Goal: Transaction & Acquisition: Purchase product/service

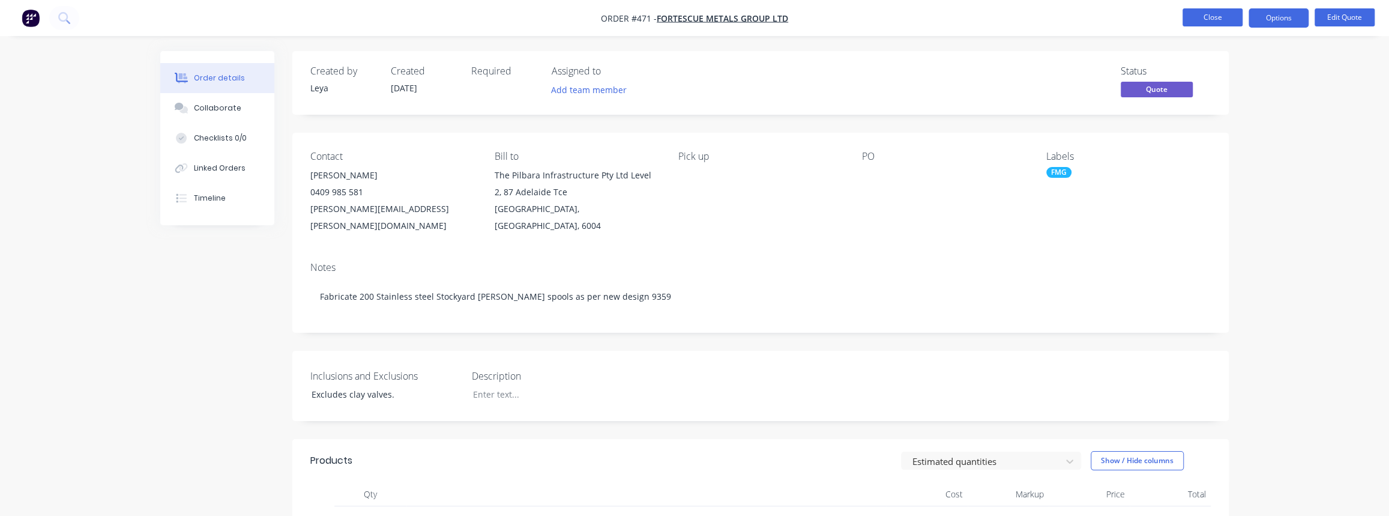
click at [1201, 17] on button "Close" at bounding box center [1213, 17] width 60 height 18
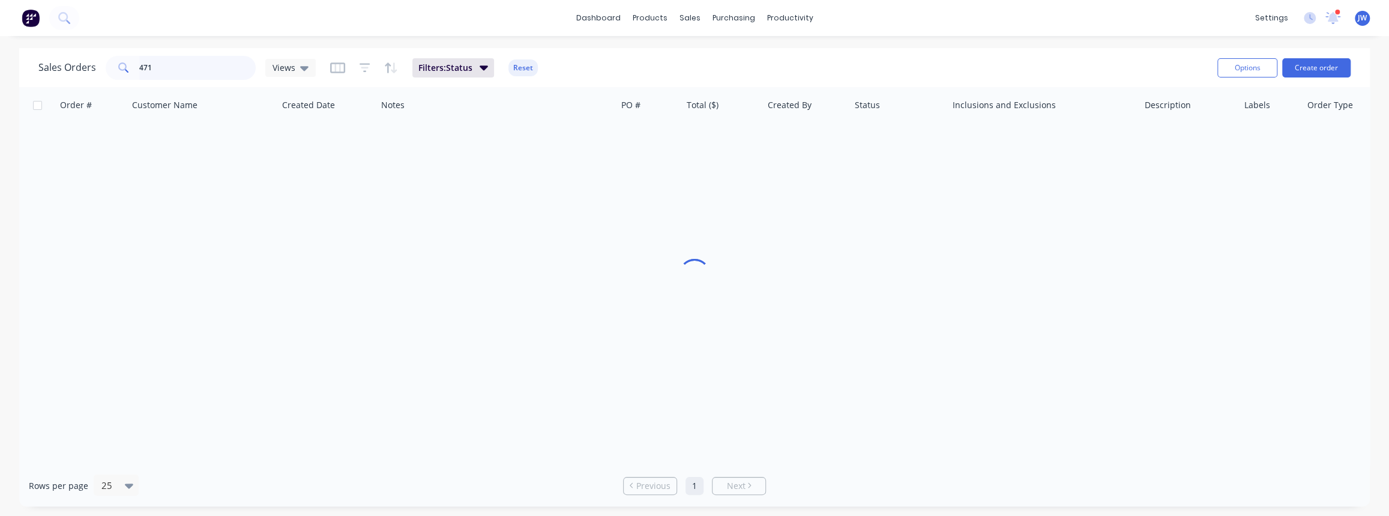
drag, startPoint x: 199, startPoint y: 66, endPoint x: 30, endPoint y: 54, distance: 169.7
click at [30, 54] on div "Sales Orders 471 Views Filters: Status Reset Options Create order" at bounding box center [694, 67] width 1351 height 39
click at [294, 70] on div "Views" at bounding box center [291, 67] width 36 height 11
click at [747, 307] on div at bounding box center [694, 276] width 1351 height 378
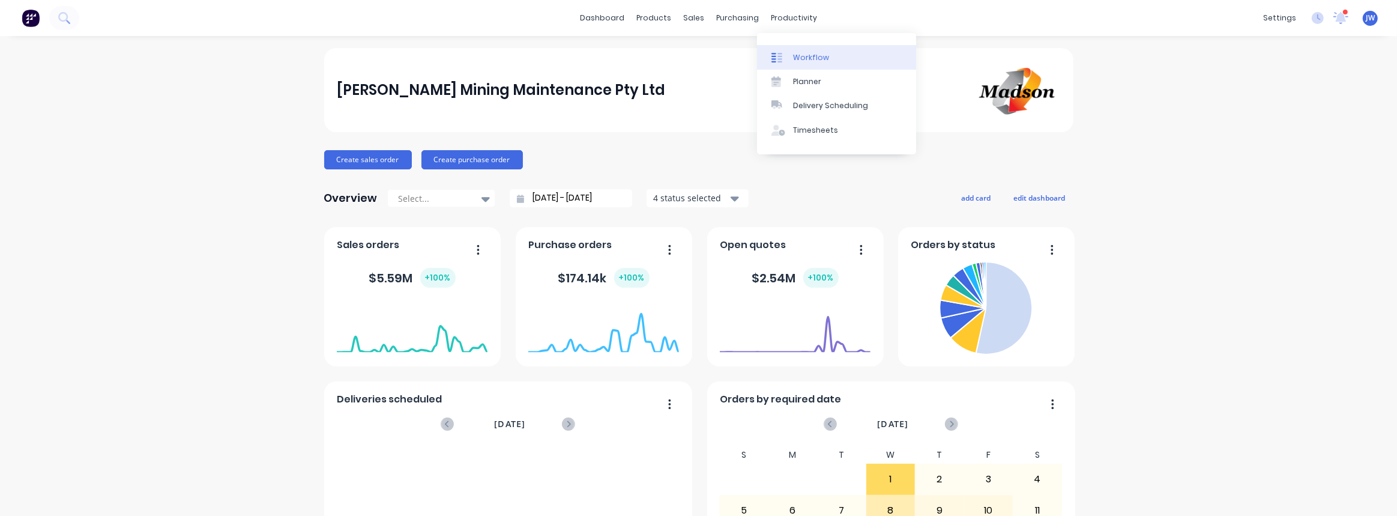
drag, startPoint x: 798, startPoint y: 55, endPoint x: 773, endPoint y: 53, distance: 24.7
click at [798, 55] on div "Workflow" at bounding box center [811, 57] width 36 height 11
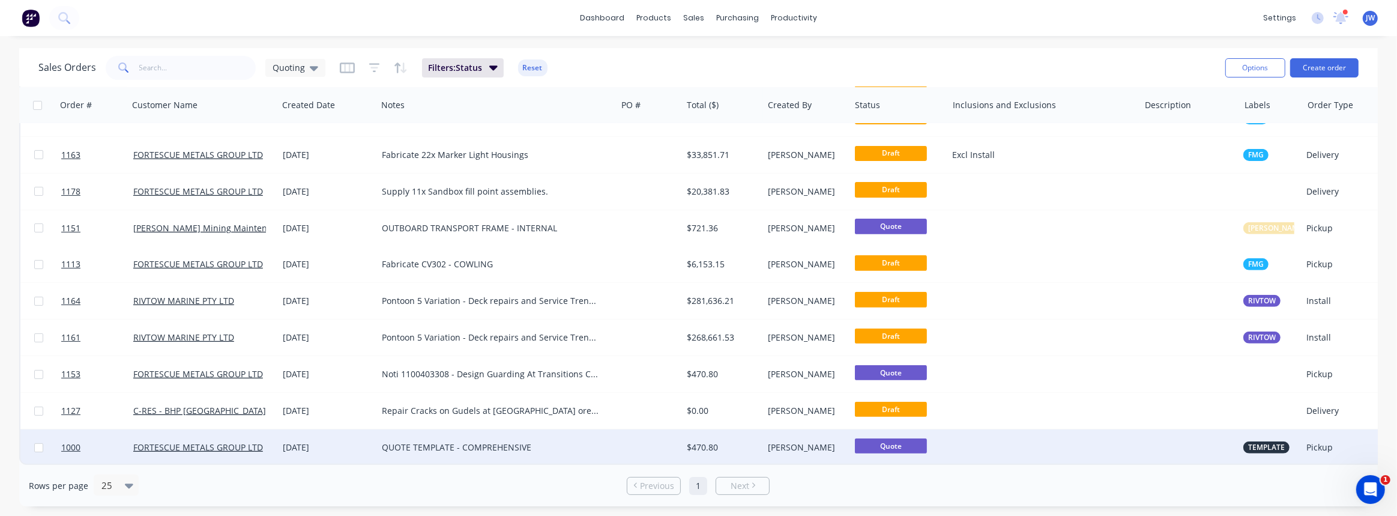
scroll to position [505, 0]
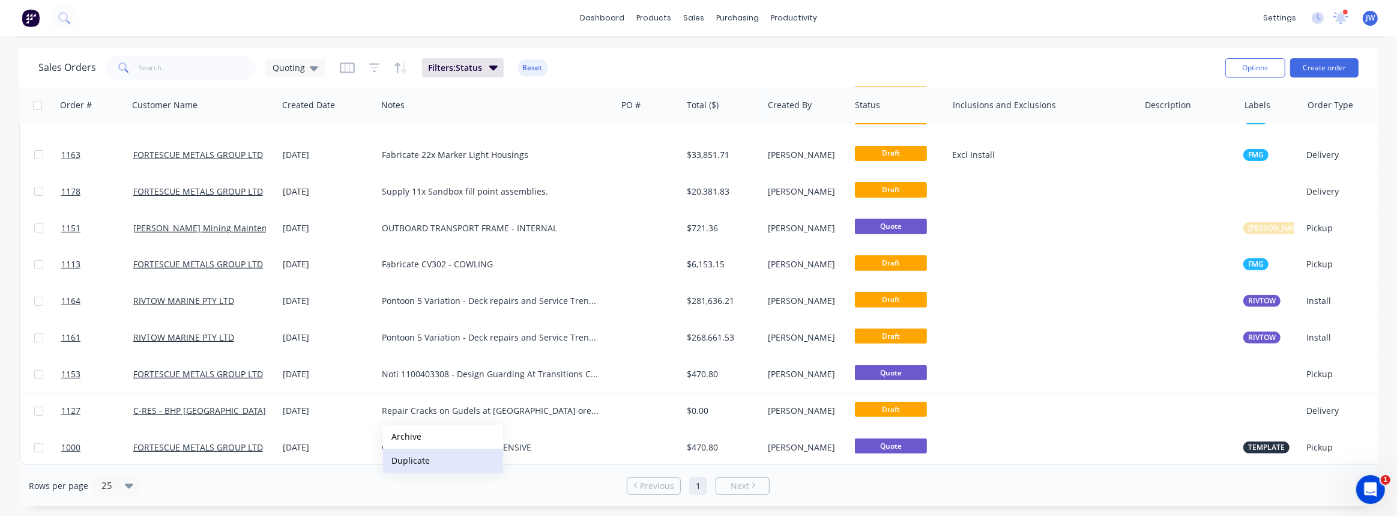
click at [411, 458] on button "Duplicate" at bounding box center [443, 460] width 120 height 24
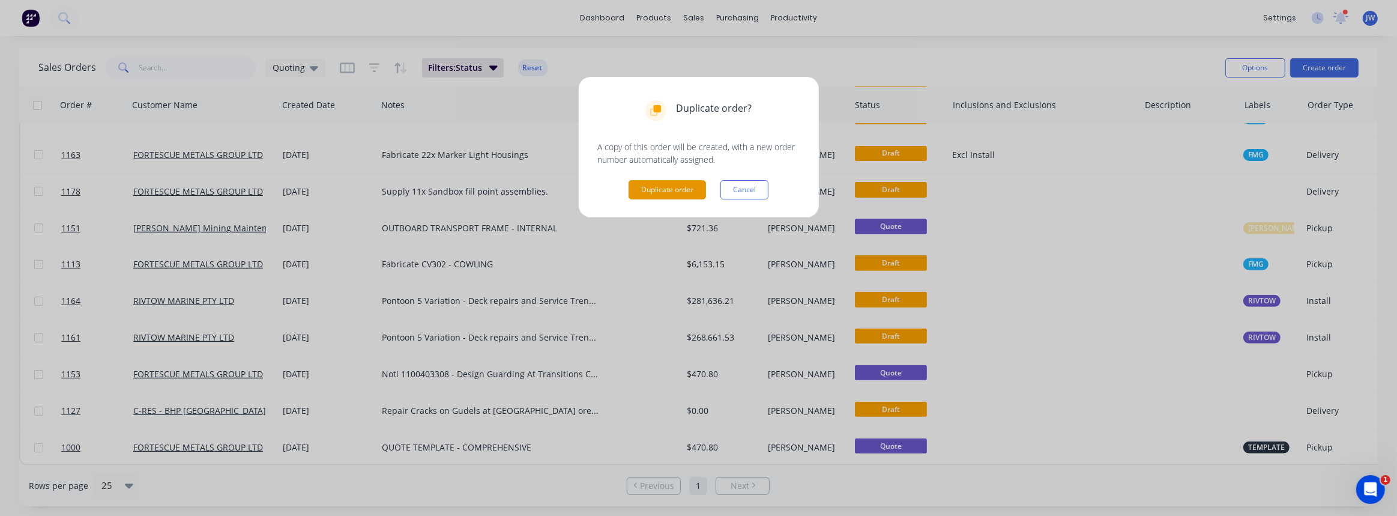
click at [658, 187] on button "Duplicate order" at bounding box center [666, 189] width 77 height 19
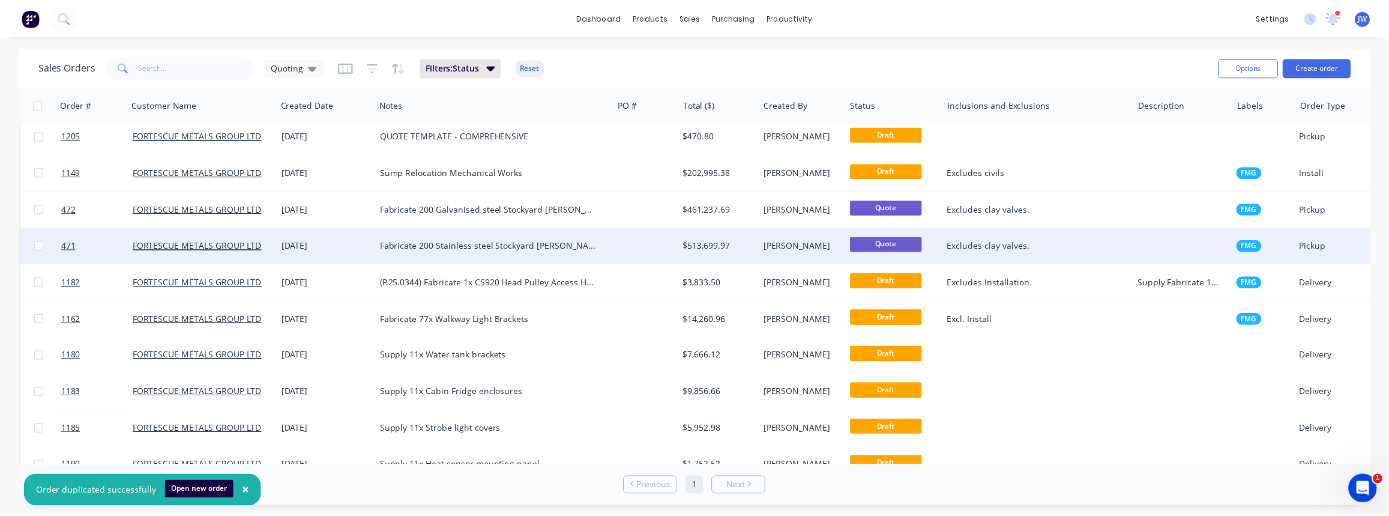
scroll to position [0, 0]
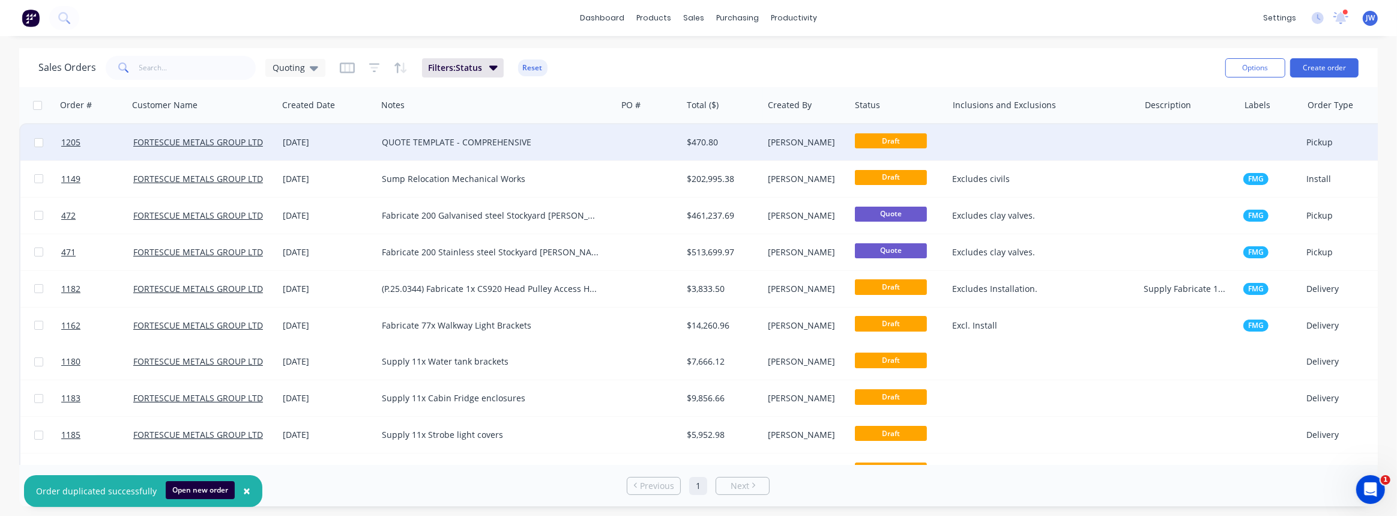
click at [517, 148] on div "QUOTE TEMPLATE - COMPREHENSIVE" at bounding box center [491, 142] width 218 height 12
drag, startPoint x: 537, startPoint y: 140, endPoint x: 402, endPoint y: 147, distance: 135.2
click at [402, 147] on div "QUOTE TEMPLATE - COMPREHENSIVE" at bounding box center [497, 142] width 240 height 36
click at [507, 139] on div "QUOTE TEMPLATE - COMPREHENSIVE" at bounding box center [491, 142] width 218 height 12
click at [649, 145] on div at bounding box center [648, 142] width 65 height 36
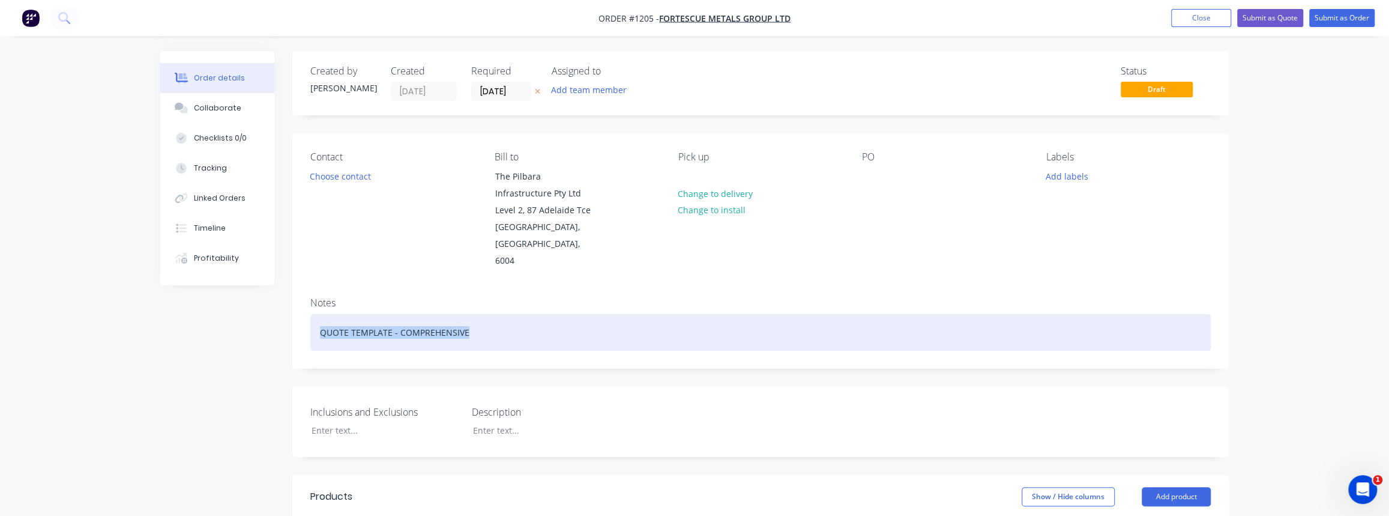
drag, startPoint x: 469, startPoint y: 318, endPoint x: 299, endPoint y: 314, distance: 170.5
click at [299, 314] on div "Notes QUOTE TEMPLATE - COMPREHENSIVE" at bounding box center [760, 328] width 936 height 80
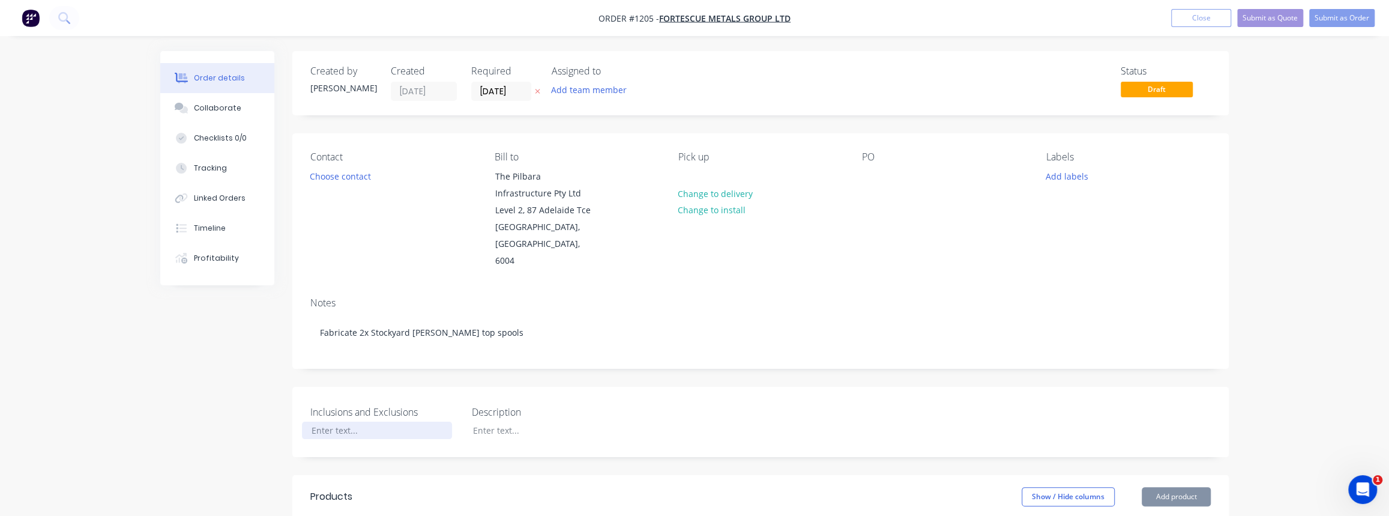
click at [352, 421] on div at bounding box center [377, 429] width 150 height 17
click at [307, 421] on div "xcludes Installation" at bounding box center [377, 429] width 150 height 17
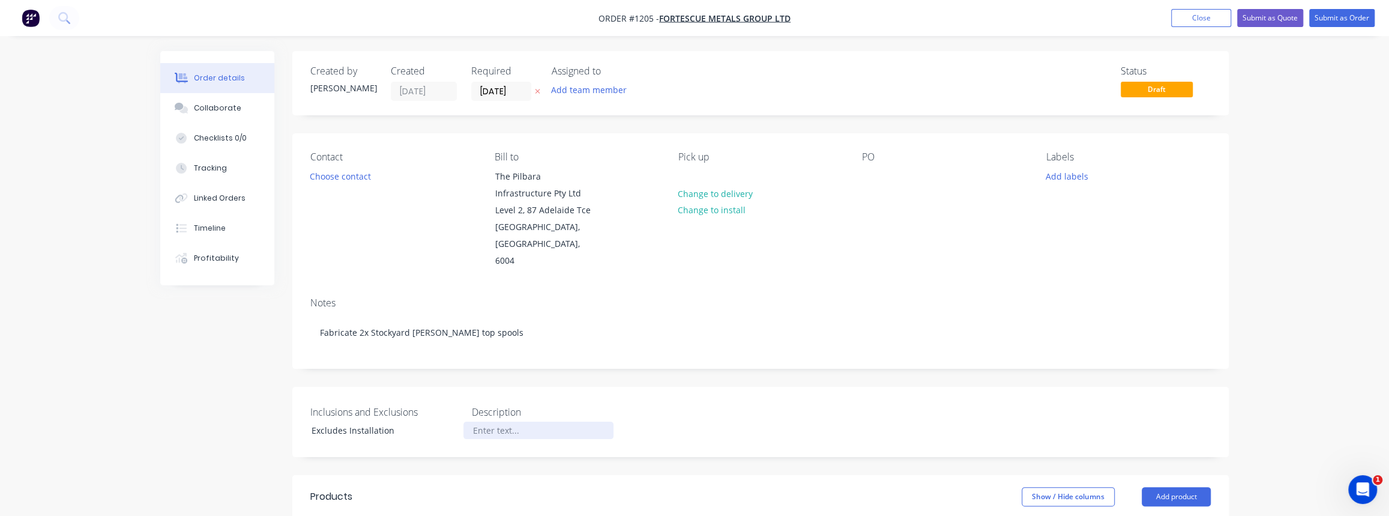
click at [519, 421] on div at bounding box center [538, 429] width 150 height 17
click at [355, 175] on button "Choose contact" at bounding box center [341, 175] width 74 height 16
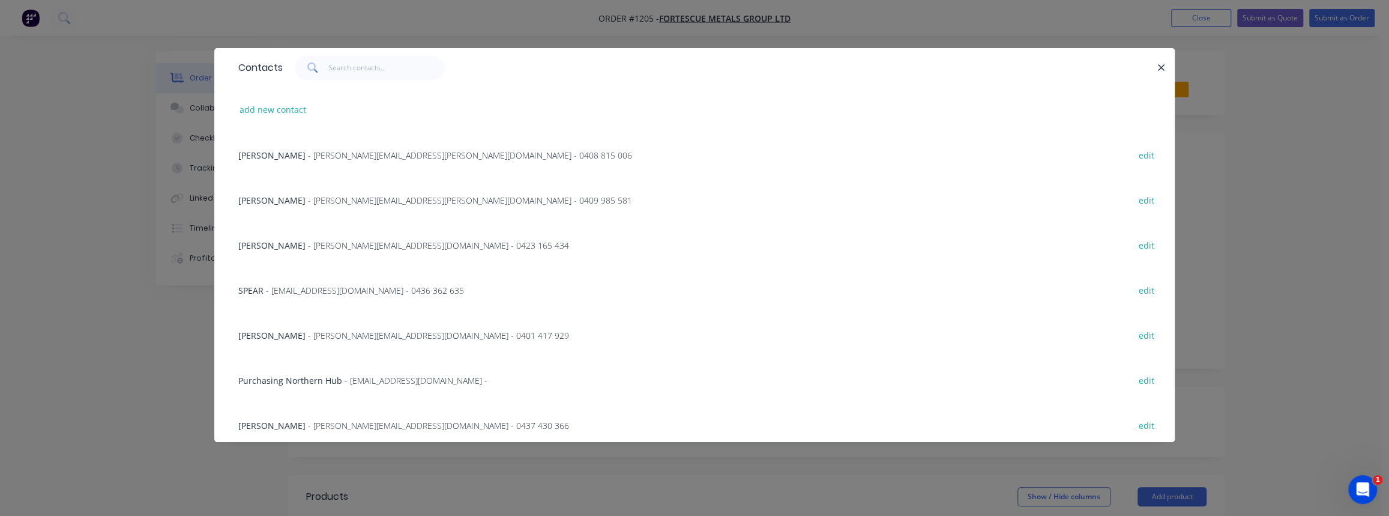
click at [328, 197] on span "- jake.harris@fortescue.com - 0409 985 581" at bounding box center [470, 199] width 324 height 11
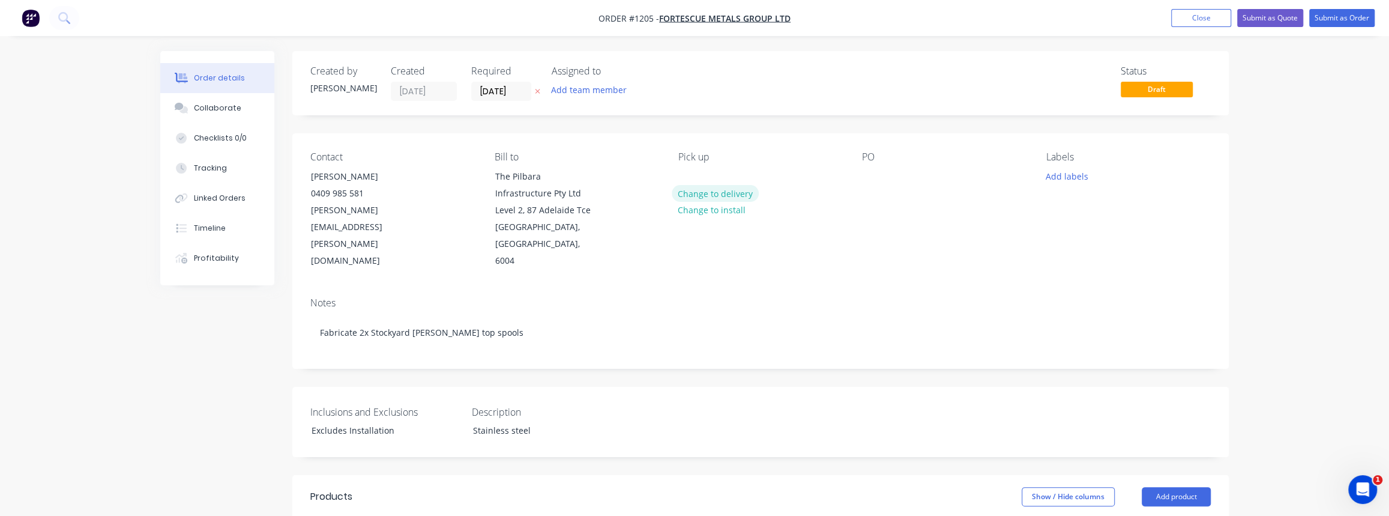
click at [716, 198] on button "Change to delivery" at bounding box center [716, 193] width 88 height 16
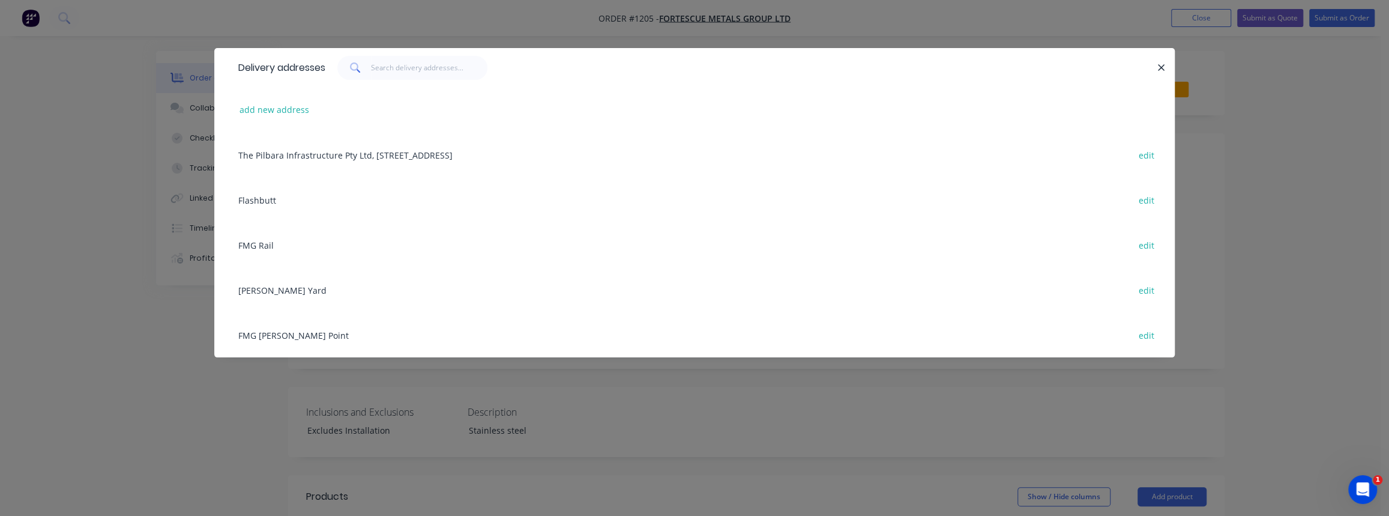
click at [256, 338] on div "FMG [PERSON_NAME] Point edit" at bounding box center [694, 334] width 924 height 45
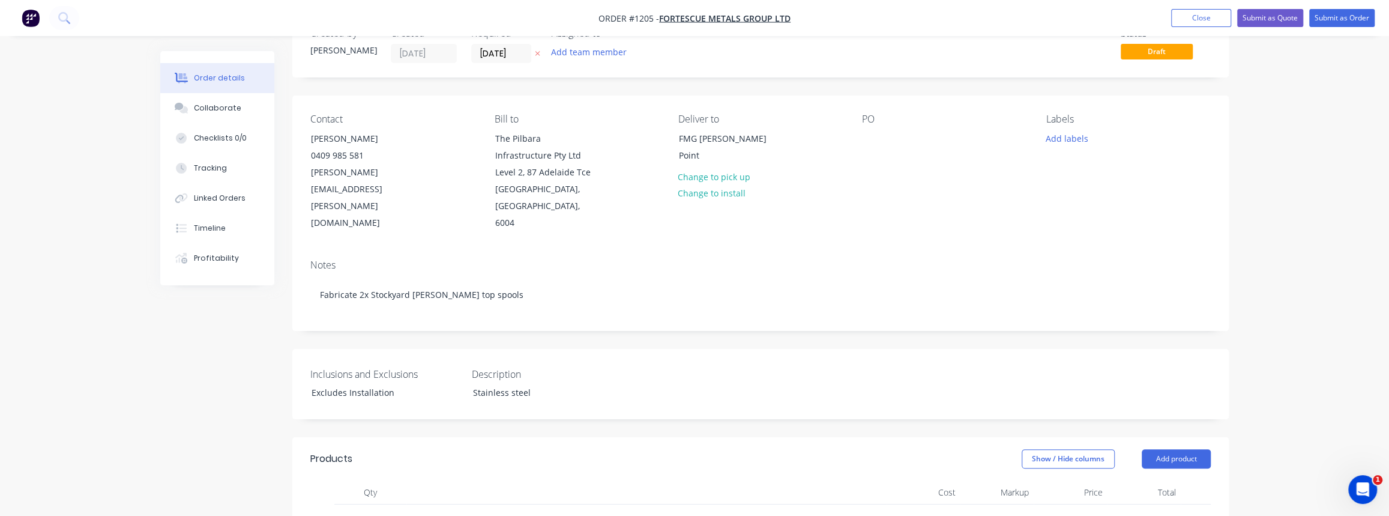
scroll to position [54, 0]
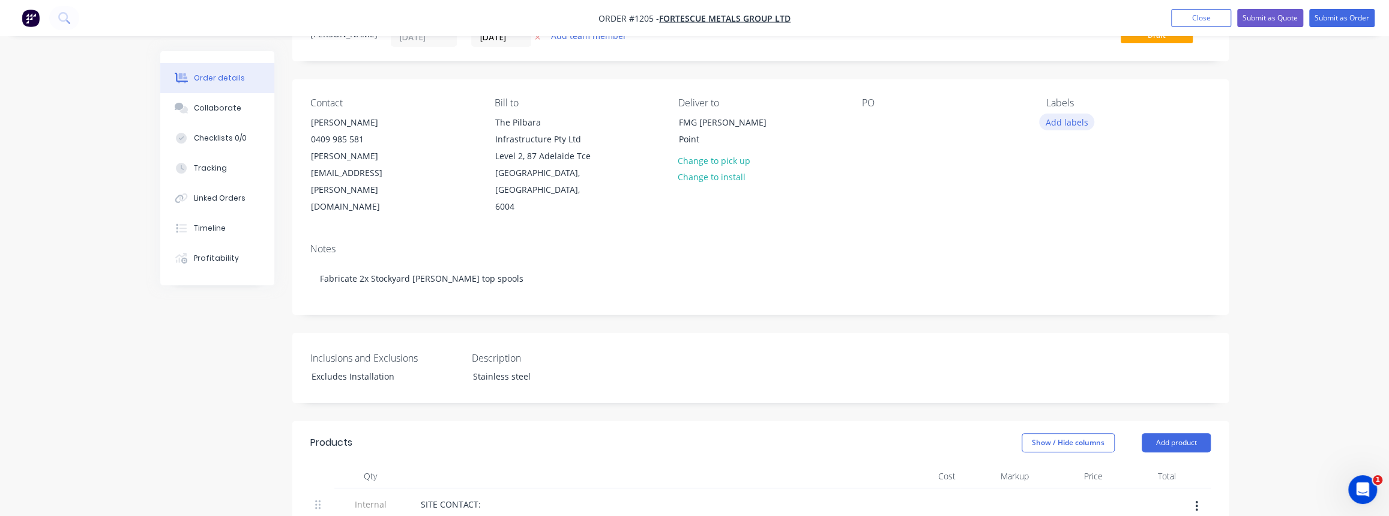
click at [1063, 120] on button "Add labels" at bounding box center [1066, 121] width 55 height 16
click at [1094, 247] on div "FMG" at bounding box center [1091, 253] width 25 height 13
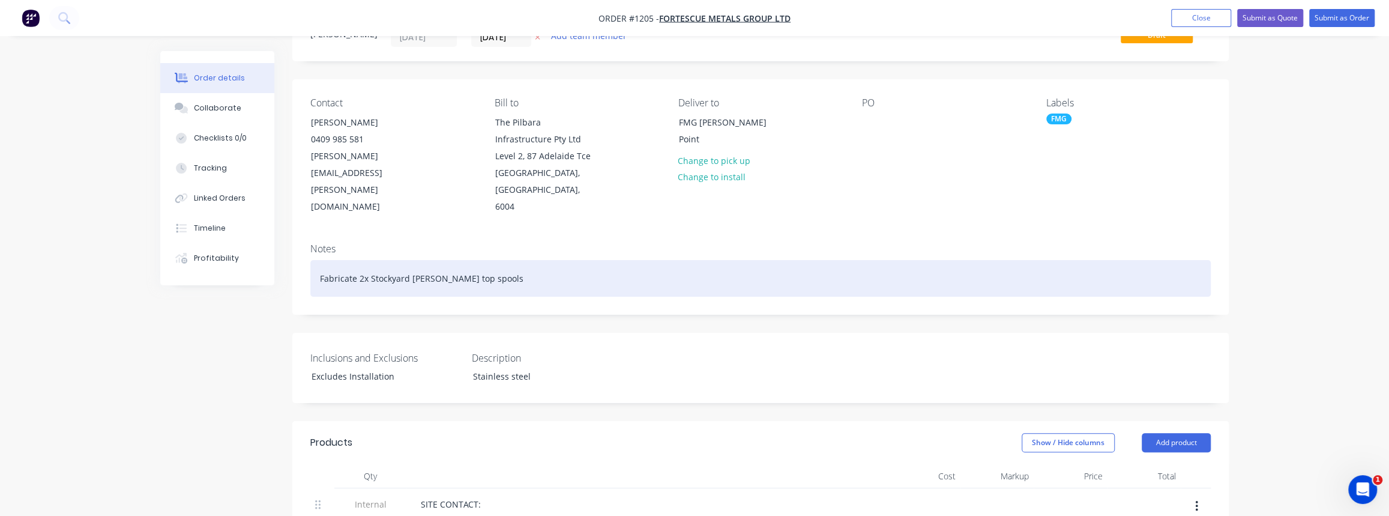
click at [899, 260] on div "Fabricate 2x Stockyard cannon top spools" at bounding box center [760, 278] width 900 height 37
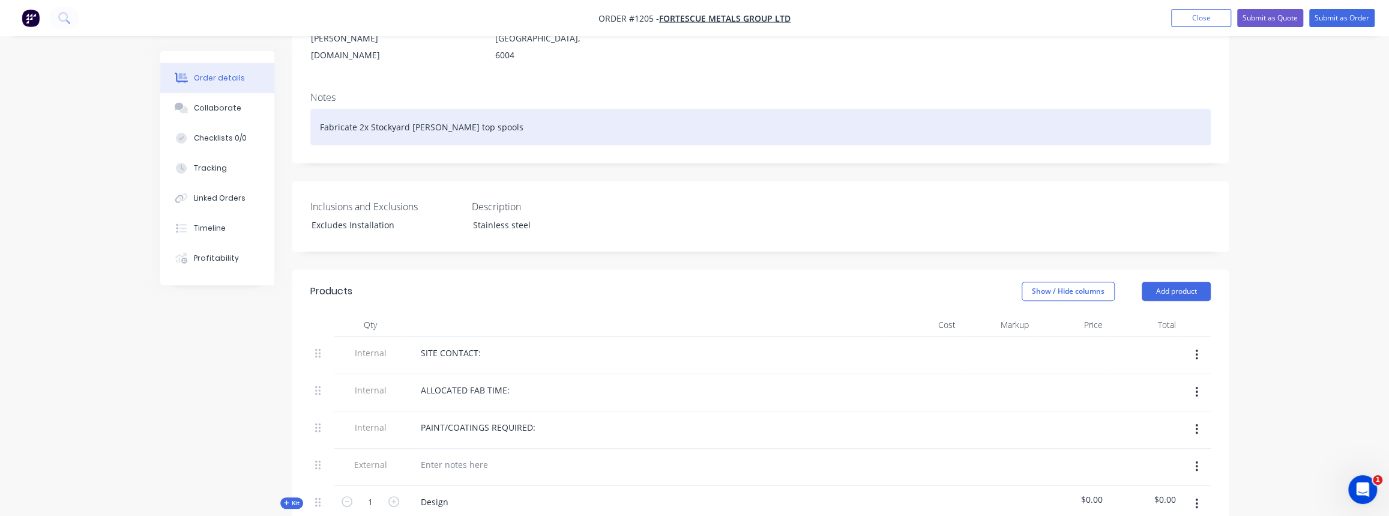
scroll to position [218, 0]
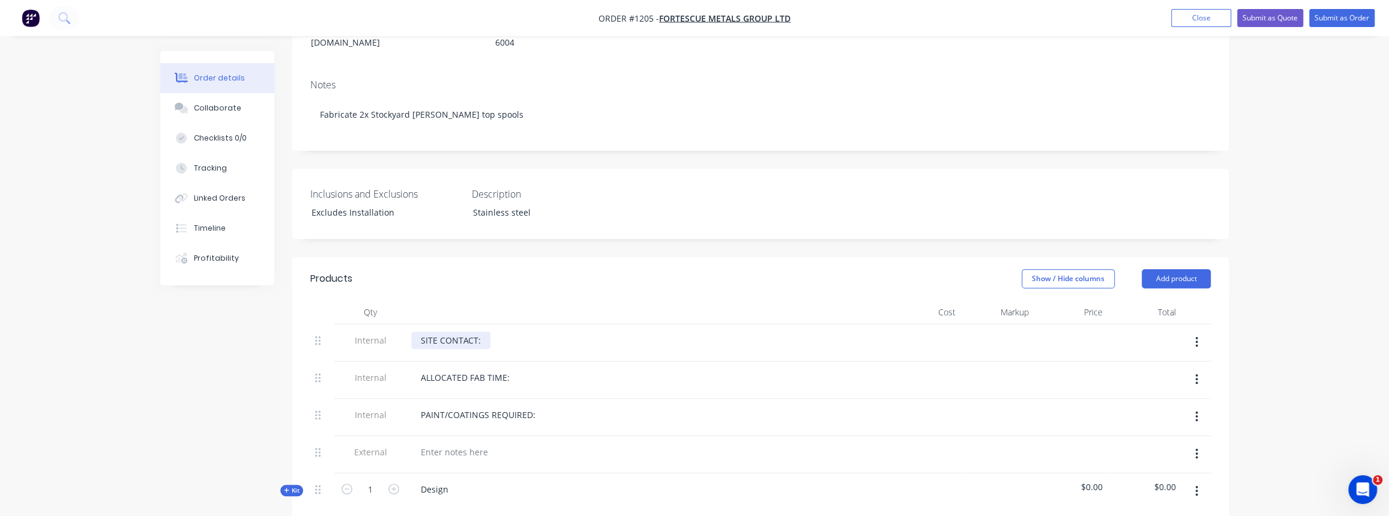
click at [481, 331] on div "SITE CONTACT:" at bounding box center [450, 339] width 79 height 17
click at [477, 331] on div "SITE CONTACT:" at bounding box center [450, 339] width 79 height 17
click at [483, 331] on div "SITE CONTACT: j=Jake Harris" at bounding box center [489, 339] width 156 height 17
click at [508, 369] on div "ALLOCATED FAB TIME:" at bounding box center [465, 377] width 108 height 17
click at [539, 406] on div "PAINT/COATINGS REQUIRED:" at bounding box center [478, 414] width 134 height 17
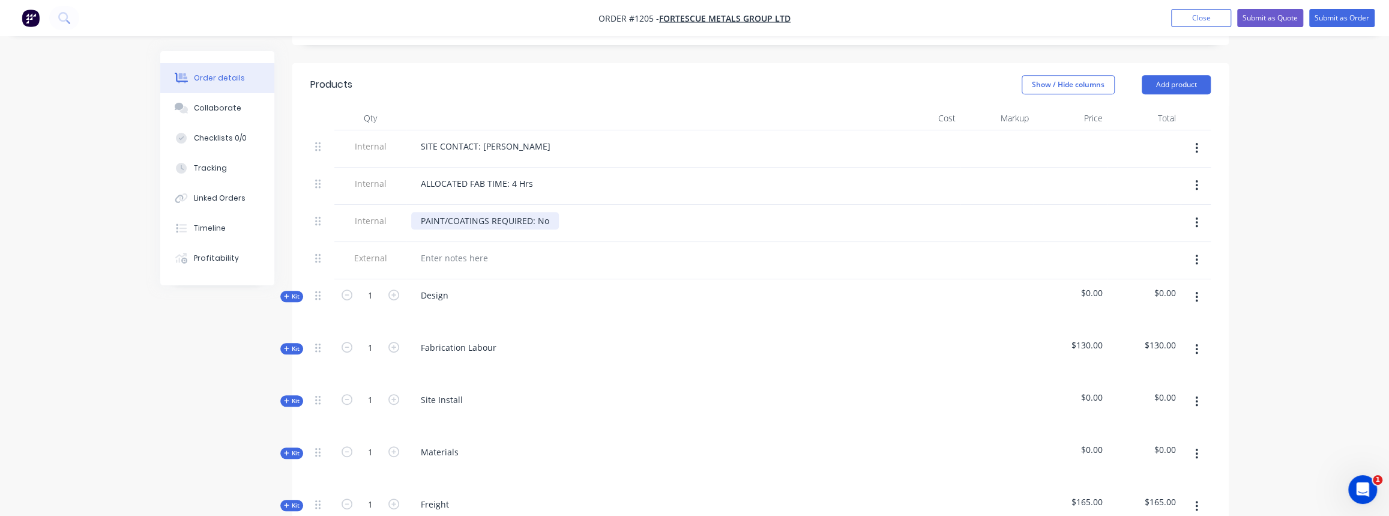
scroll to position [436, 0]
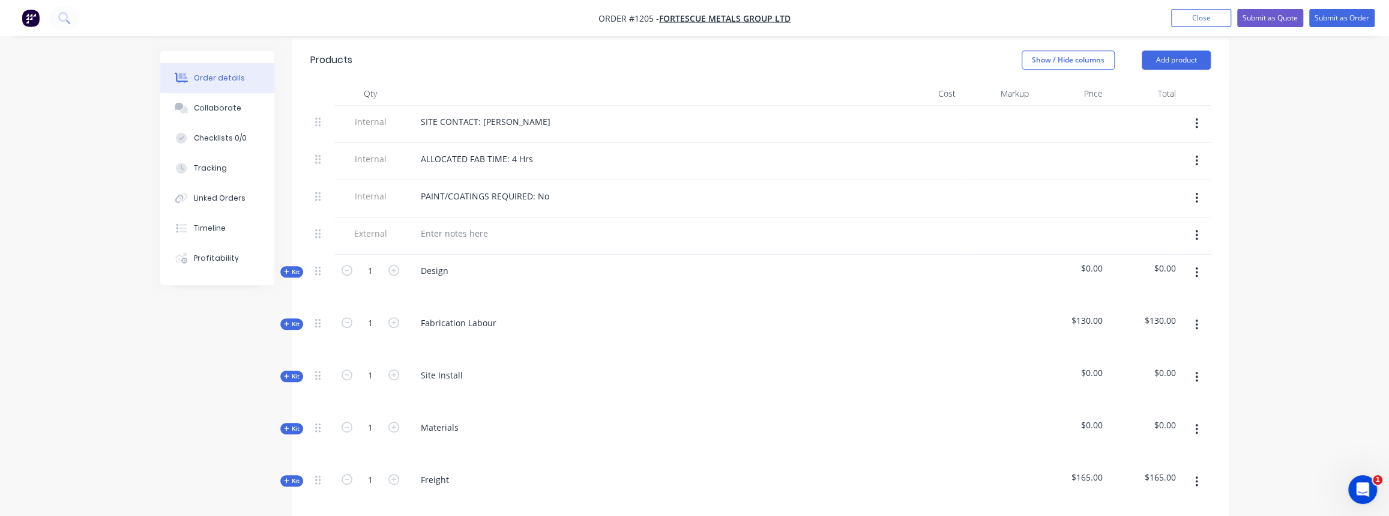
click at [282, 266] on button "Kit" at bounding box center [291, 271] width 23 height 11
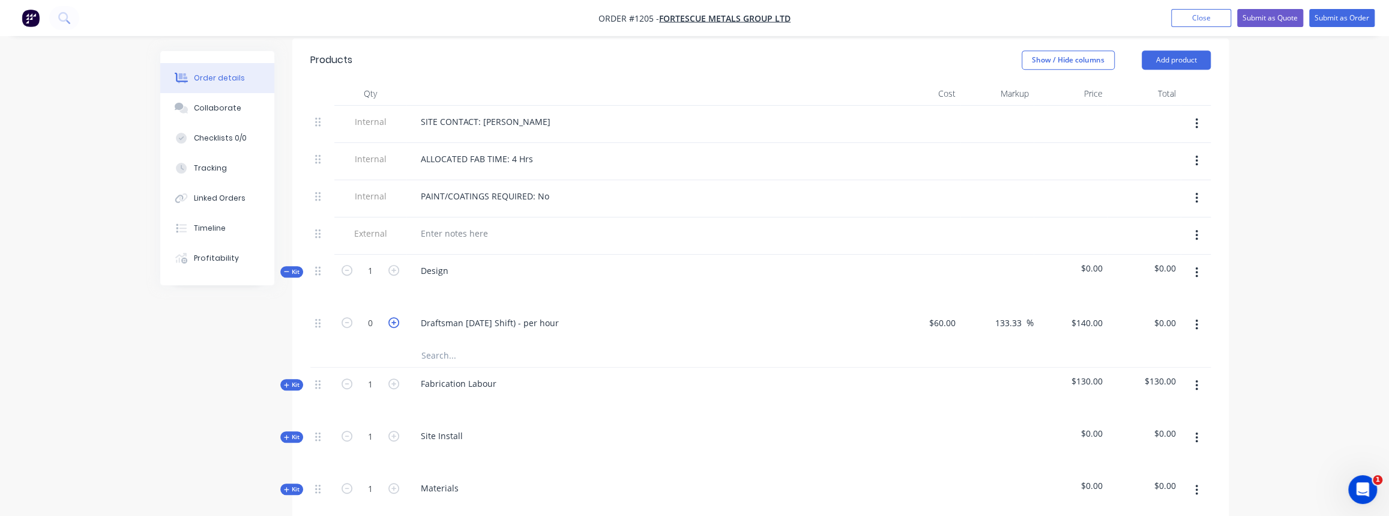
click at [396, 317] on icon "button" at bounding box center [393, 322] width 11 height 11
type input "1"
type input "$140.00"
click at [396, 317] on icon "button" at bounding box center [393, 322] width 11 height 11
type input "2"
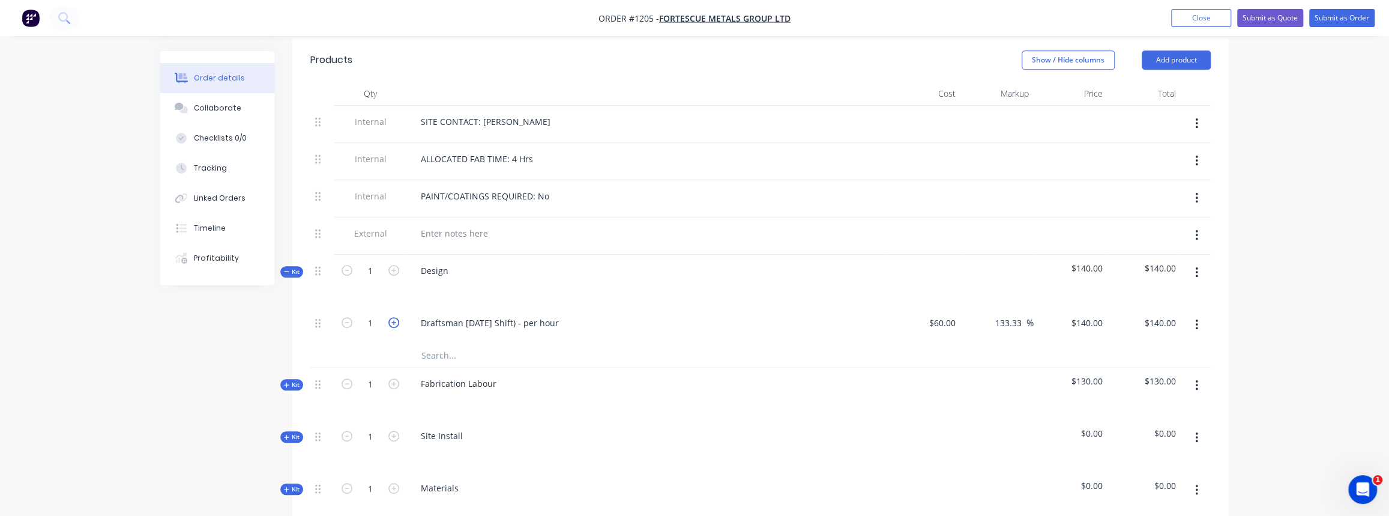
type input "$280.00"
click at [301, 266] on button "Kit" at bounding box center [291, 271] width 23 height 11
click at [286, 321] on icon "button" at bounding box center [286, 323] width 5 height 5
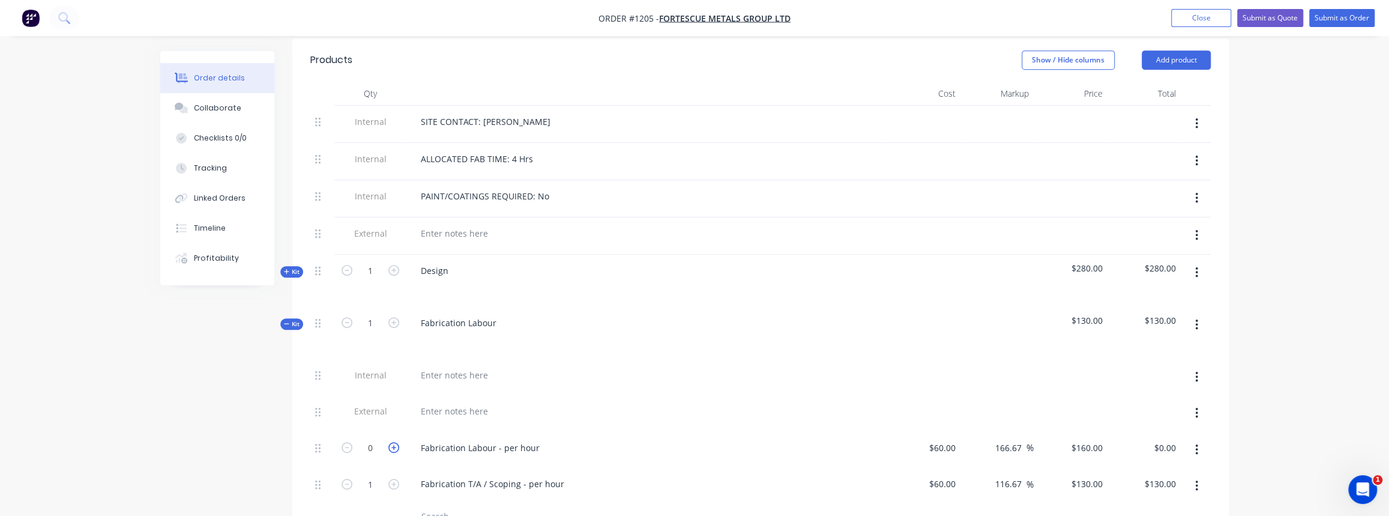
click at [393, 442] on icon "button" at bounding box center [393, 447] width 11 height 11
type input "1"
type input "$160.00"
click at [393, 442] on icon "button" at bounding box center [393, 447] width 11 height 11
type input "2"
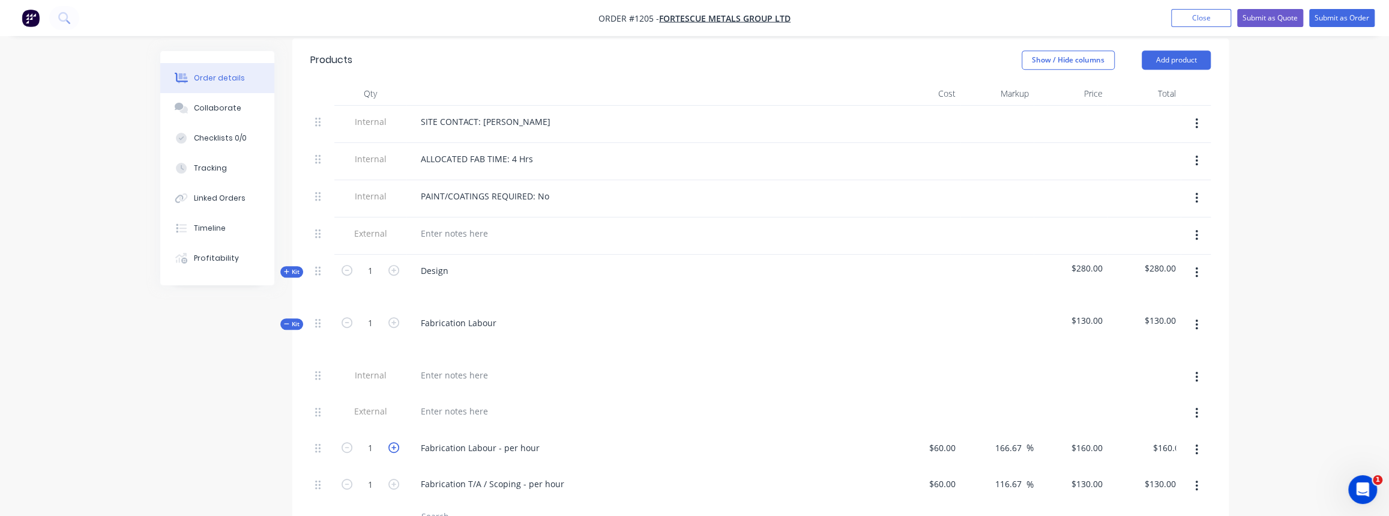
type input "$320.00"
click at [393, 442] on icon "button" at bounding box center [393, 447] width 11 height 11
type input "3"
type input "$480.00"
click at [393, 442] on icon "button" at bounding box center [393, 447] width 11 height 11
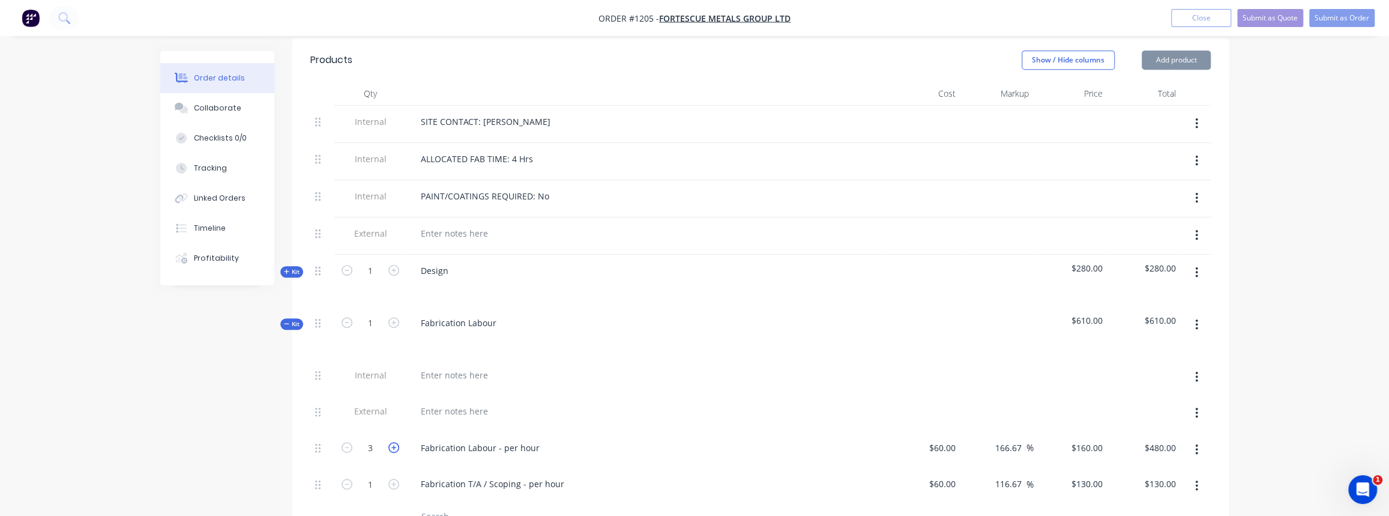
type input "4"
type input "$640.00"
click at [390, 442] on icon "button" at bounding box center [393, 447] width 11 height 11
type input "5"
type input "$800.00"
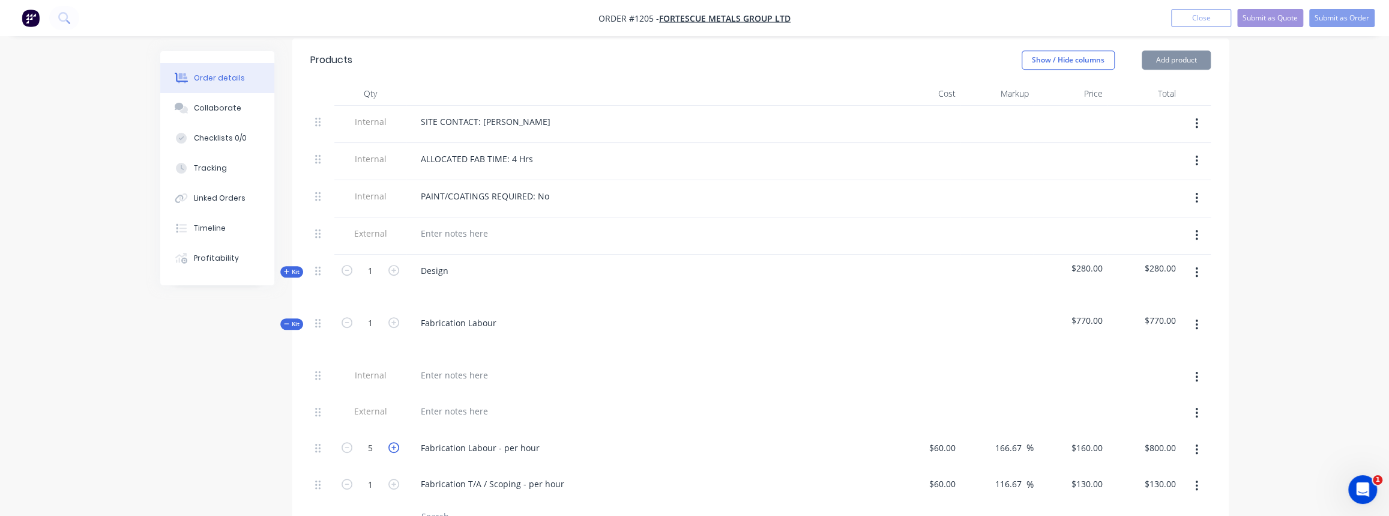
click at [390, 442] on icon "button" at bounding box center [393, 447] width 11 height 11
type input "6"
type input "$960.00"
click at [390, 442] on icon "button" at bounding box center [393, 447] width 11 height 11
type input "7"
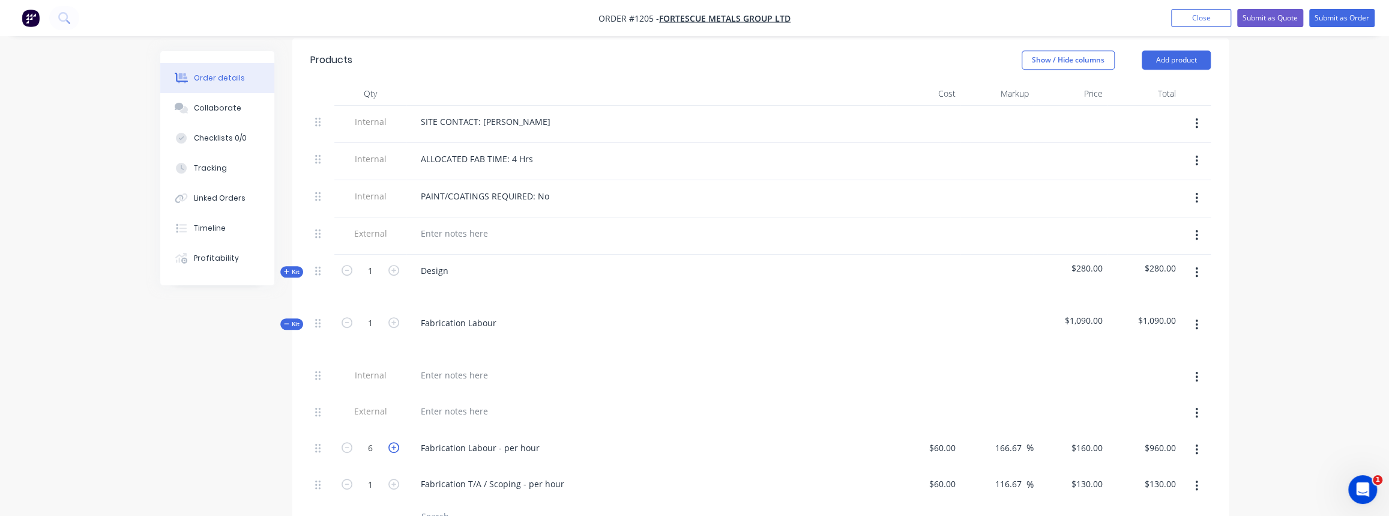
type input "$1,120.00"
click at [390, 442] on icon "button" at bounding box center [393, 447] width 11 height 11
type input "8"
type input "$1,280.00"
click at [289, 319] on span "Kit" at bounding box center [292, 323] width 16 height 9
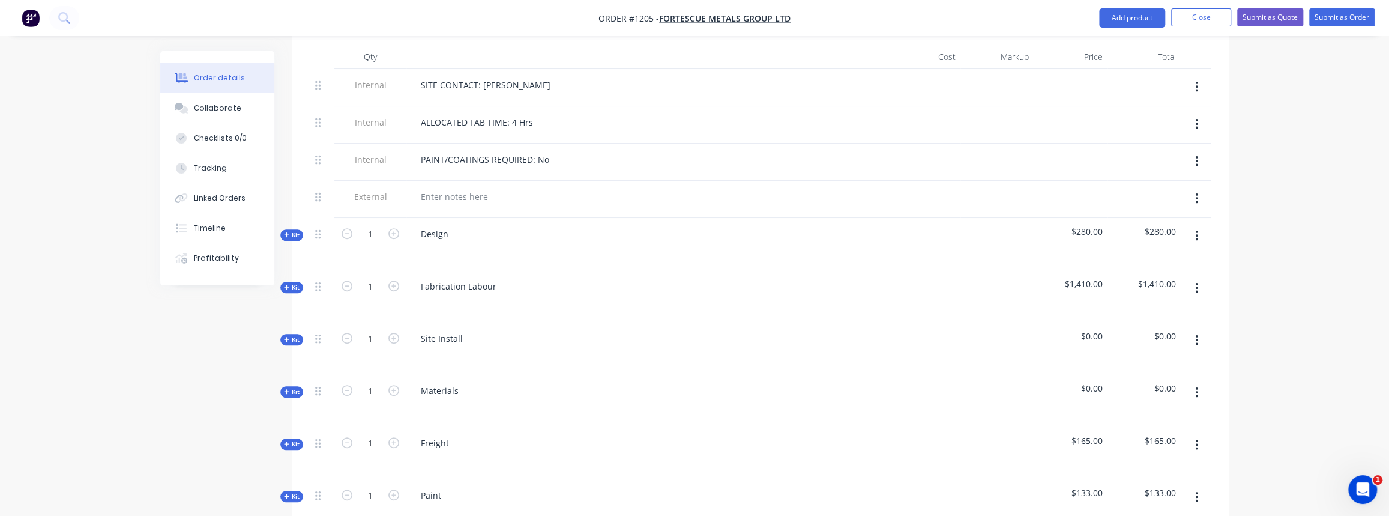
scroll to position [491, 0]
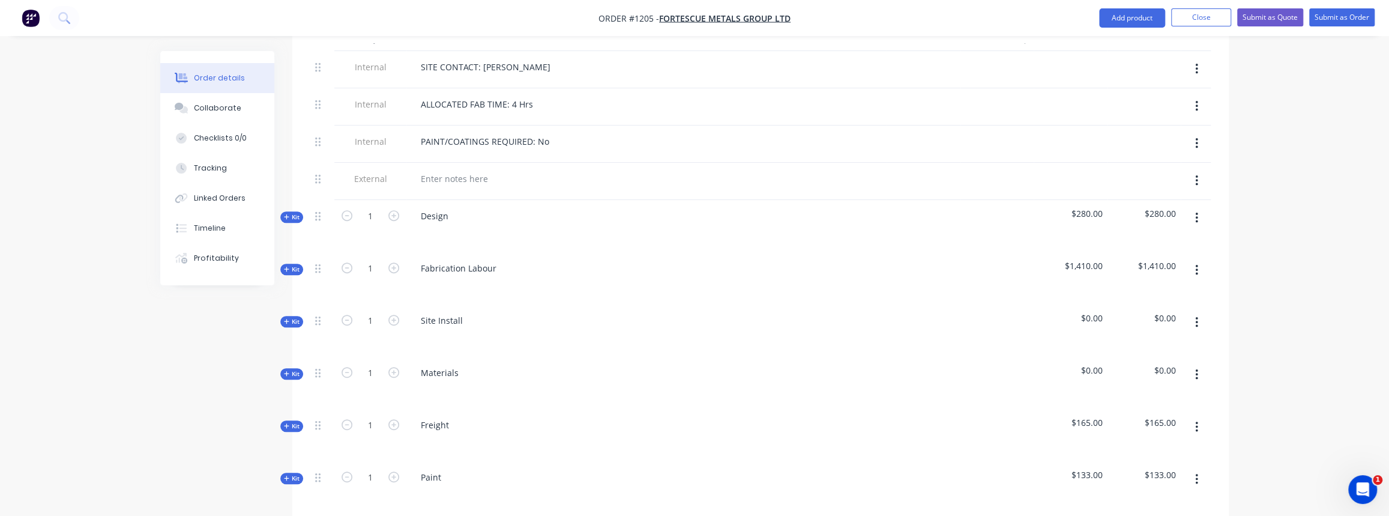
click at [1199, 312] on button "button" at bounding box center [1197, 323] width 28 height 22
click at [1137, 417] on div "Delete" at bounding box center [1153, 425] width 92 height 17
click at [294, 317] on span "Kit" at bounding box center [292, 321] width 16 height 9
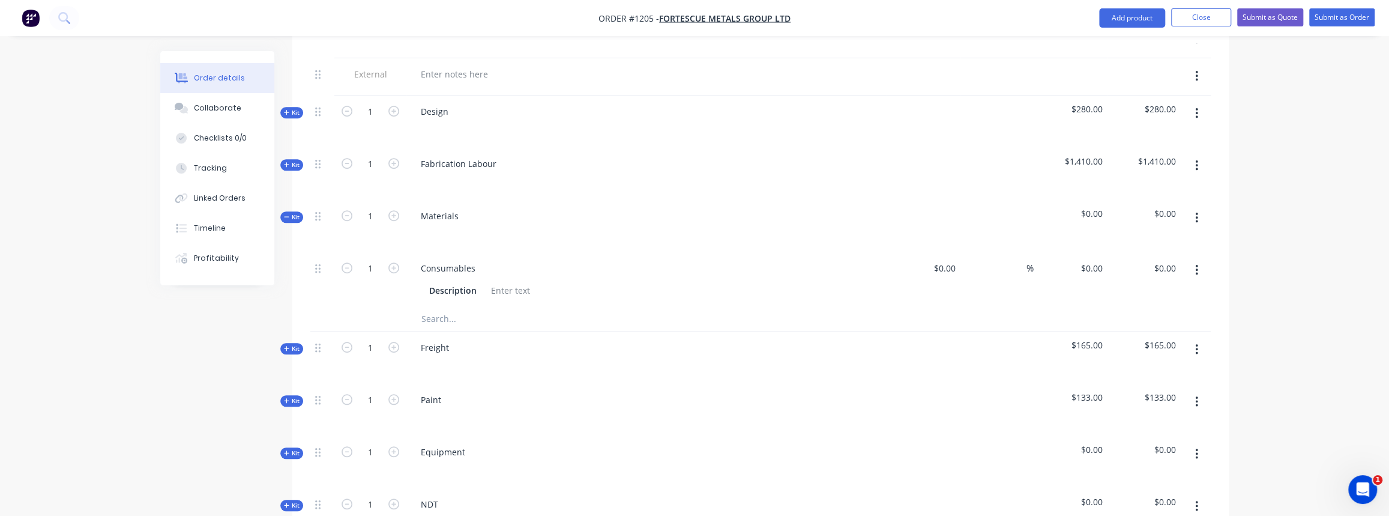
scroll to position [600, 0]
click at [448, 302] on input "text" at bounding box center [541, 314] width 240 height 24
paste input "80NB 150# RFSO Flange"
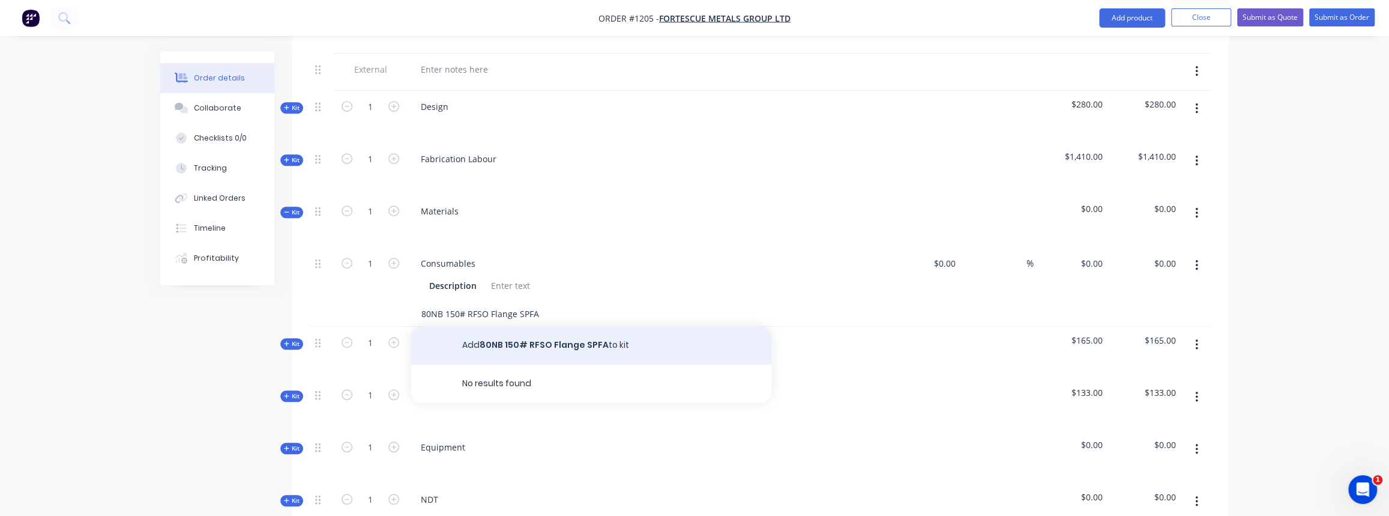
type input "80NB 150# RFSO Flange SPFA"
click at [525, 331] on button "Add 80NB 150# RFSO Flange SPFA to kit" at bounding box center [591, 345] width 360 height 38
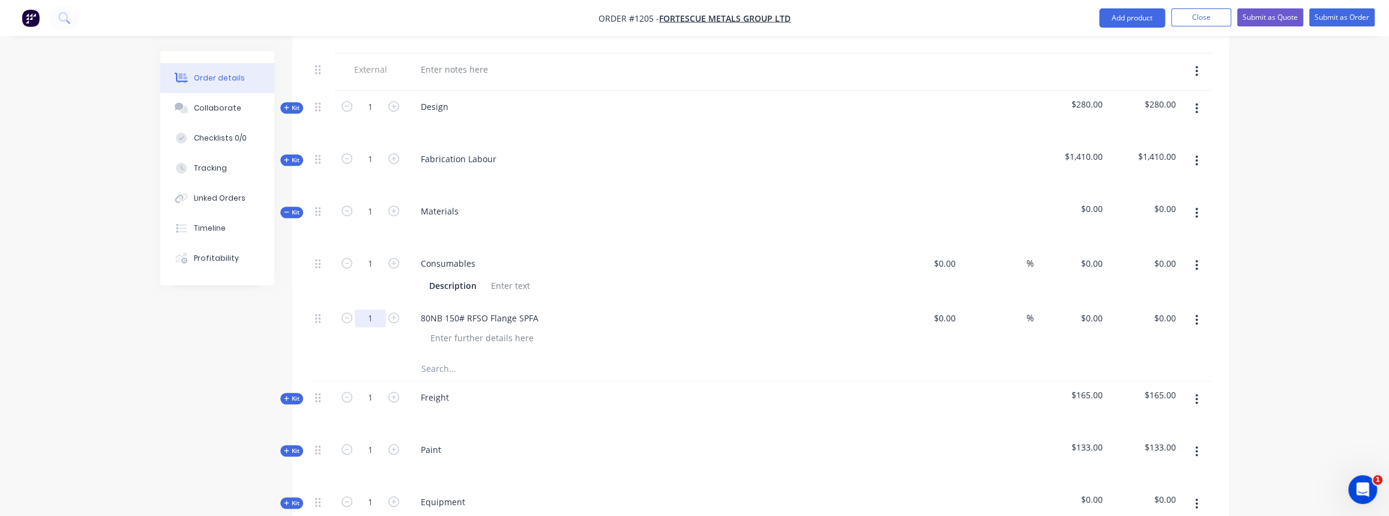
click at [385, 309] on input "1" at bounding box center [370, 318] width 31 height 18
click at [390, 312] on icon "button" at bounding box center [393, 317] width 11 height 11
type input "2"
click at [441, 357] on input "text" at bounding box center [541, 369] width 240 height 24
paste input "80 x 50 Sch 10 Con Reducer"
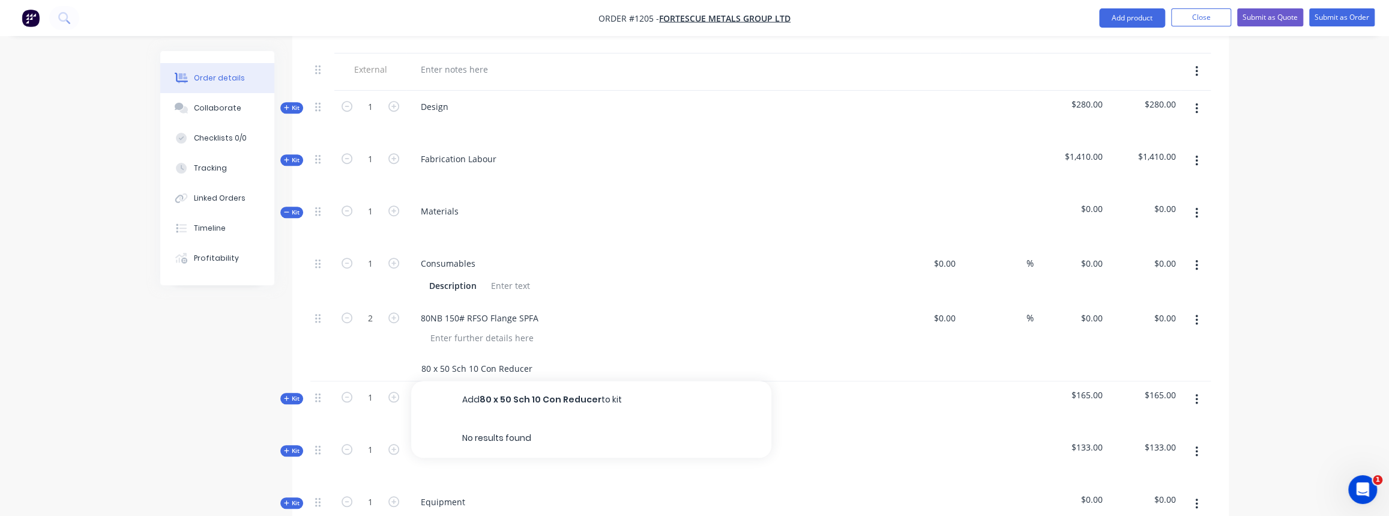
click at [477, 357] on input "80 x 50 Sch 10 Con Reducer" at bounding box center [541, 369] width 240 height 24
type input "80 x 50 Sch 10 316 S/S Con Reducer"
click at [469, 309] on div "80NB 150# RFSO Flange SPFA" at bounding box center [479, 317] width 137 height 17
click at [468, 309] on div "80NB 150# RFSO Flange SPFA" at bounding box center [479, 317] width 137 height 17
click at [567, 357] on input "80 x 50 Sch 10 316 S/S Con Reducer" at bounding box center [541, 369] width 240 height 24
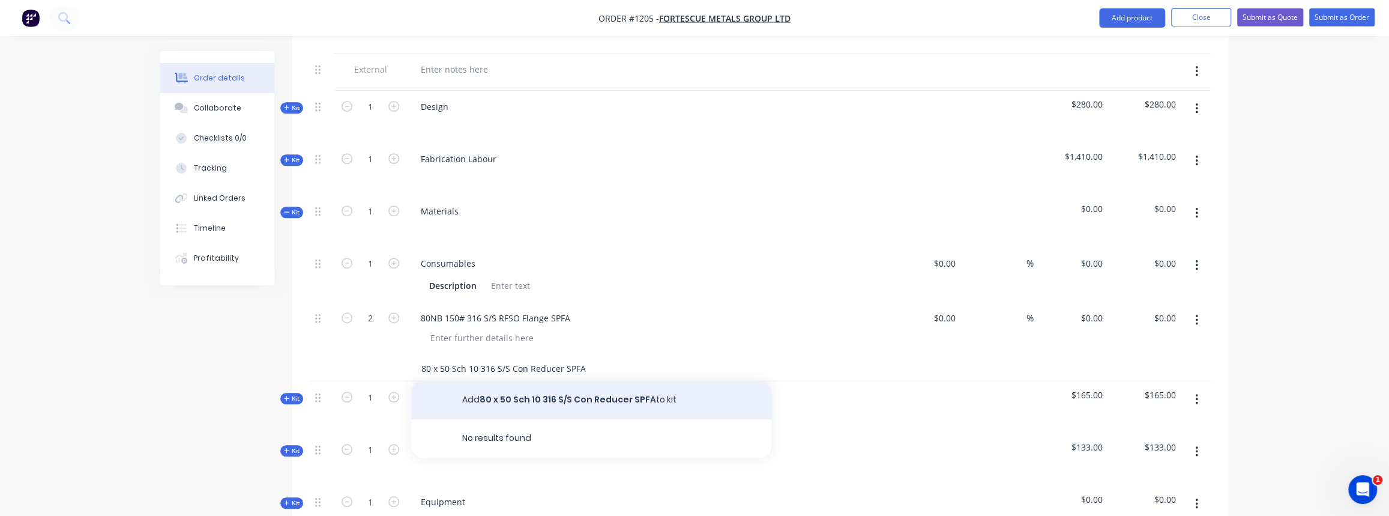
type input "80 x 50 Sch 10 316 S/S Con Reducer SPFA"
click at [570, 390] on button "Add 80 x 50 Sch 10 316 S/S Con Reducer SPFA to kit" at bounding box center [591, 400] width 360 height 38
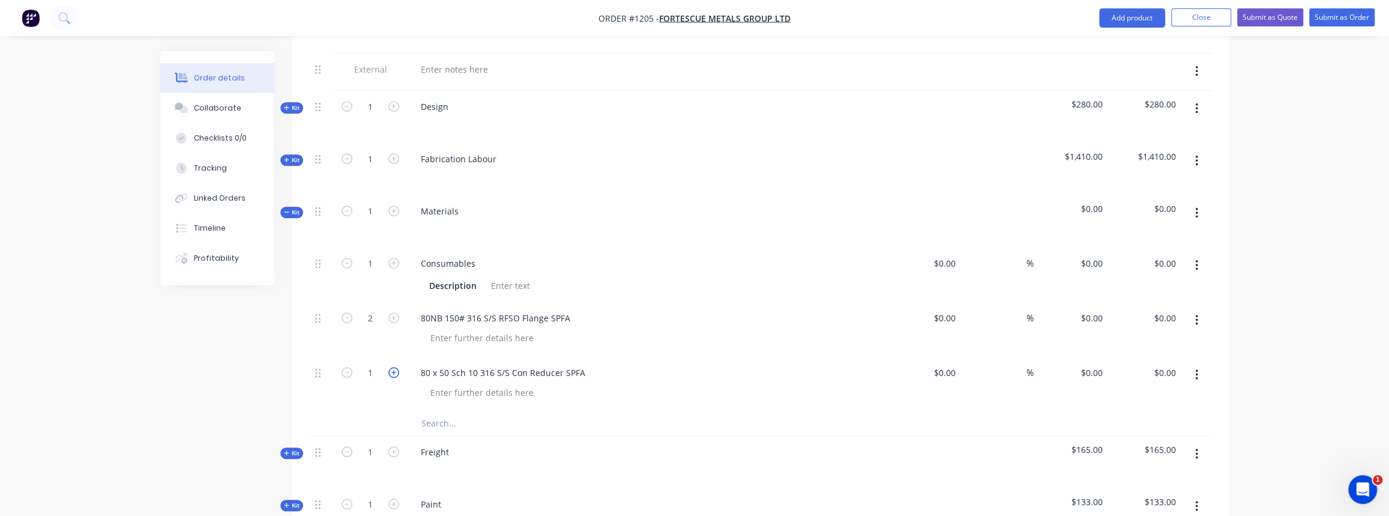
click at [393, 367] on icon "button" at bounding box center [393, 372] width 11 height 11
click at [351, 367] on icon "button" at bounding box center [347, 372] width 11 height 11
type input "2"
click at [474, 384] on div at bounding box center [482, 392] width 122 height 17
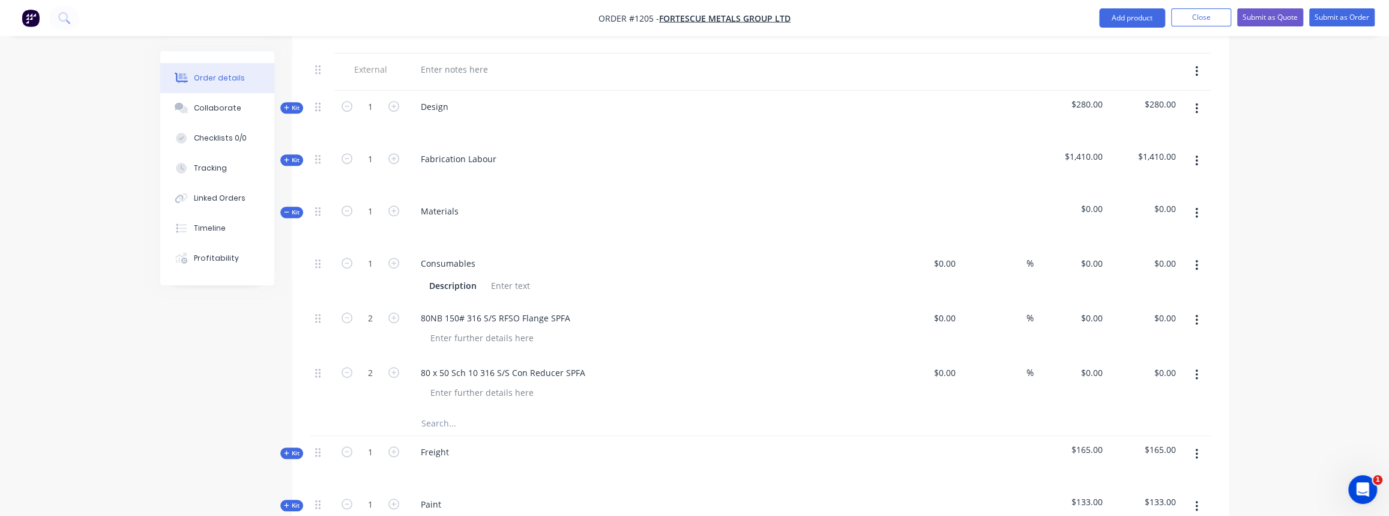
click at [452, 411] on input "text" at bounding box center [541, 423] width 240 height 24
paste input "50NB 150# RFWN Sch 10 Flange"
click at [492, 411] on input "50NB 150# RFWN Sch 10 Flange" at bounding box center [541, 423] width 240 height 24
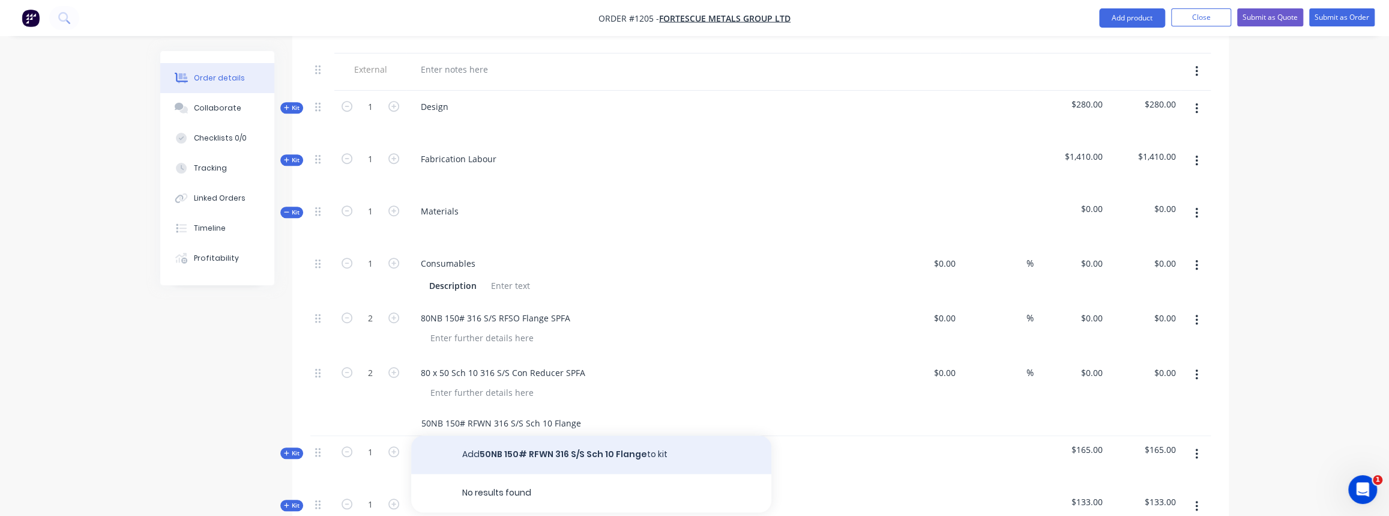
type input "50NB 150# RFWN 316 S/S Sch 10 Flange"
click at [568, 435] on button "Add 50NB 150# RFWN 316 S/S Sch 10 Flange to kit" at bounding box center [591, 454] width 360 height 38
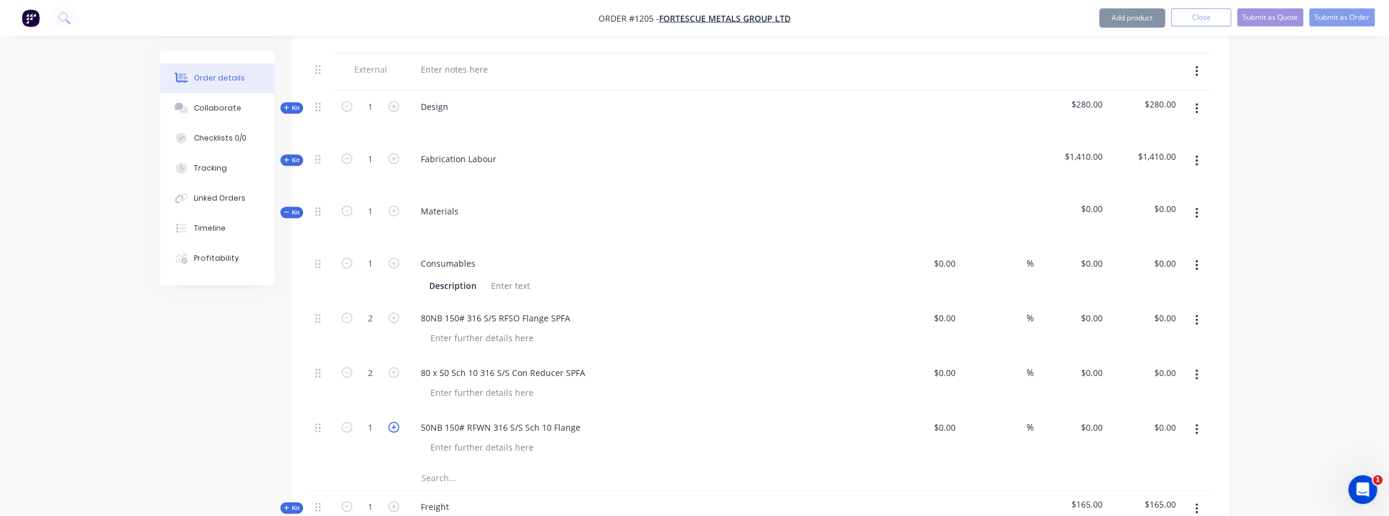
click at [393, 421] on icon "button" at bounding box center [393, 426] width 11 height 11
type input "2"
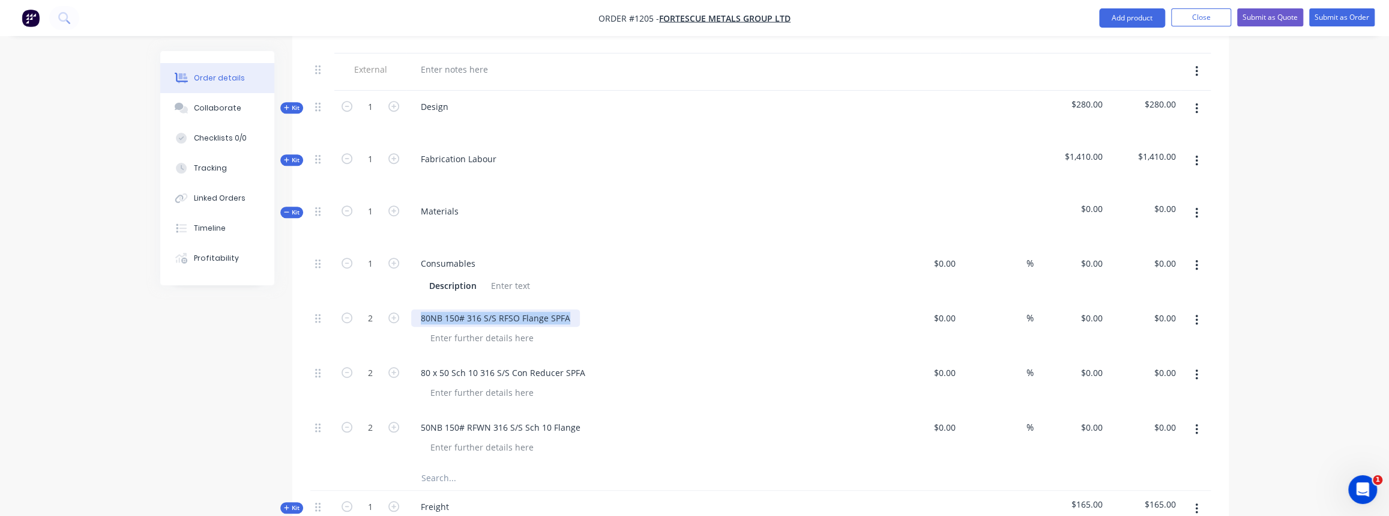
drag, startPoint x: 567, startPoint y: 297, endPoint x: 420, endPoint y: 302, distance: 146.5
click at [420, 309] on div "80NB 150# 316 S/S RFSO Flange SPFA" at bounding box center [495, 317] width 169 height 17
click at [489, 309] on div "80NB 150# RFWN Sch 10 Flange" at bounding box center [484, 317] width 147 height 17
click at [467, 309] on div "80NB 150# RFWN Sch 10 Flange" at bounding box center [484, 317] width 147 height 17
click at [490, 309] on div "80NB 150# RFWN Sch 10 Flange" at bounding box center [484, 317] width 147 height 17
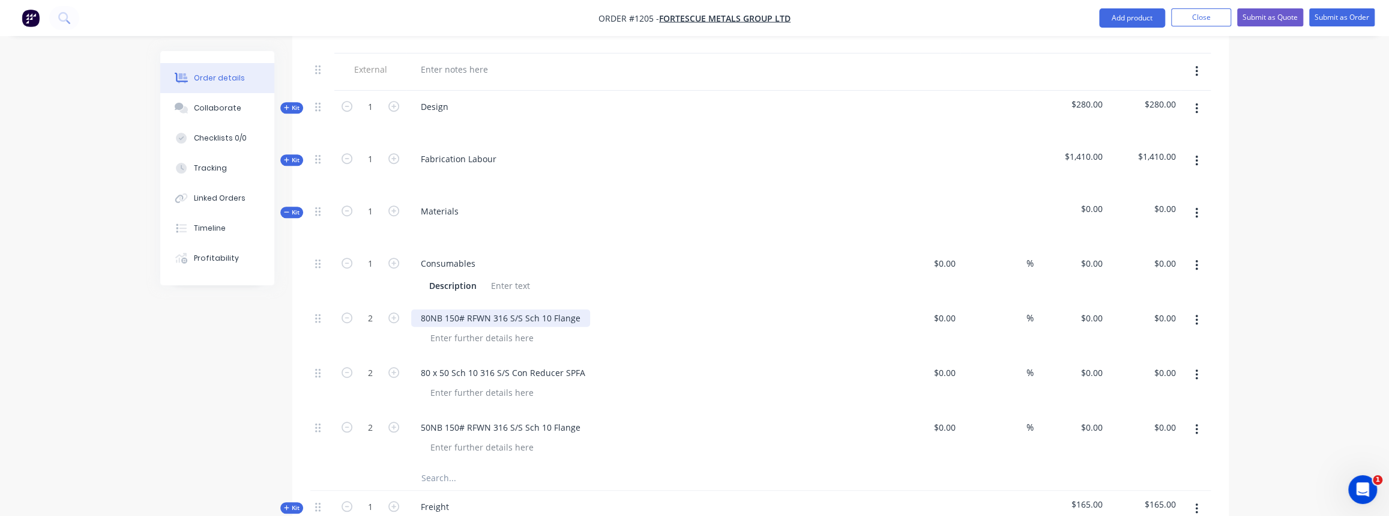
click at [579, 309] on div "80NB 150# RFWN 316 S/S Sch 10 Flange" at bounding box center [500, 317] width 179 height 17
click at [594, 418] on div "50NB 150# RFWN 316 S/S Sch 10 Flange" at bounding box center [646, 426] width 471 height 17
click at [582, 418] on div "50NB 150# RFWN 316 S/S Sch 10 Flange" at bounding box center [500, 426] width 179 height 17
click at [597, 438] on div at bounding box center [651, 446] width 461 height 17
click at [953, 418] on input at bounding box center [947, 426] width 28 height 17
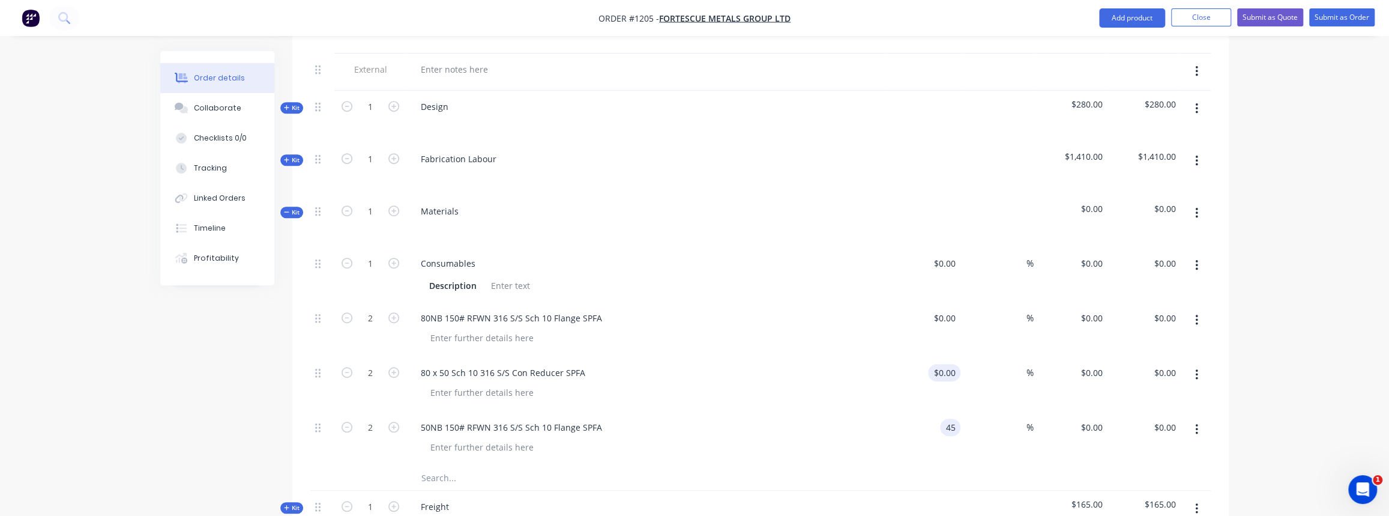
type input "45"
type input "$45.00"
type input "$90.00"
click at [947, 364] on input at bounding box center [947, 372] width 28 height 17
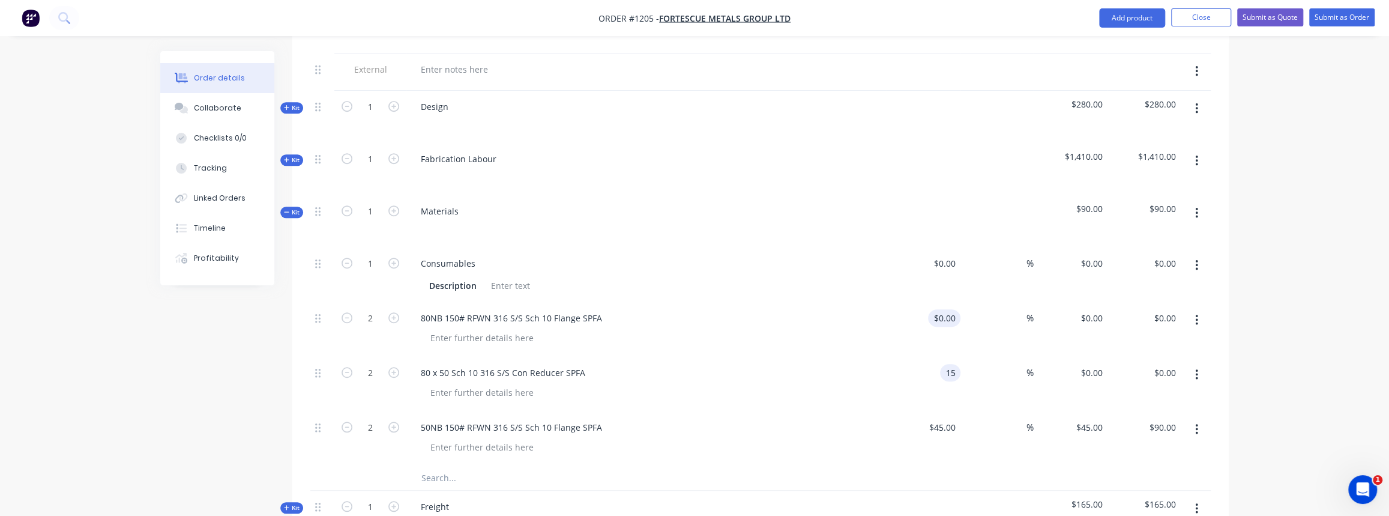
type input "15"
type input "$15.00"
type input "$30.00"
click at [942, 309] on div "$0.00" at bounding box center [944, 317] width 32 height 17
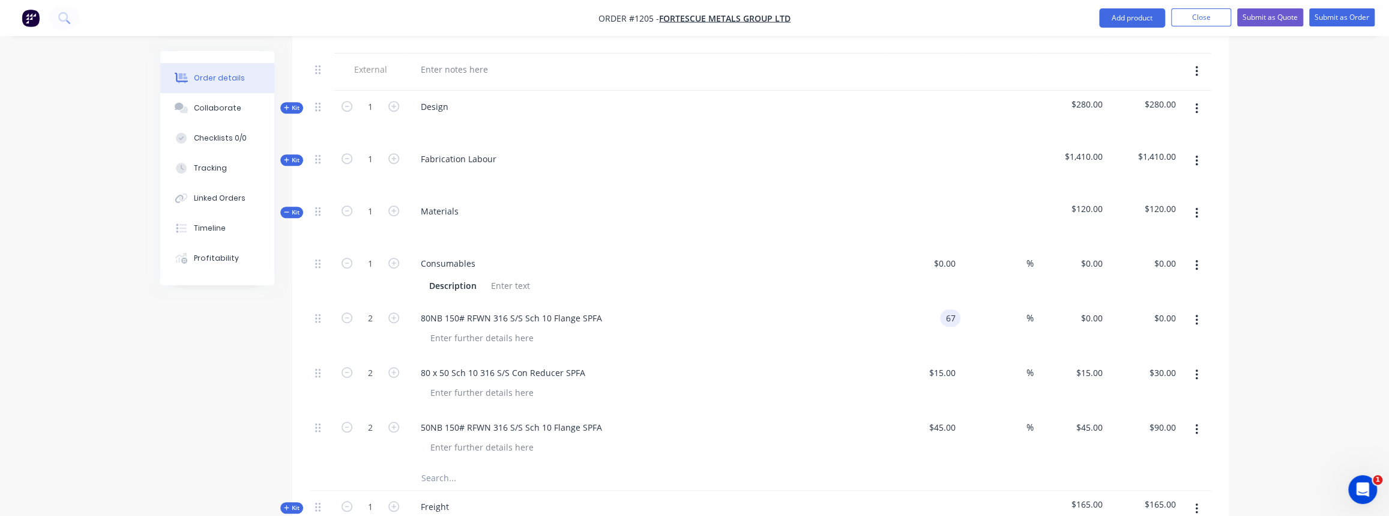
type input "6"
type input "$70.00"
type input "$140.00"
click at [1014, 309] on input at bounding box center [1020, 317] width 14 height 17
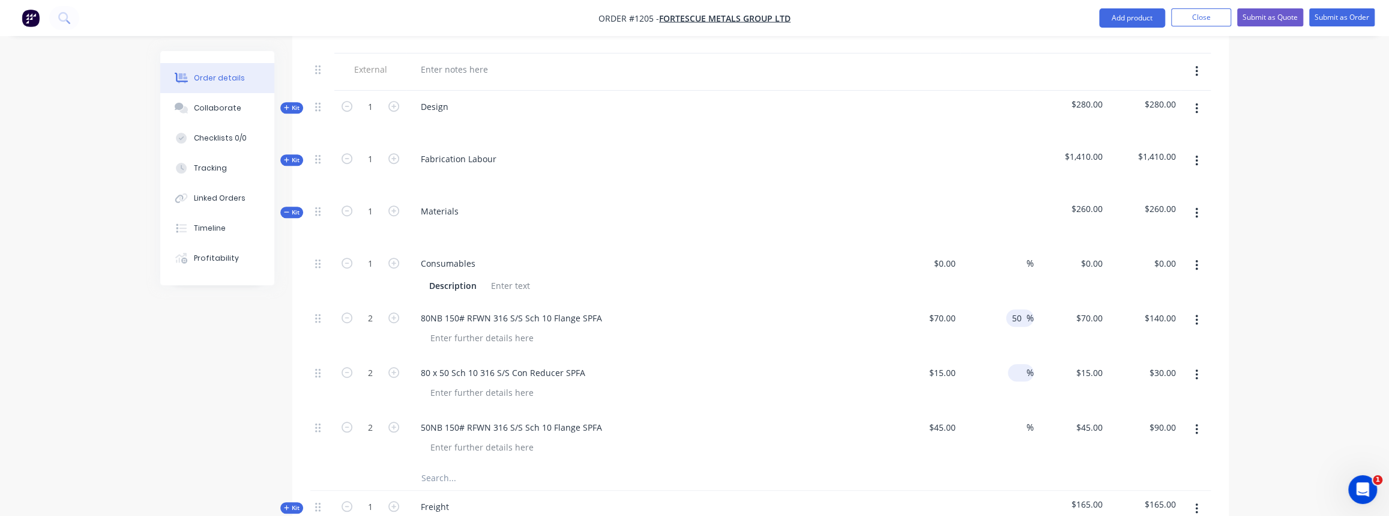
type input "50"
type input "$105.00"
type input "$210.00"
click at [1019, 364] on input at bounding box center [1020, 372] width 14 height 17
type input "50"
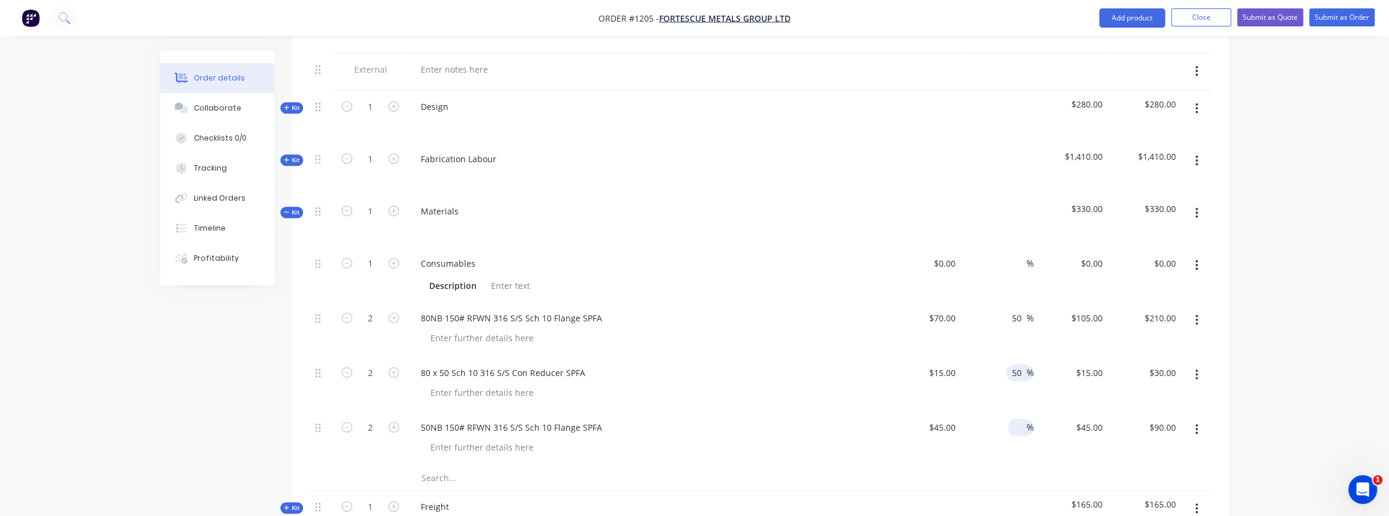
type input "$22.50"
type input "$45.00"
click at [1016, 418] on input at bounding box center [1020, 426] width 14 height 17
type input "50"
type input "$67.50"
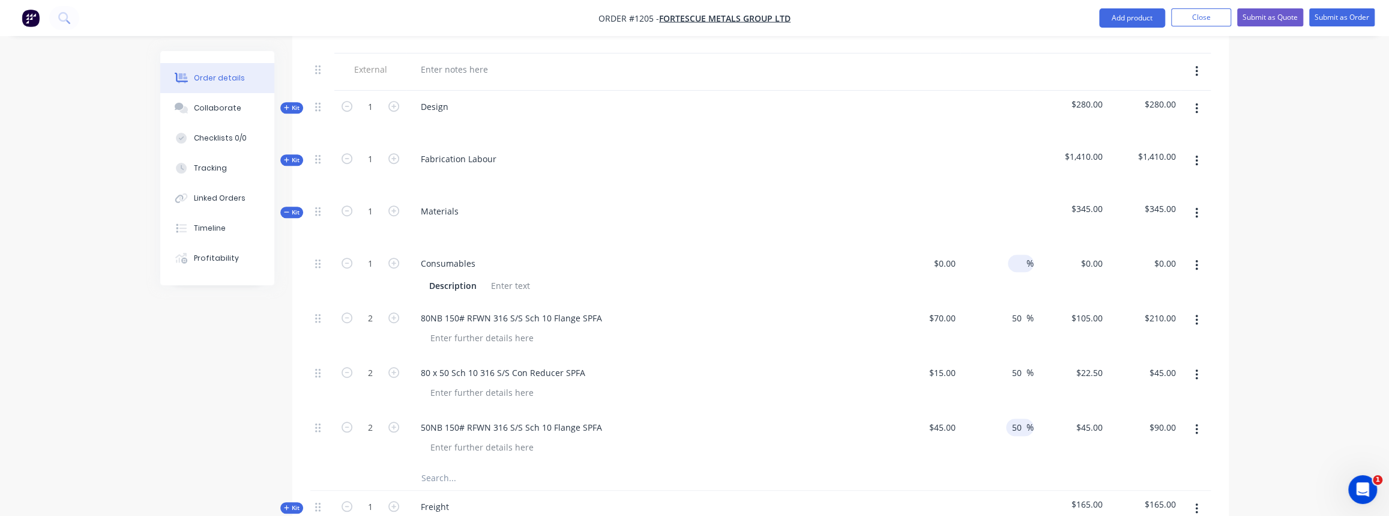
type input "$135.00"
click at [1020, 255] on input at bounding box center [1020, 263] width 14 height 17
type input "1"
type input "50"
click at [943, 255] on div "0 0" at bounding box center [951, 263] width 19 height 17
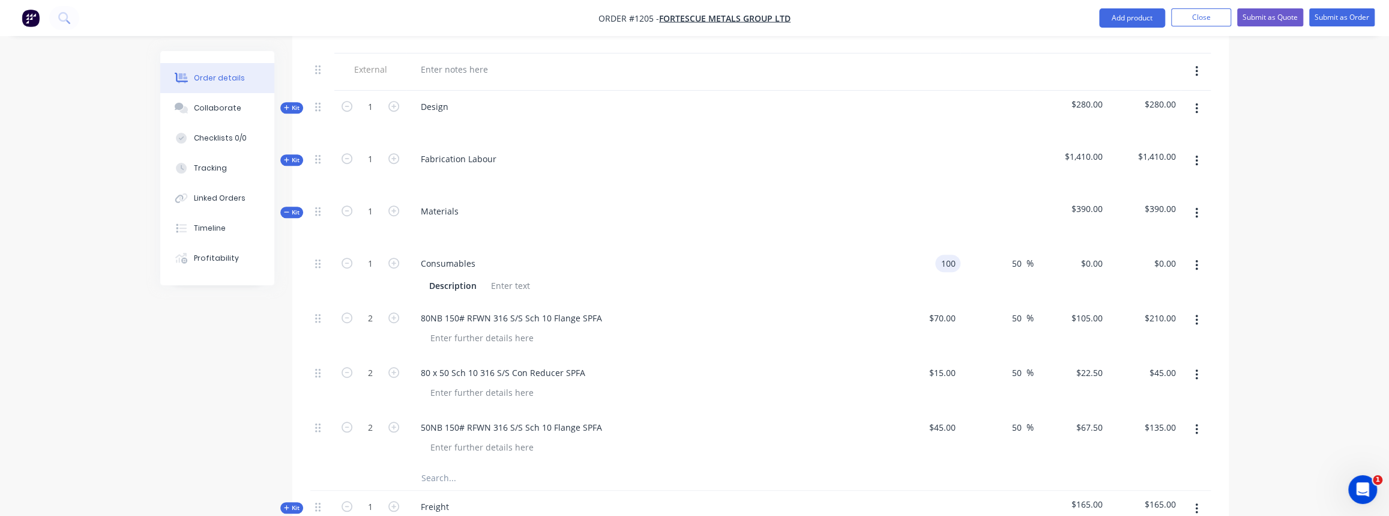
type input "$100.00"
type input "$150.00"
click at [995, 247] on div "50 50 %" at bounding box center [997, 274] width 74 height 55
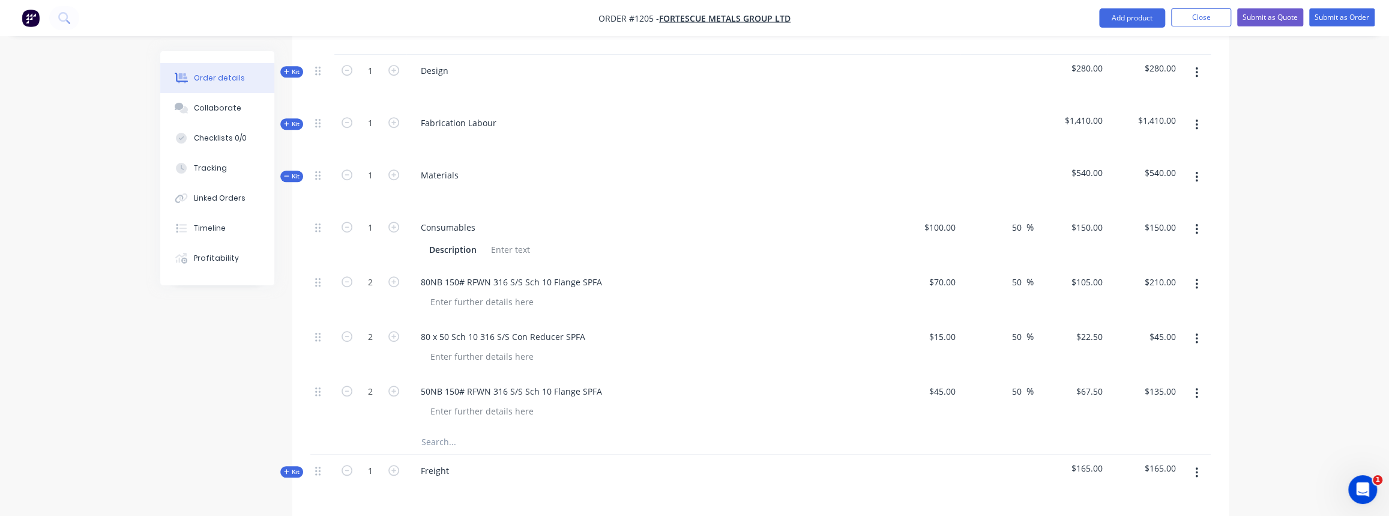
scroll to position [654, 0]
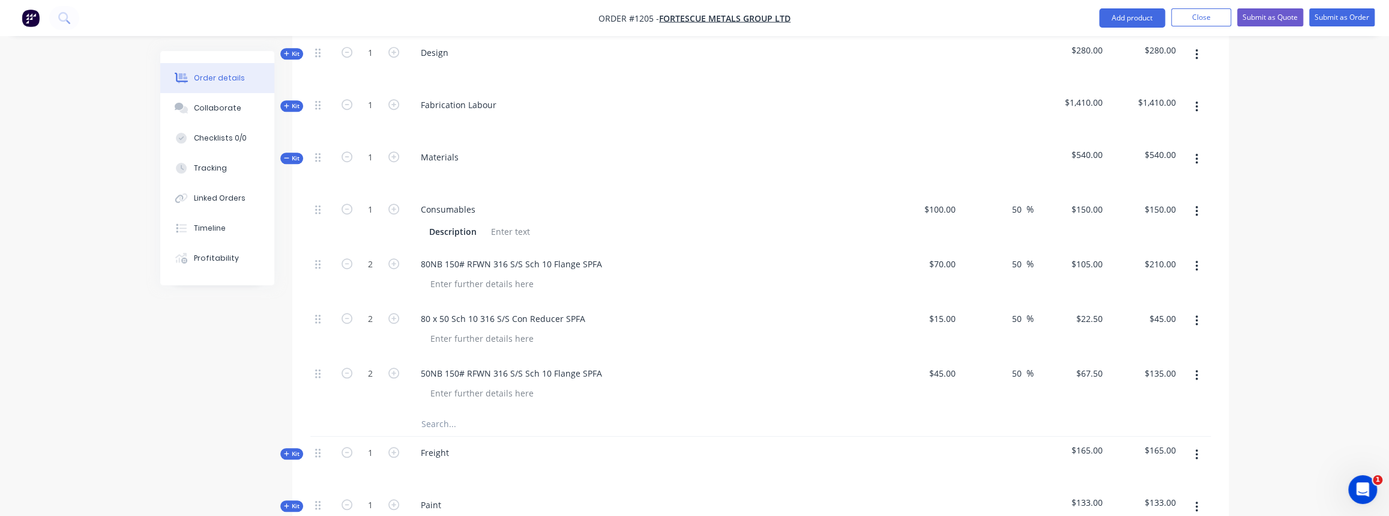
click at [298, 154] on span "Kit" at bounding box center [292, 158] width 16 height 9
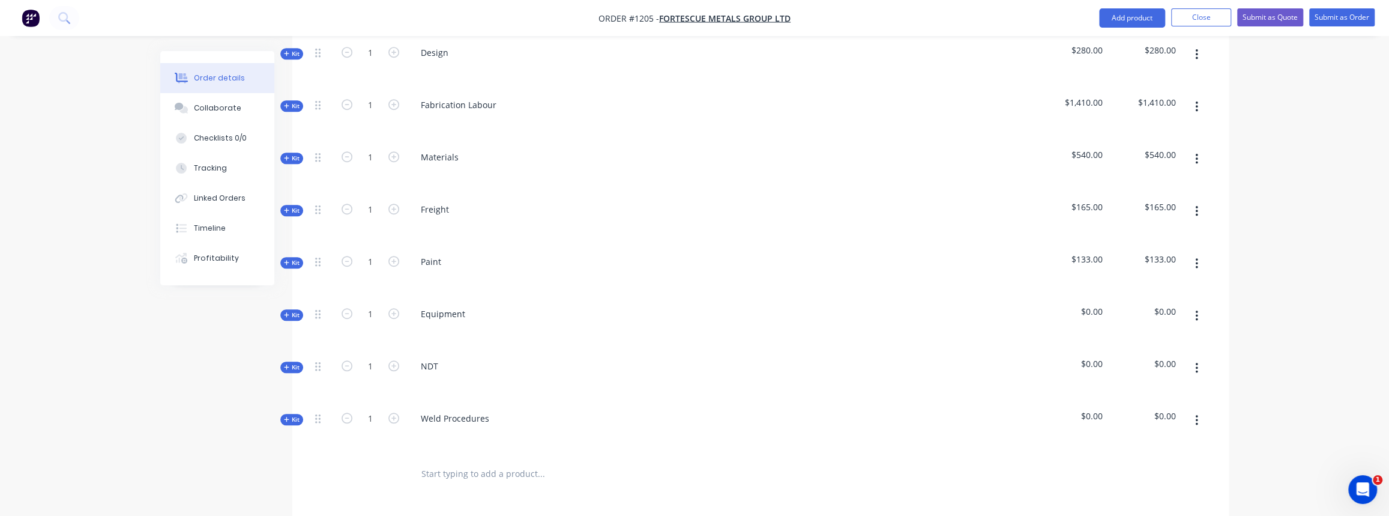
click at [299, 206] on span "Kit" at bounding box center [292, 210] width 16 height 9
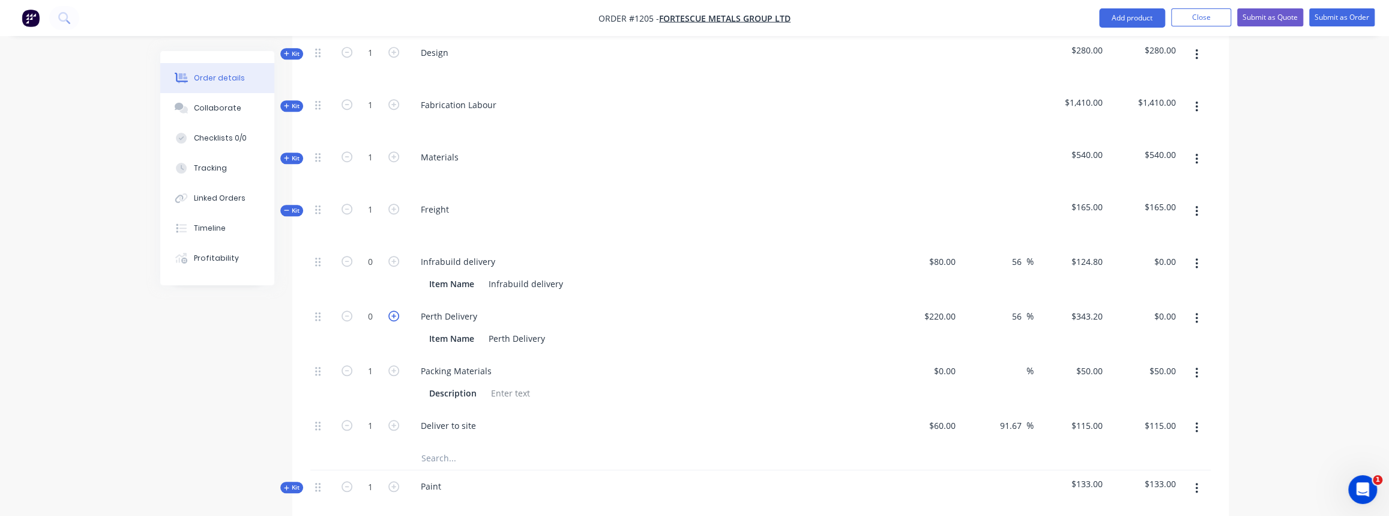
click at [394, 310] on icon "button" at bounding box center [393, 315] width 11 height 11
type input "1"
type input "$343.20"
click at [295, 206] on span "Kit" at bounding box center [292, 210] width 16 height 9
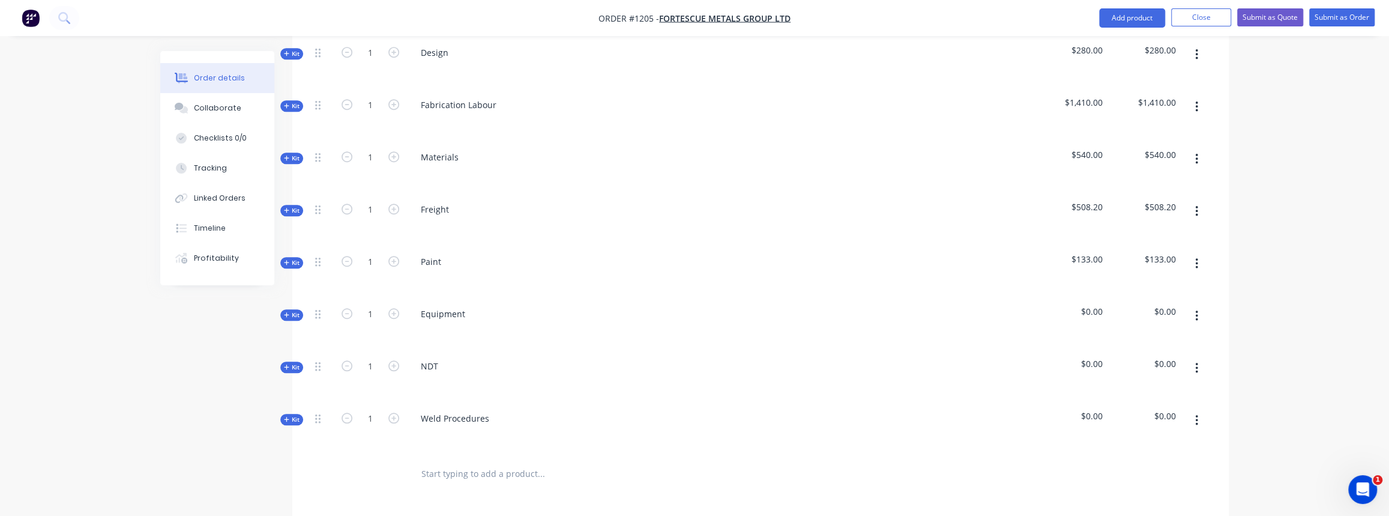
click at [291, 258] on span "Kit" at bounding box center [292, 262] width 16 height 9
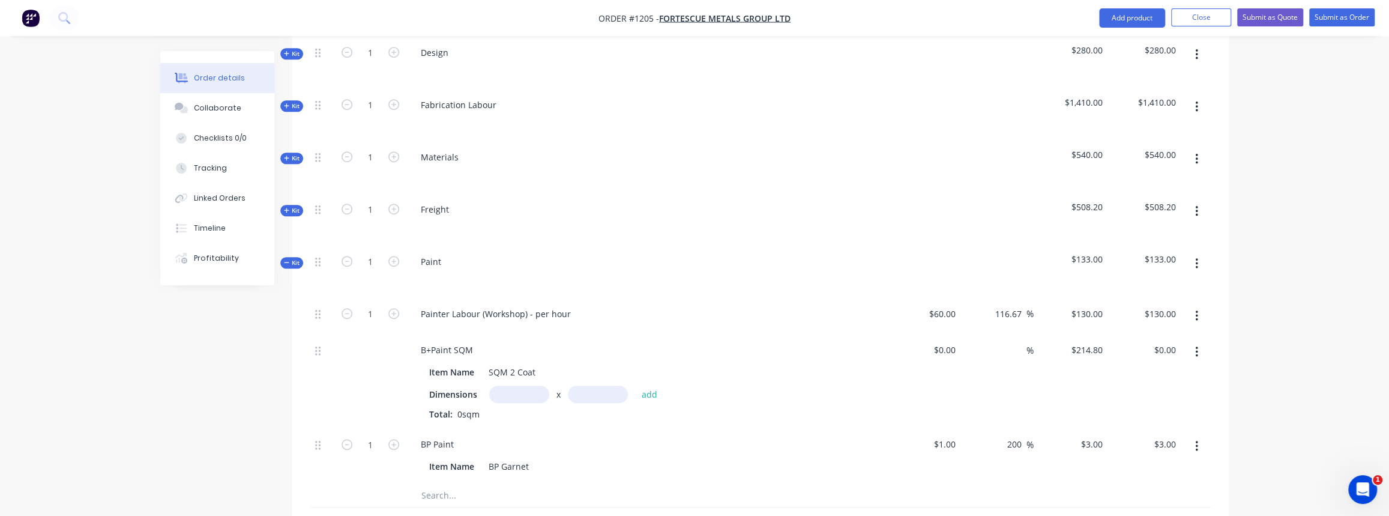
click at [1197, 258] on icon "button" at bounding box center [1196, 263] width 2 height 11
click at [1125, 355] on button "Delete" at bounding box center [1154, 367] width 114 height 24
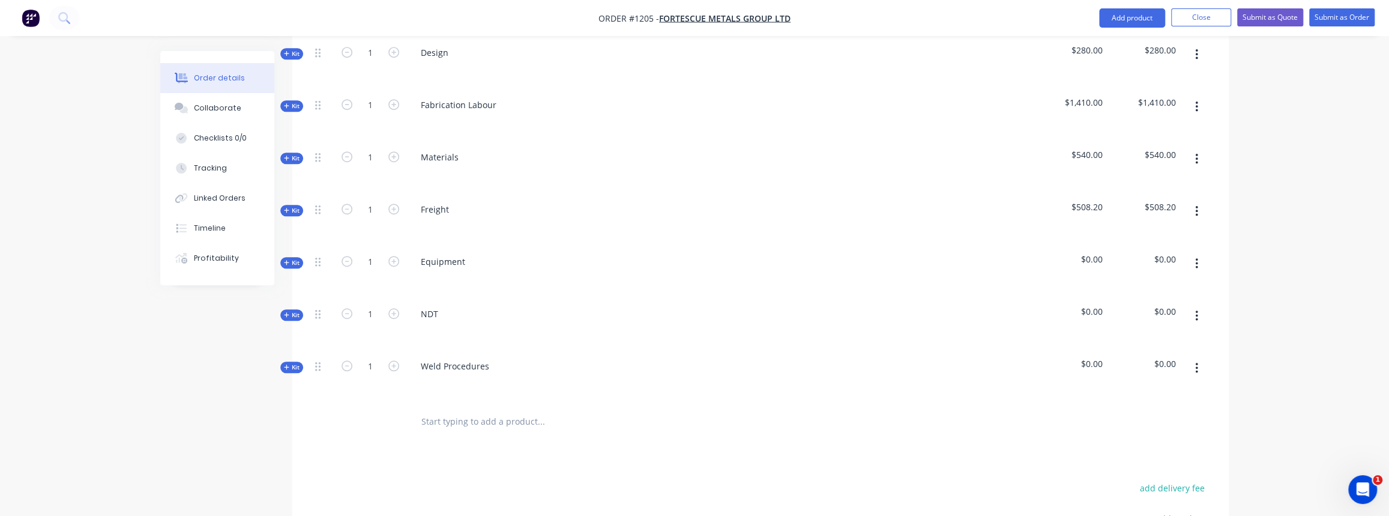
click at [1199, 253] on button "button" at bounding box center [1197, 264] width 28 height 22
click at [1133, 358] on div "Delete" at bounding box center [1153, 366] width 92 height 17
click at [1197, 258] on icon "button" at bounding box center [1196, 263] width 2 height 11
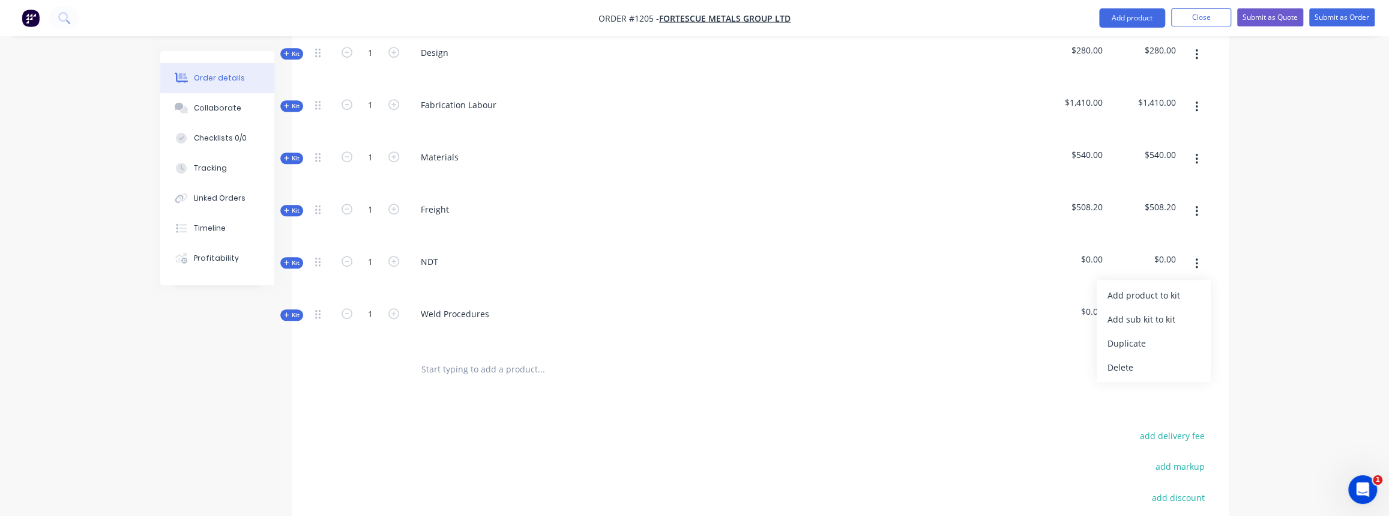
click at [1134, 358] on div "Delete" at bounding box center [1153, 366] width 92 height 17
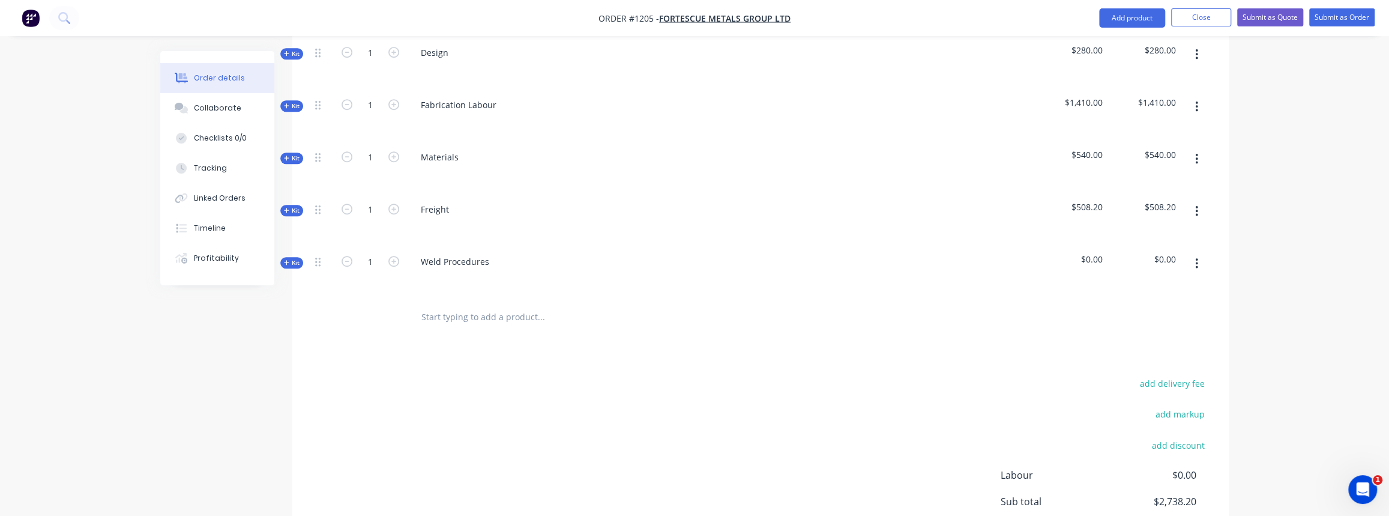
click at [1194, 253] on button "button" at bounding box center [1197, 264] width 28 height 22
click at [1146, 358] on div "Delete" at bounding box center [1153, 366] width 92 height 17
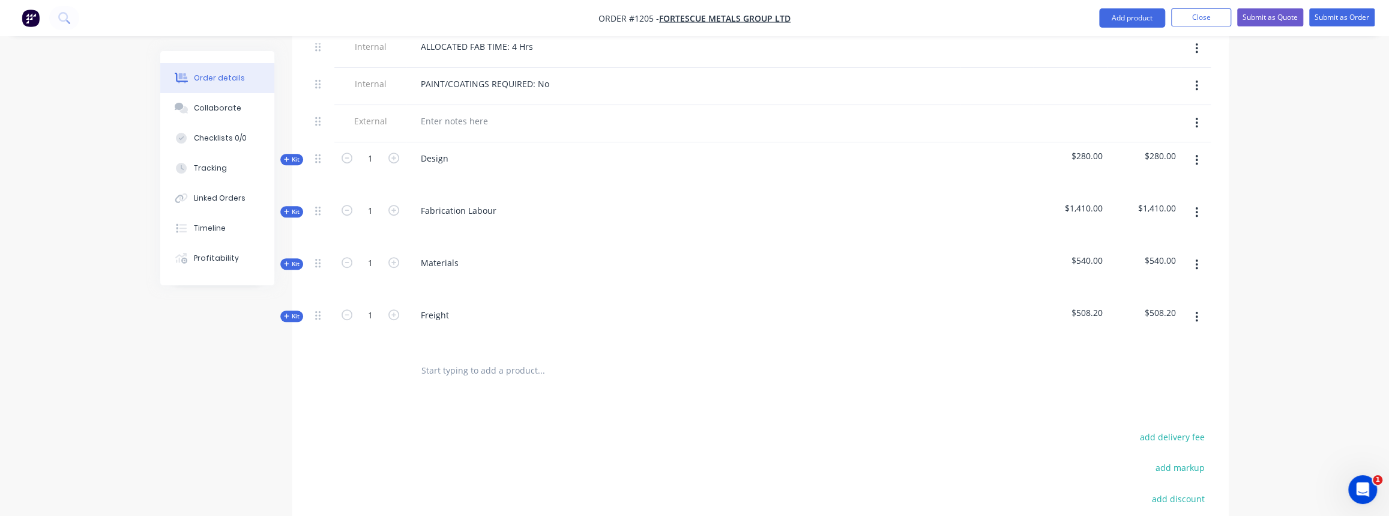
scroll to position [547, 0]
click at [284, 209] on icon "button" at bounding box center [286, 212] width 5 height 6
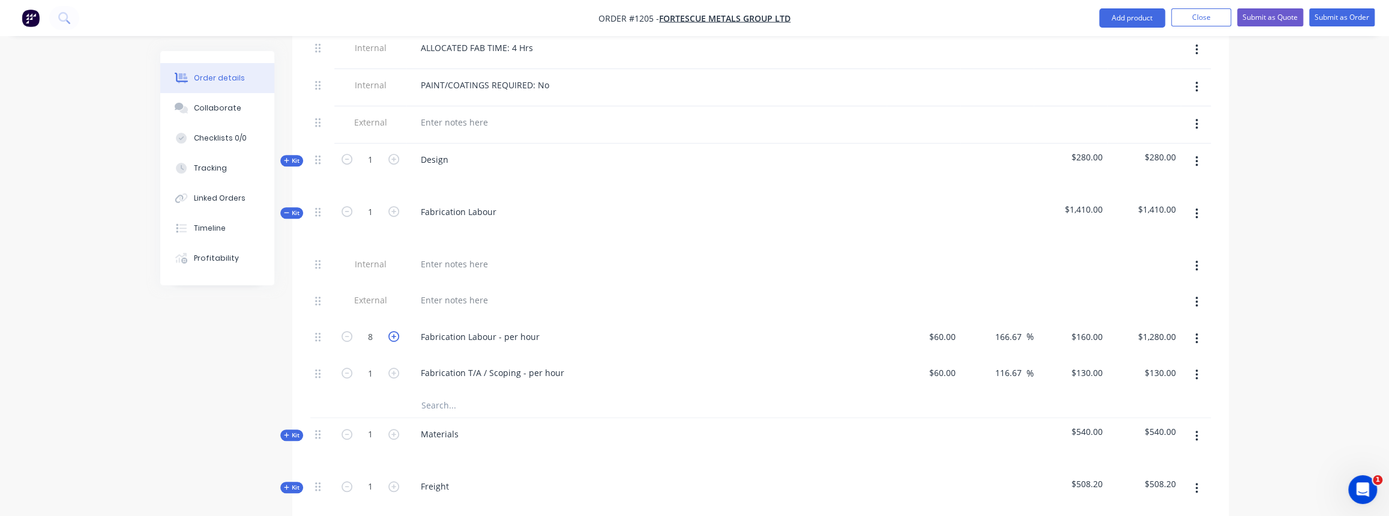
click at [396, 331] on icon "button" at bounding box center [393, 336] width 11 height 11
type input "9"
type input "$1,440.00"
click at [396, 331] on icon "button" at bounding box center [393, 336] width 11 height 11
type input "10"
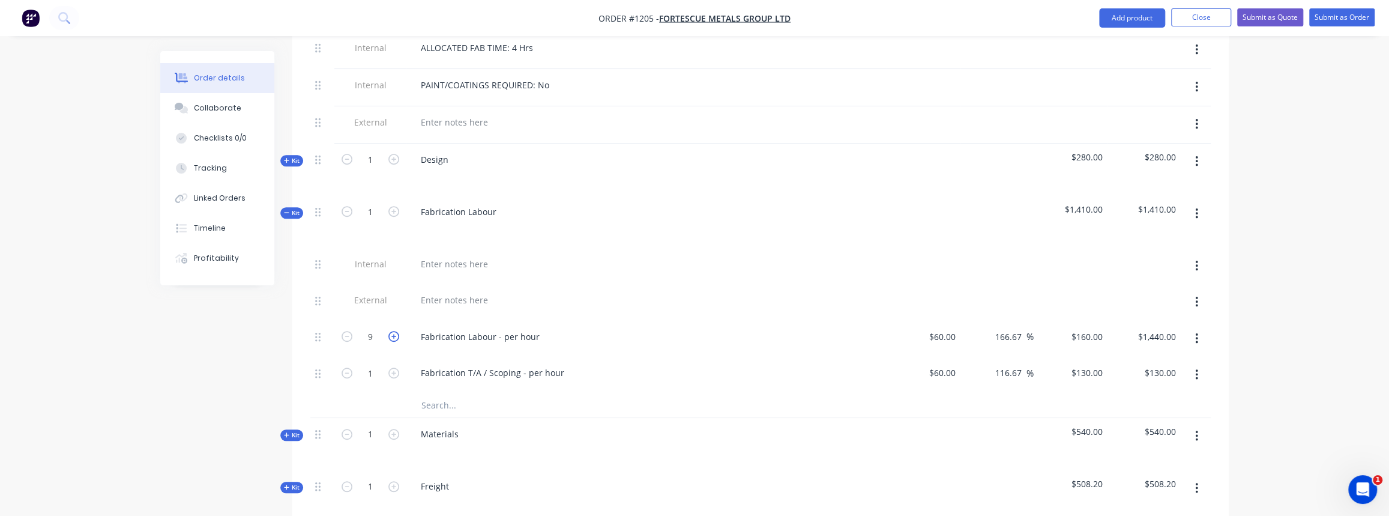
type input "$1,600.00"
click at [288, 209] on icon "button" at bounding box center [286, 212] width 5 height 6
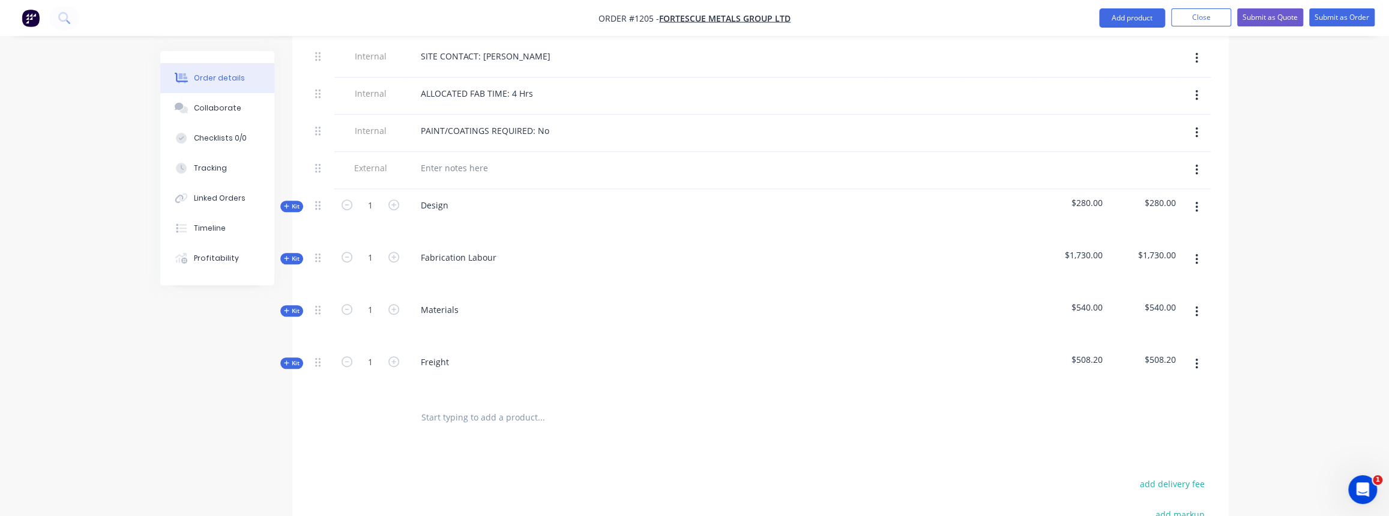
scroll to position [493, 0]
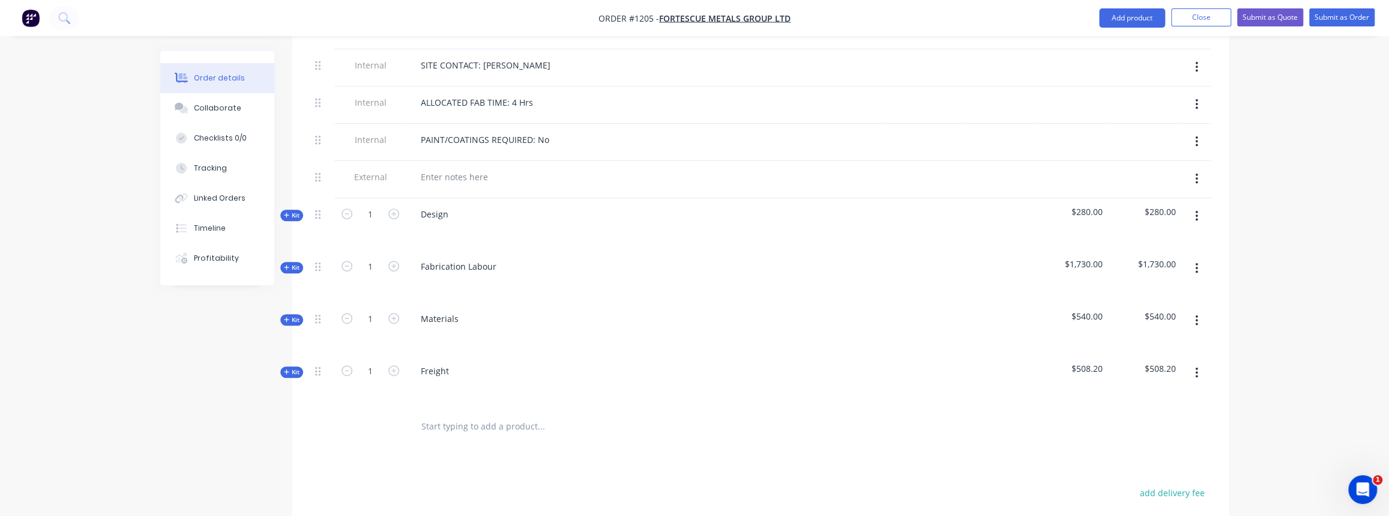
click at [284, 264] on icon "button" at bounding box center [286, 267] width 5 height 6
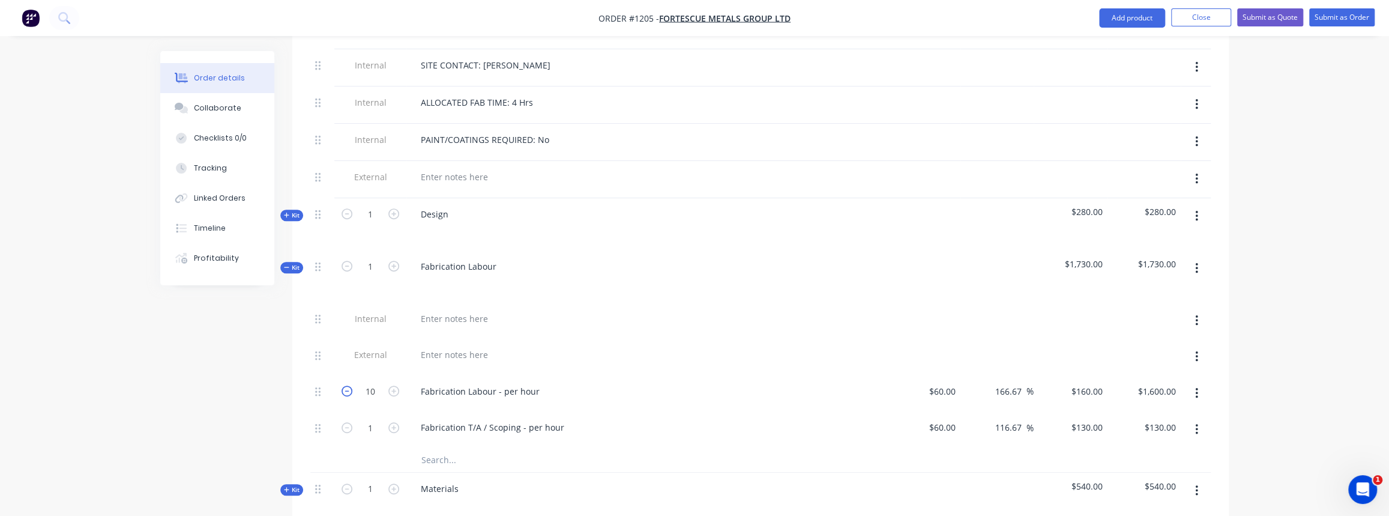
click at [347, 385] on icon "button" at bounding box center [347, 390] width 11 height 11
type input "9"
type input "$1,440.00"
click at [347, 385] on icon "button" at bounding box center [347, 390] width 11 height 11
type input "8"
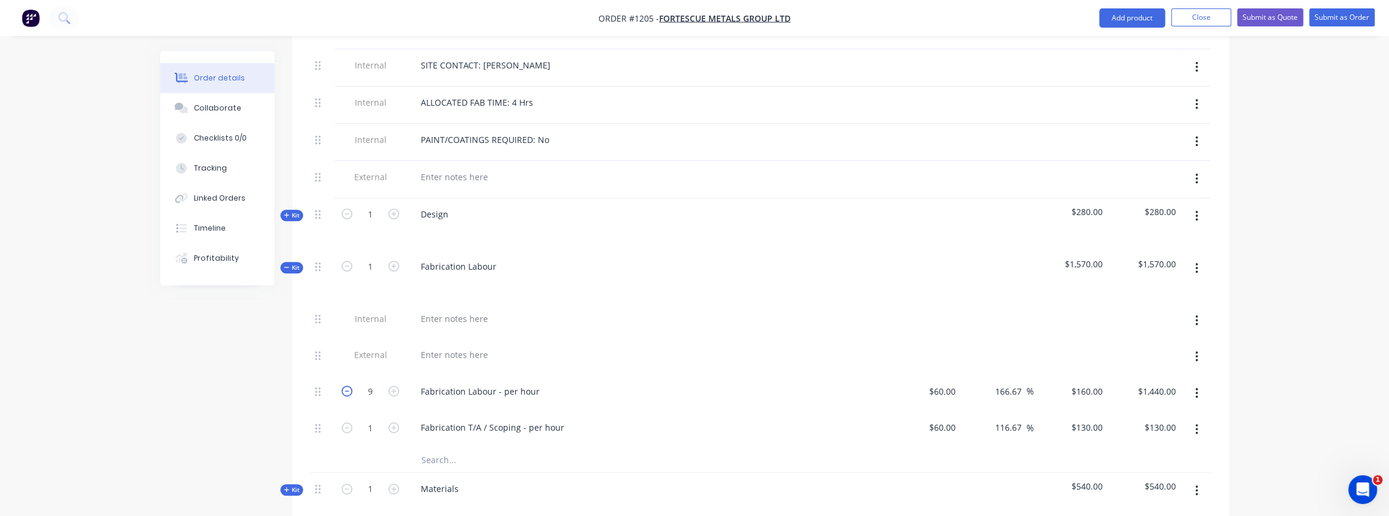
type input "$1,280.00"
click at [290, 263] on span "Kit" at bounding box center [292, 267] width 16 height 9
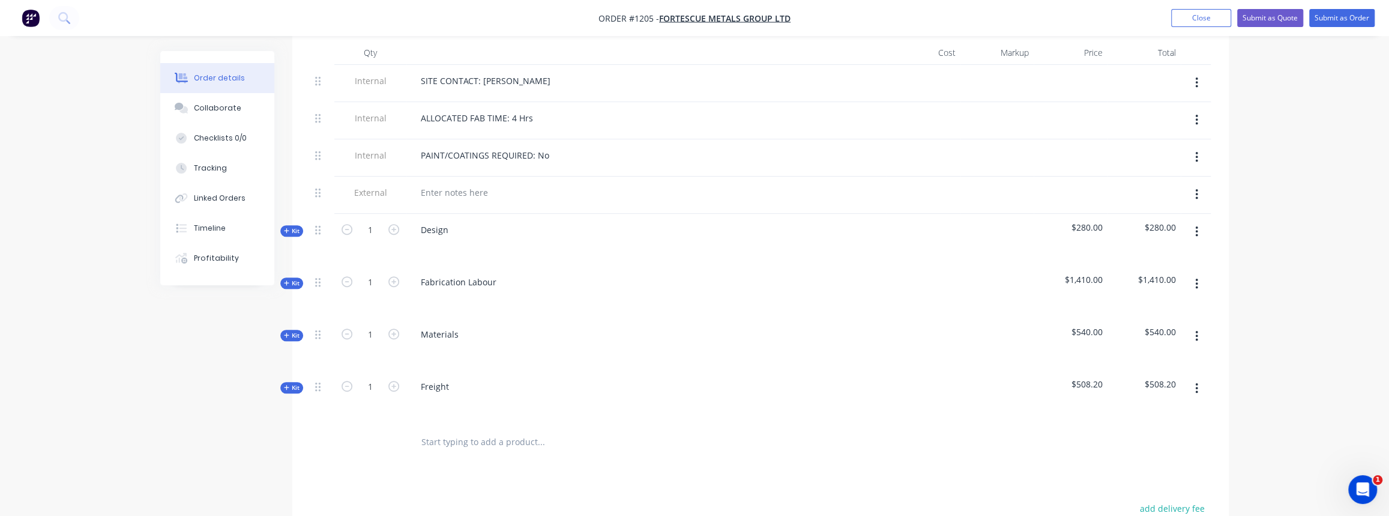
scroll to position [330, 0]
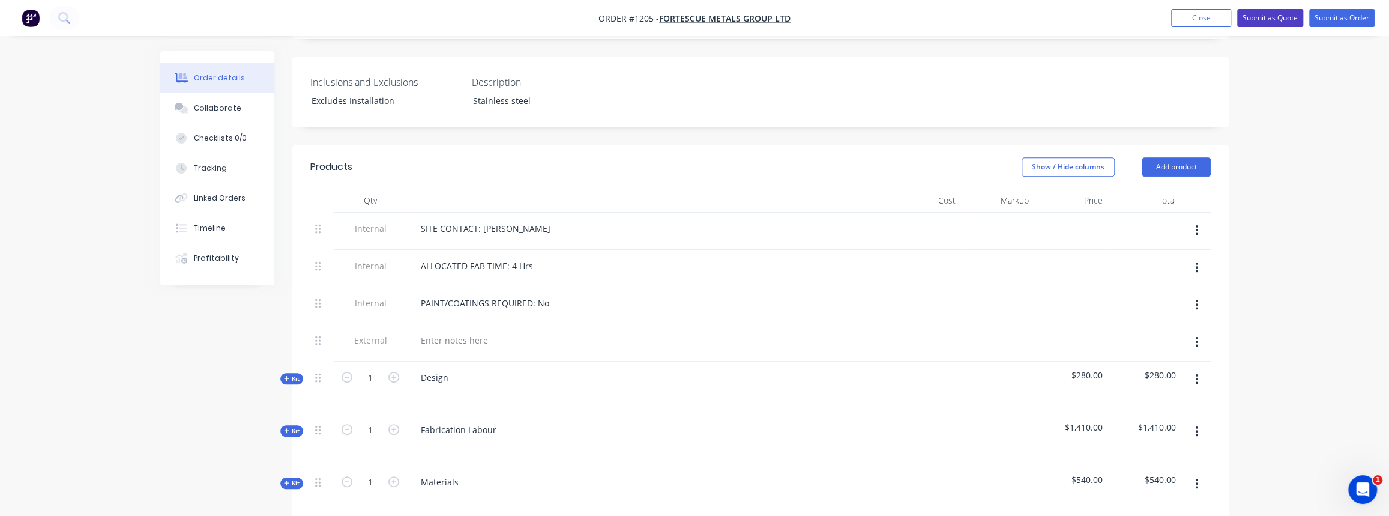
click at [1265, 25] on button "Submit as Quote" at bounding box center [1270, 18] width 66 height 18
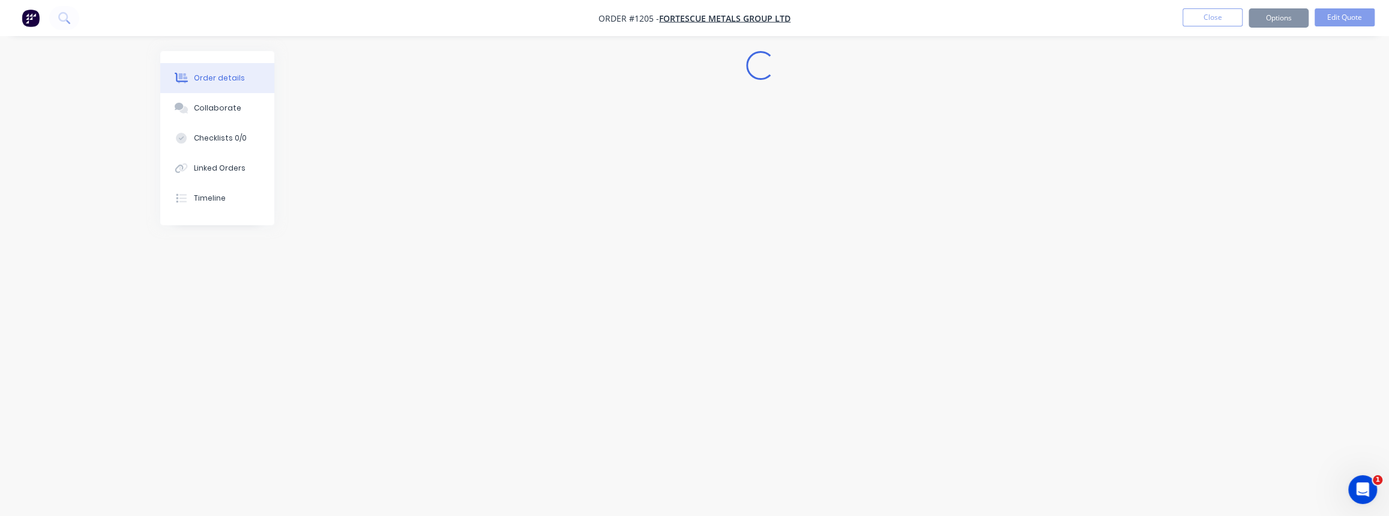
scroll to position [0, 0]
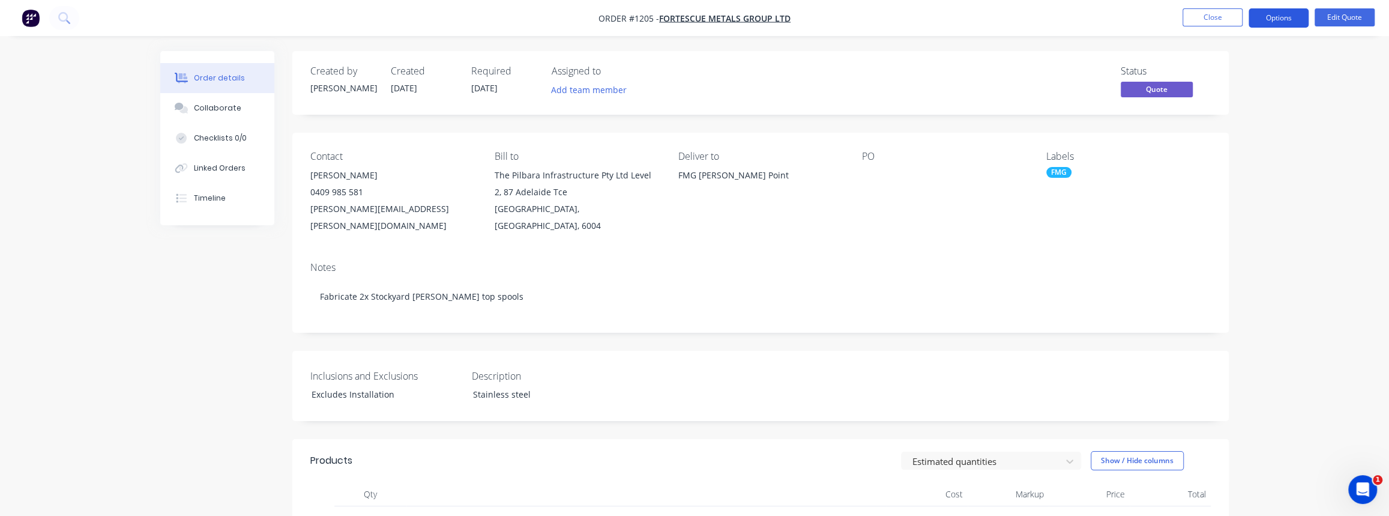
click at [1272, 21] on button "Options" at bounding box center [1279, 17] width 60 height 19
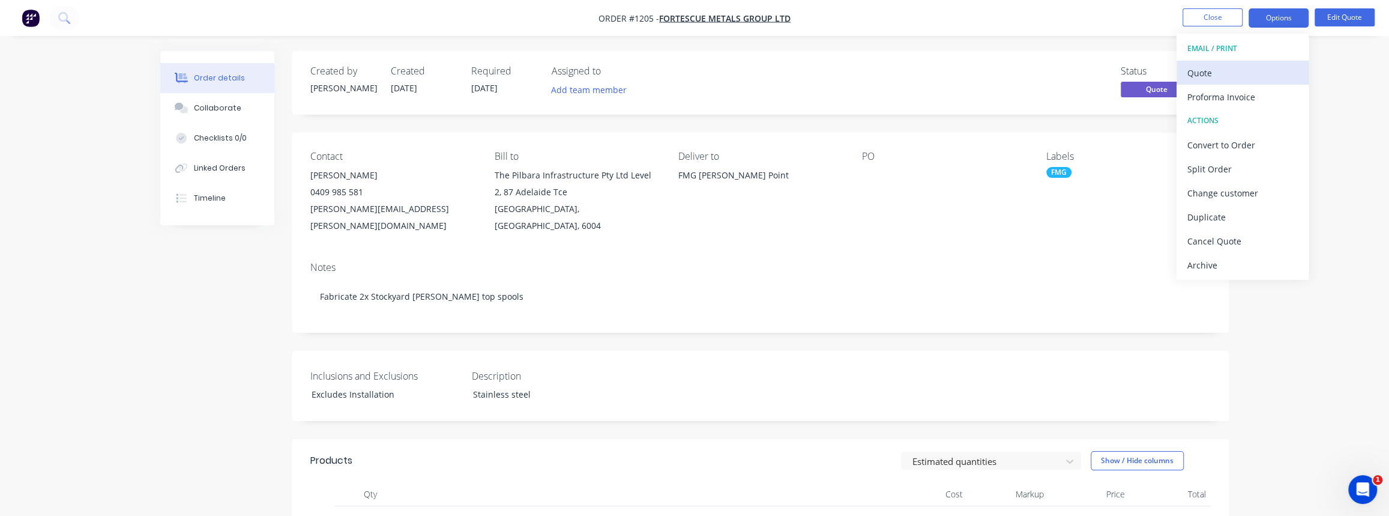
click at [1238, 67] on div "Quote" at bounding box center [1242, 72] width 110 height 17
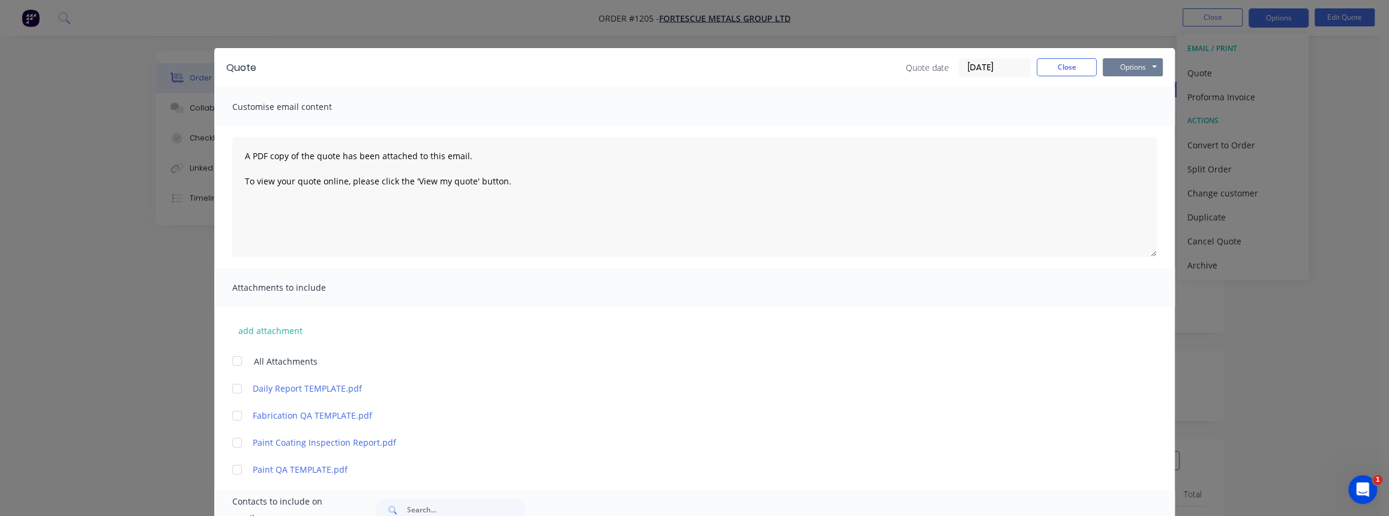
click at [1122, 71] on button "Options" at bounding box center [1133, 67] width 60 height 18
click at [1122, 106] on button "Print" at bounding box center [1141, 108] width 77 height 20
click at [1057, 63] on button "Close" at bounding box center [1067, 67] width 60 height 18
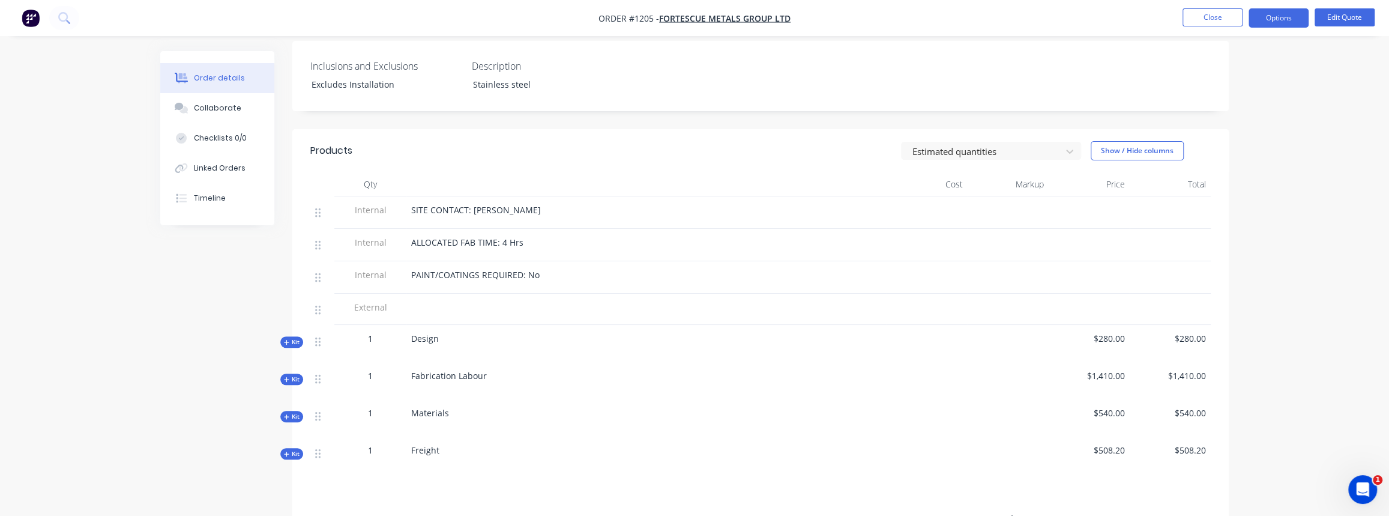
scroll to position [327, 0]
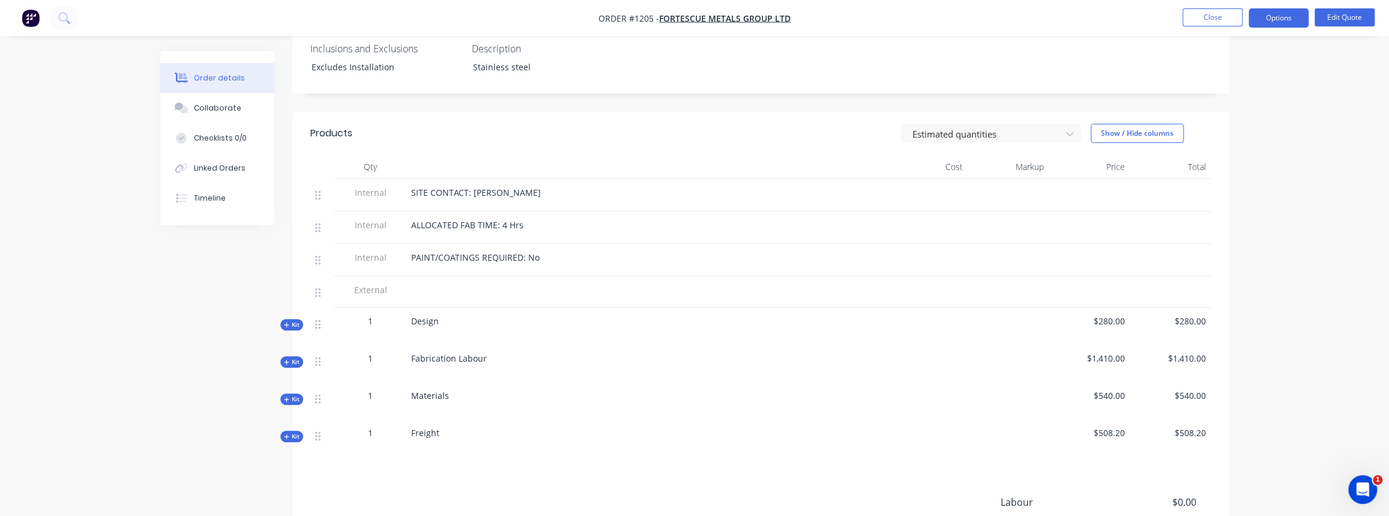
click at [294, 320] on span "Kit" at bounding box center [292, 324] width 16 height 9
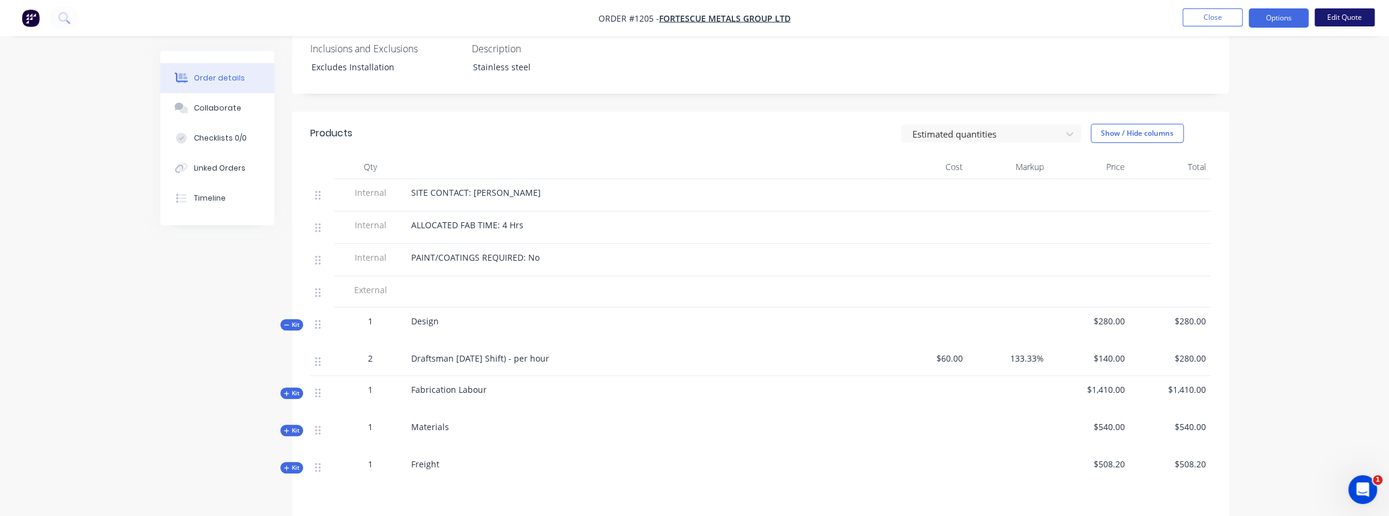
click at [1329, 11] on button "Edit Quote" at bounding box center [1345, 17] width 60 height 18
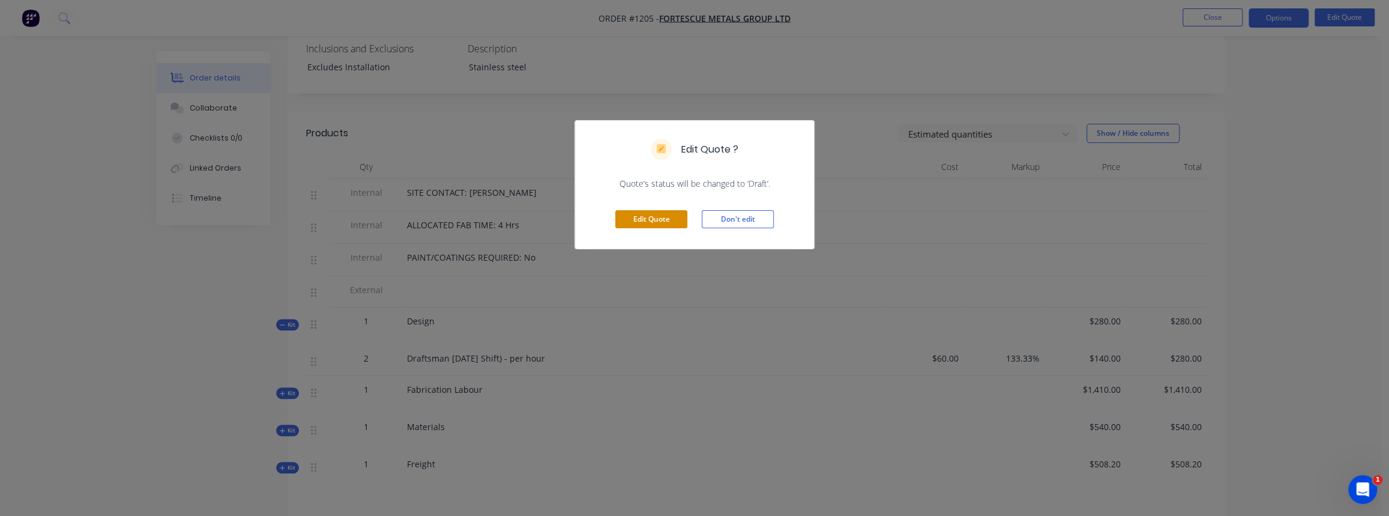
click at [661, 220] on button "Edit Quote" at bounding box center [651, 219] width 72 height 18
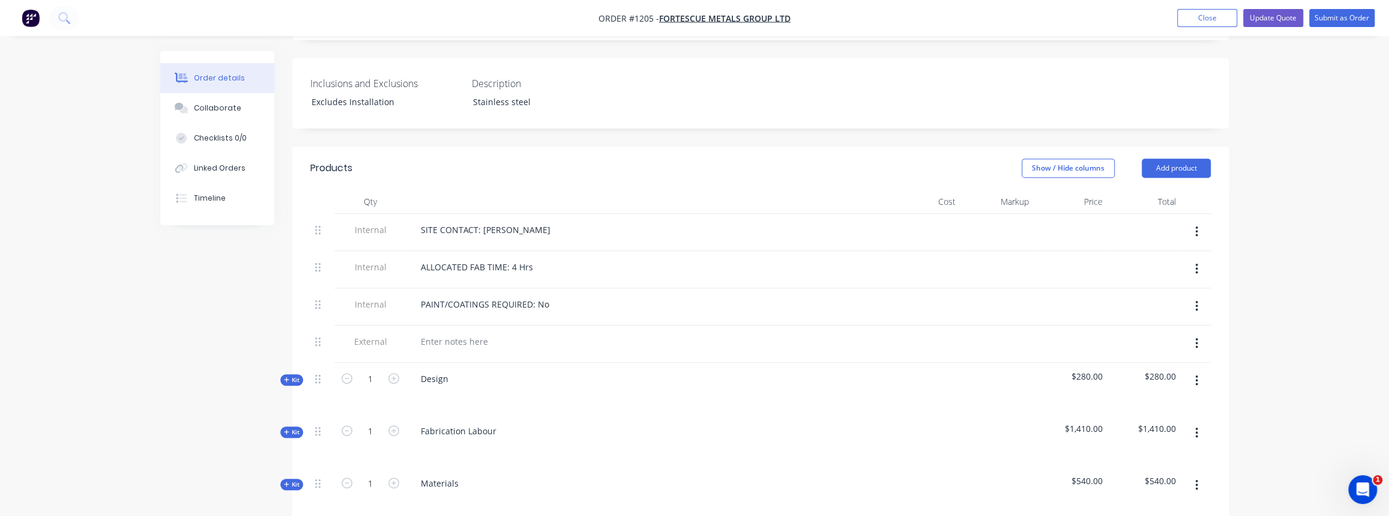
scroll to position [436, 0]
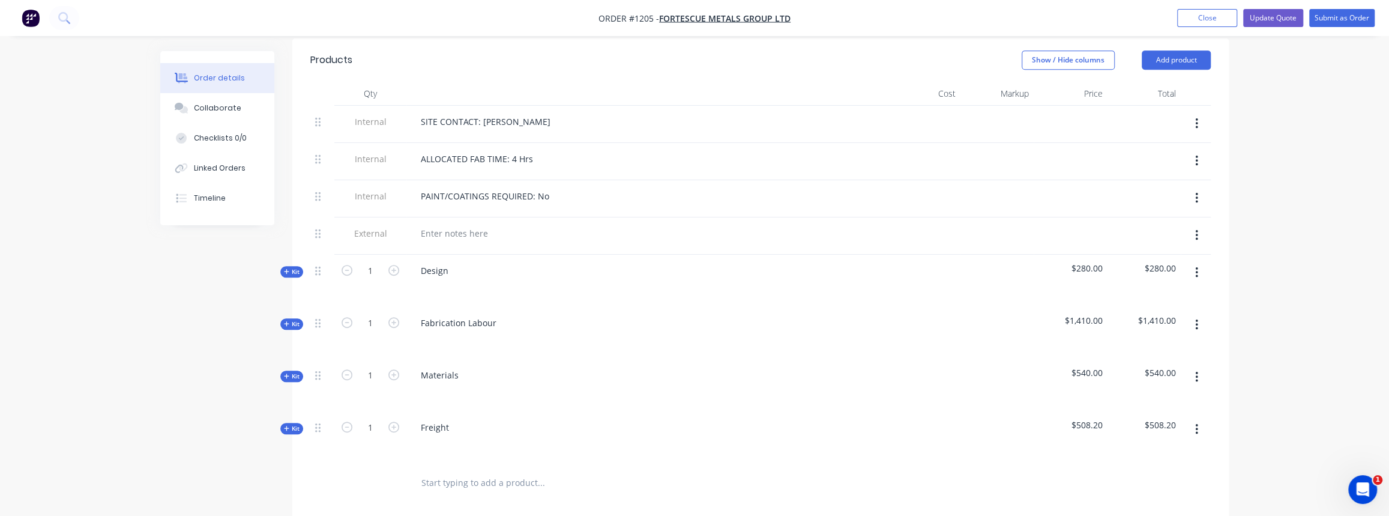
click at [1195, 266] on icon "button" at bounding box center [1196, 272] width 3 height 13
drag, startPoint x: 1124, startPoint y: 352, endPoint x: 1115, endPoint y: 354, distance: 8.6
click at [1123, 367] on div "Delete" at bounding box center [1153, 375] width 92 height 17
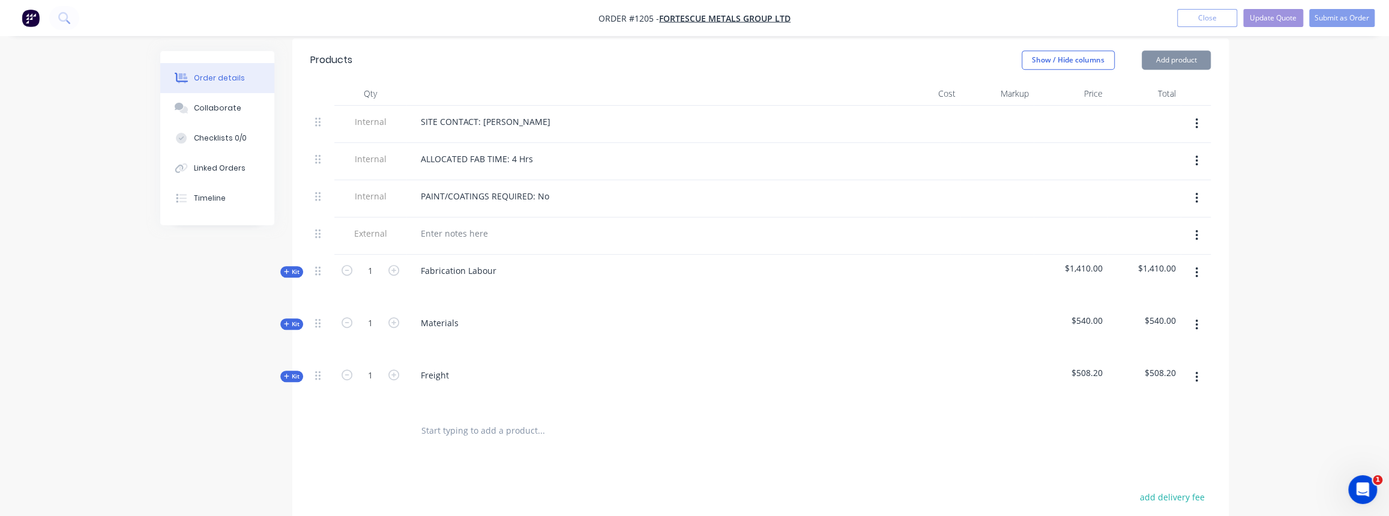
click at [288, 268] on icon "button" at bounding box center [286, 271] width 5 height 6
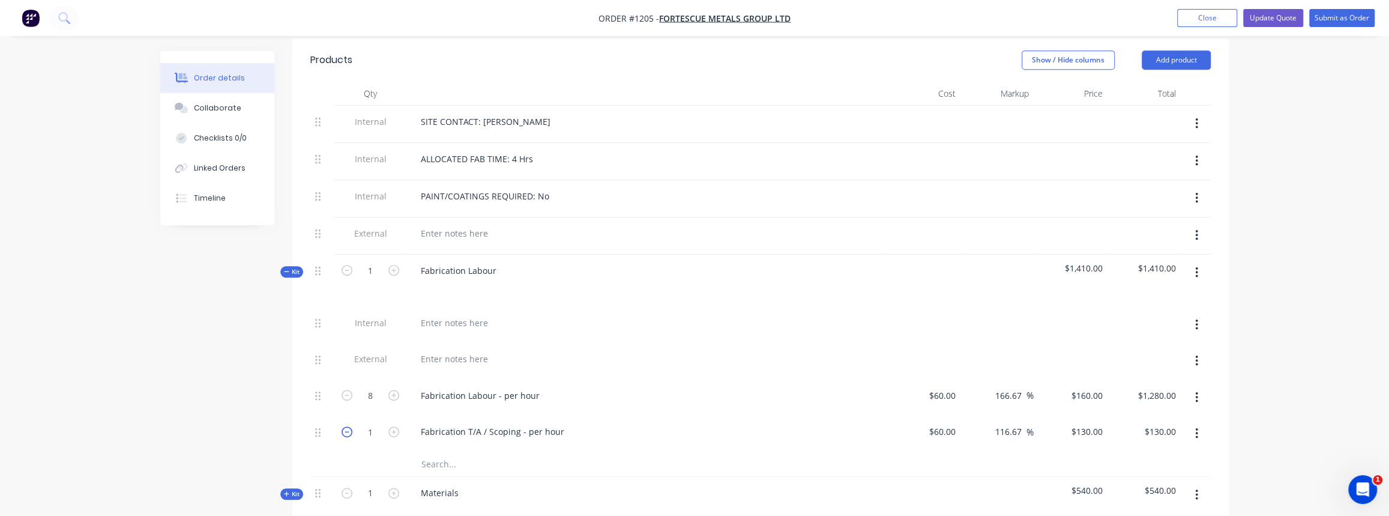
click at [343, 426] on icon "button" at bounding box center [347, 431] width 11 height 11
type input "0"
type input "$0.00"
click at [296, 267] on span "Kit" at bounding box center [292, 271] width 16 height 9
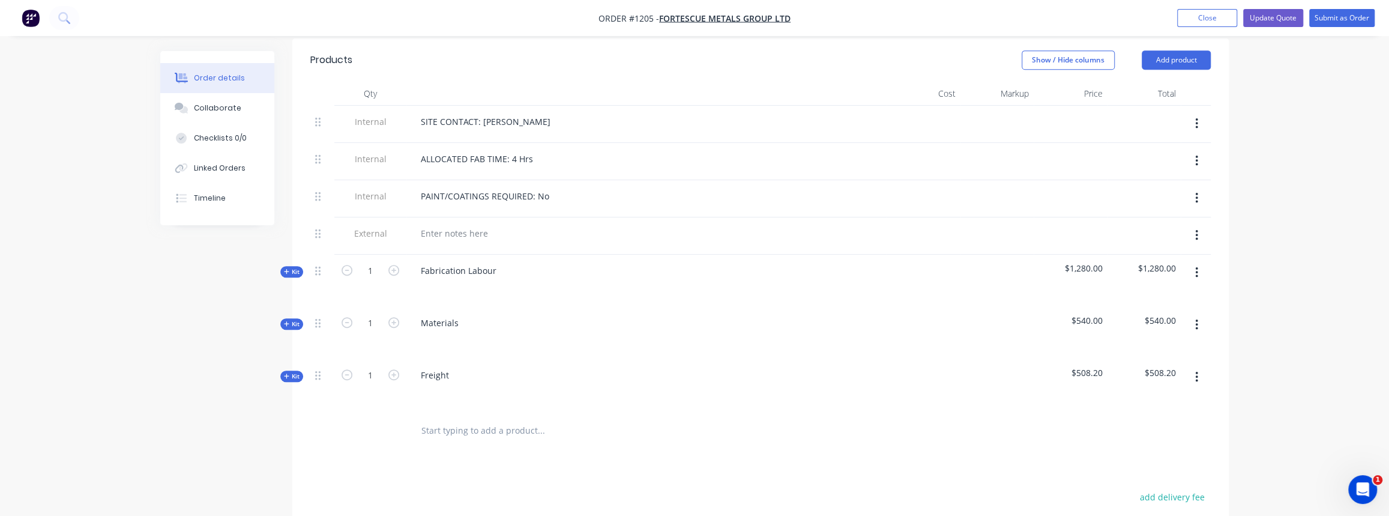
click at [290, 319] on span "Kit" at bounding box center [292, 323] width 16 height 9
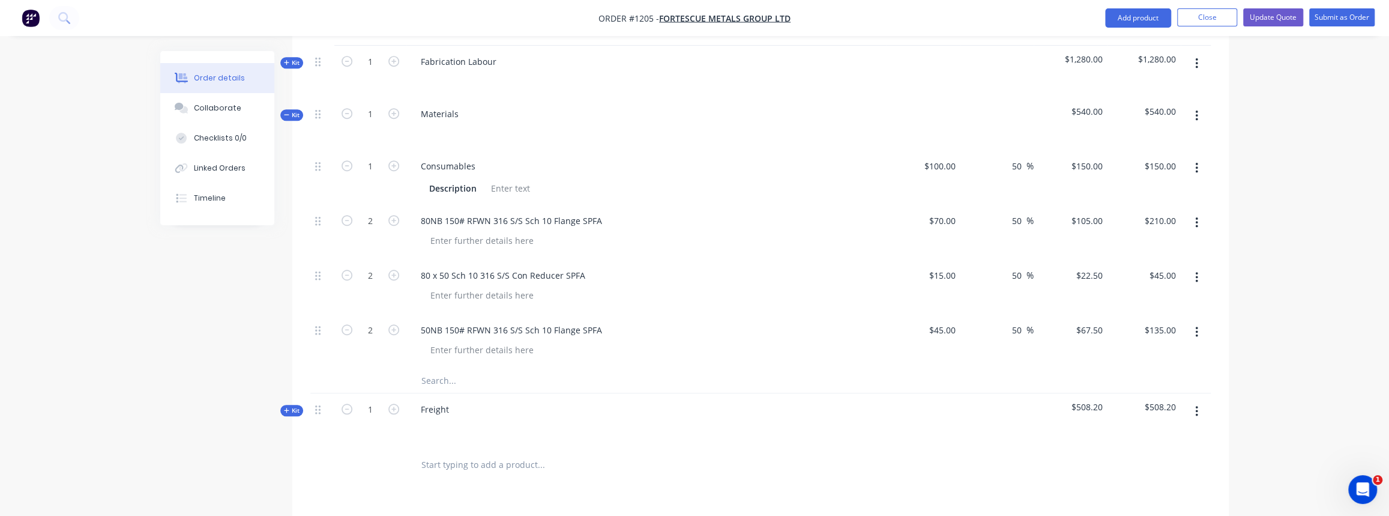
scroll to position [654, 0]
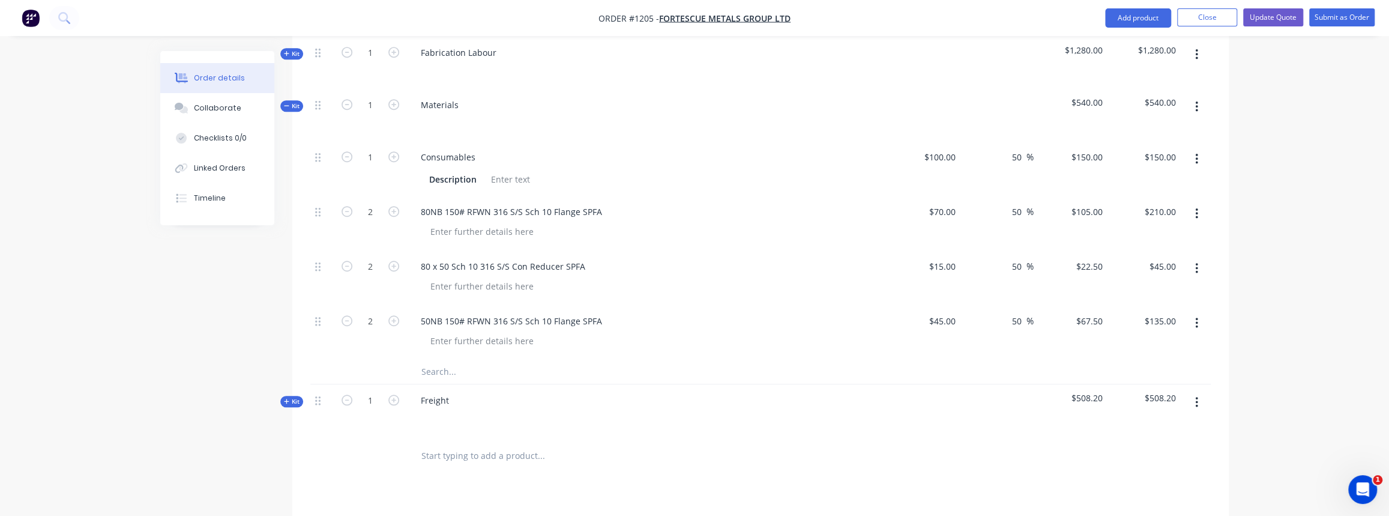
click at [291, 101] on span "Kit" at bounding box center [292, 105] width 16 height 9
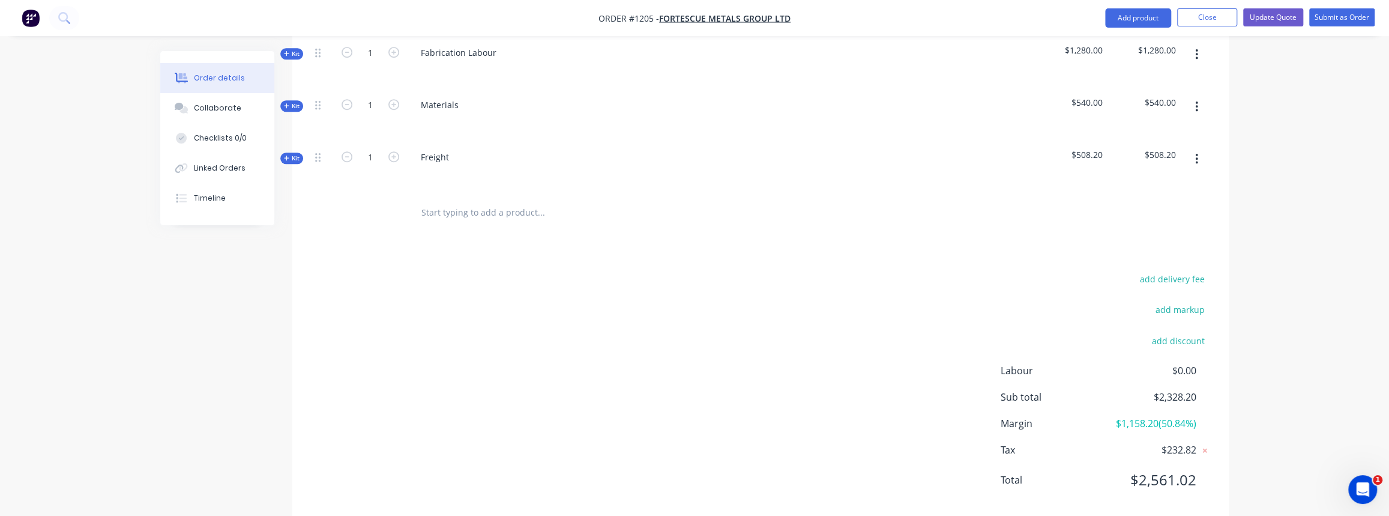
click at [297, 154] on span "Kit" at bounding box center [292, 158] width 16 height 9
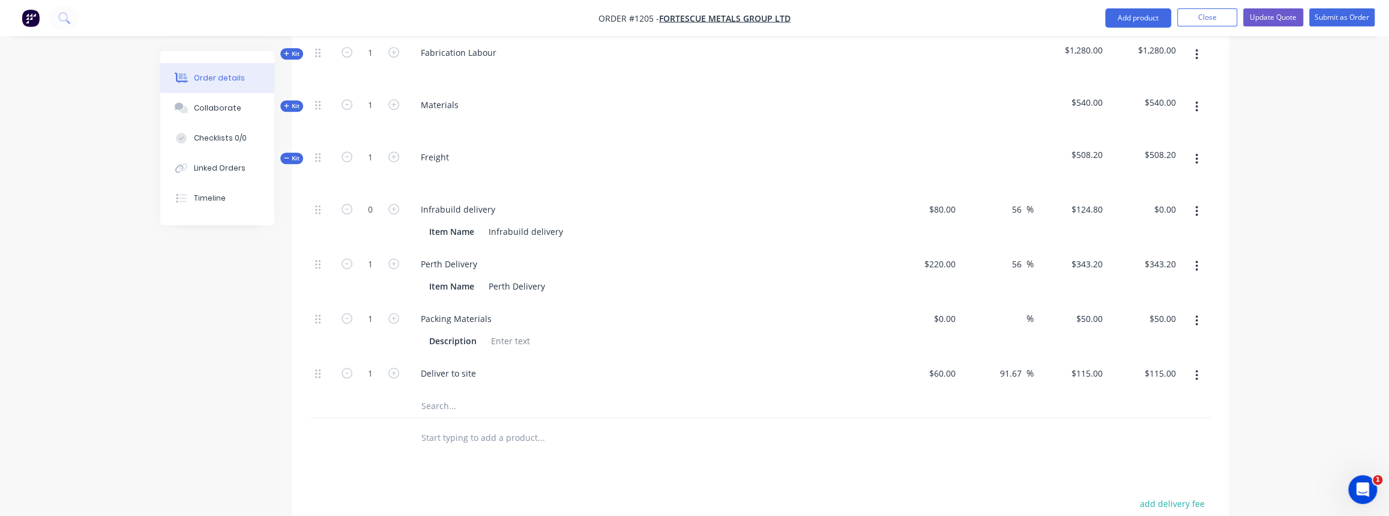
click at [1199, 310] on button "button" at bounding box center [1197, 321] width 28 height 22
click at [767, 255] on div "Perth Delivery" at bounding box center [646, 263] width 471 height 17
click at [294, 154] on span "Kit" at bounding box center [292, 158] width 16 height 9
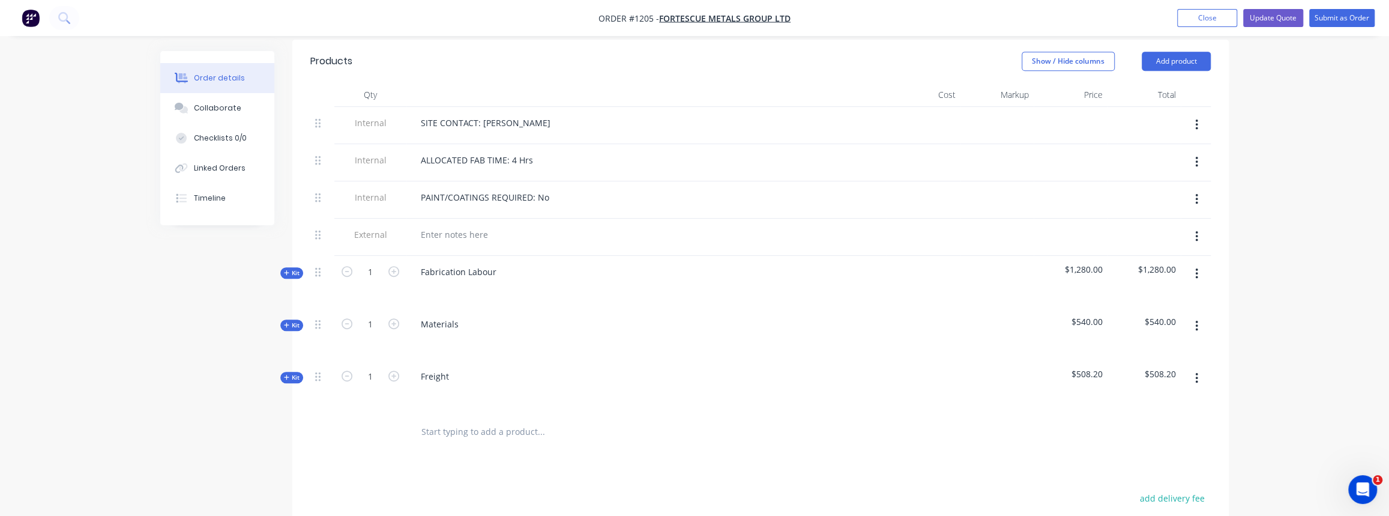
scroll to position [382, 0]
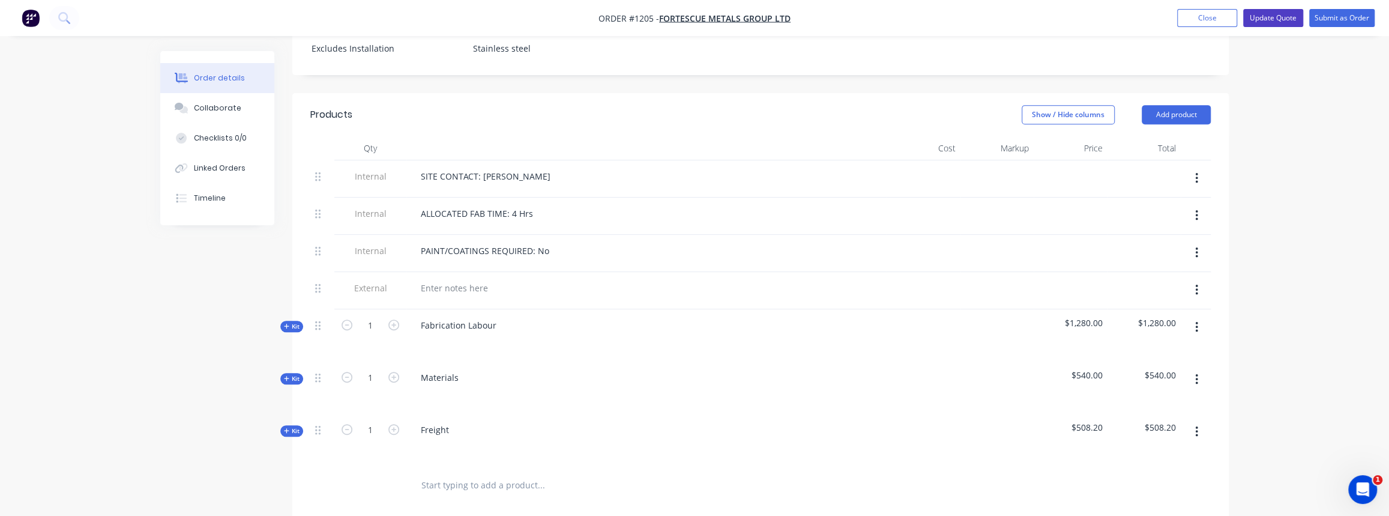
click at [1285, 18] on button "Update Quote" at bounding box center [1273, 18] width 60 height 18
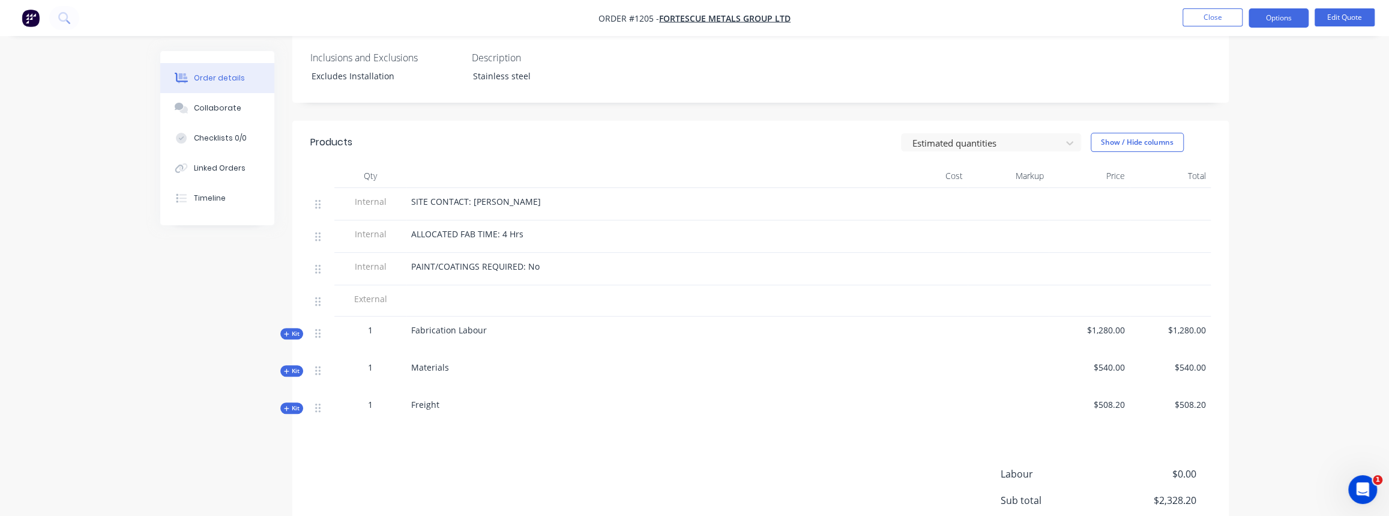
scroll to position [0, 0]
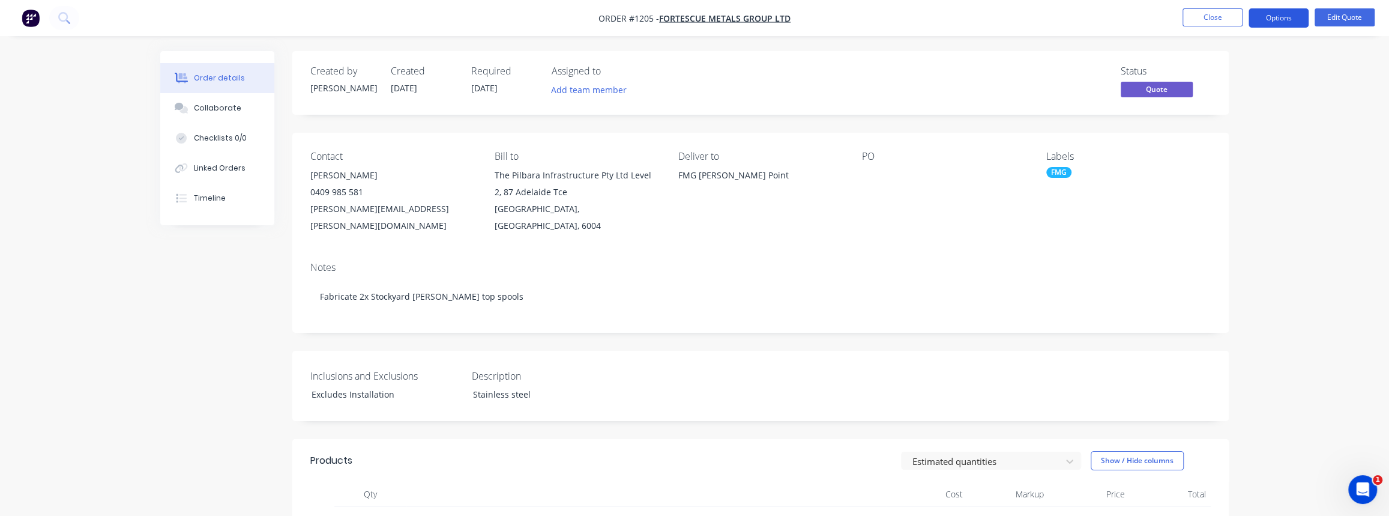
click at [1274, 17] on button "Options" at bounding box center [1279, 17] width 60 height 19
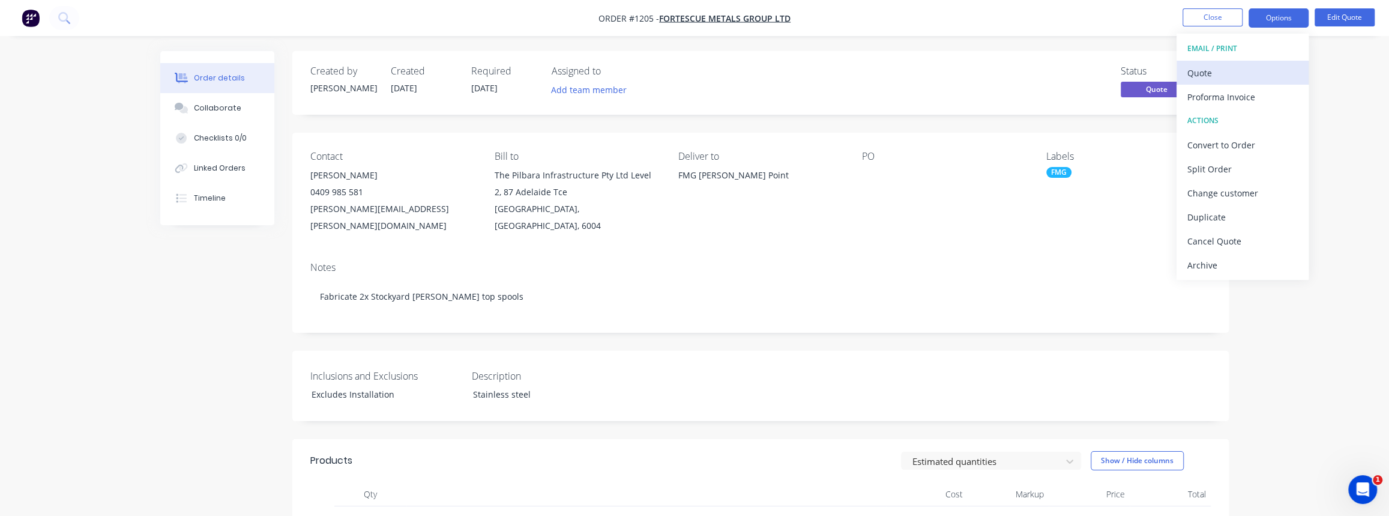
click at [1222, 78] on div "Quote" at bounding box center [1242, 72] width 110 height 17
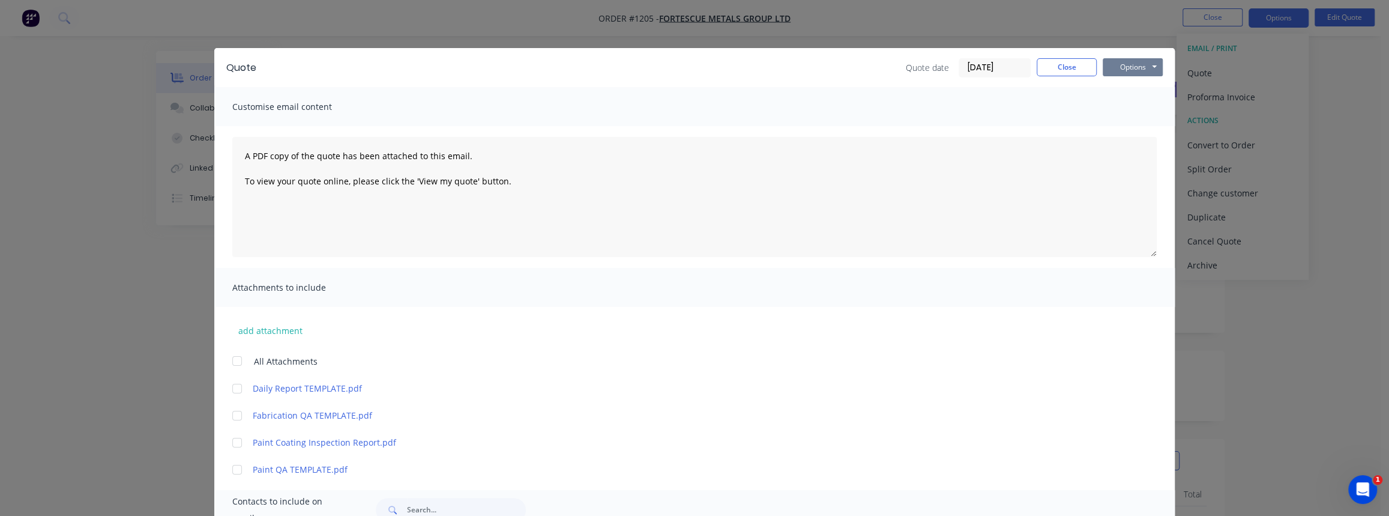
click at [1127, 74] on button "Options" at bounding box center [1133, 67] width 60 height 18
click at [1116, 101] on button "Print" at bounding box center [1141, 108] width 77 height 20
click at [1065, 72] on button "Close" at bounding box center [1067, 67] width 60 height 18
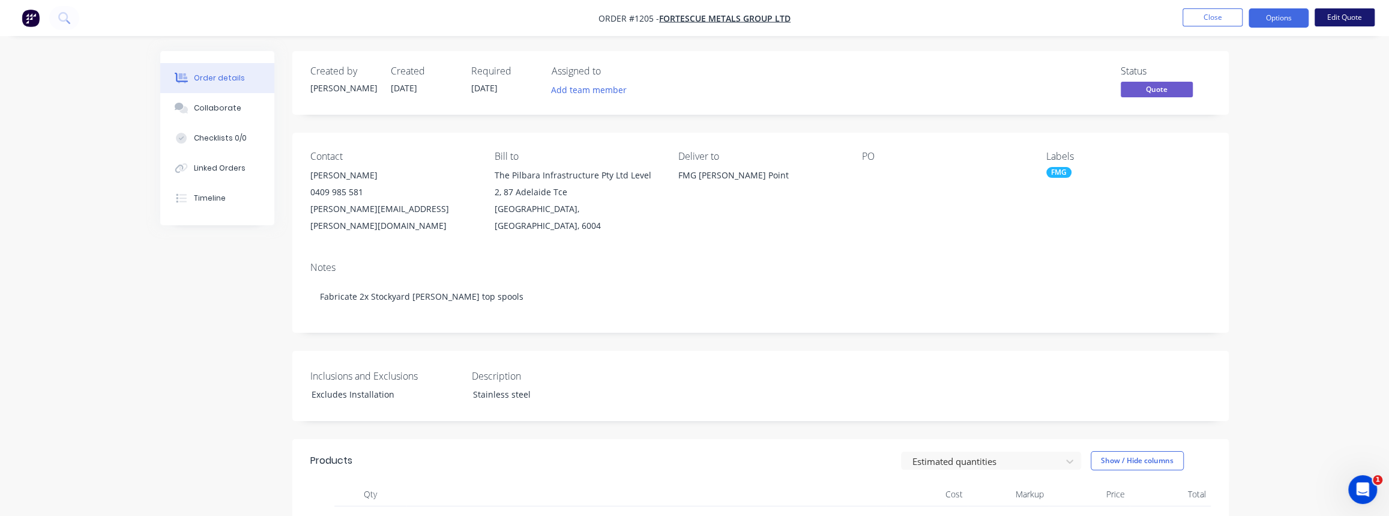
click at [1339, 20] on button "Edit Quote" at bounding box center [1345, 17] width 60 height 18
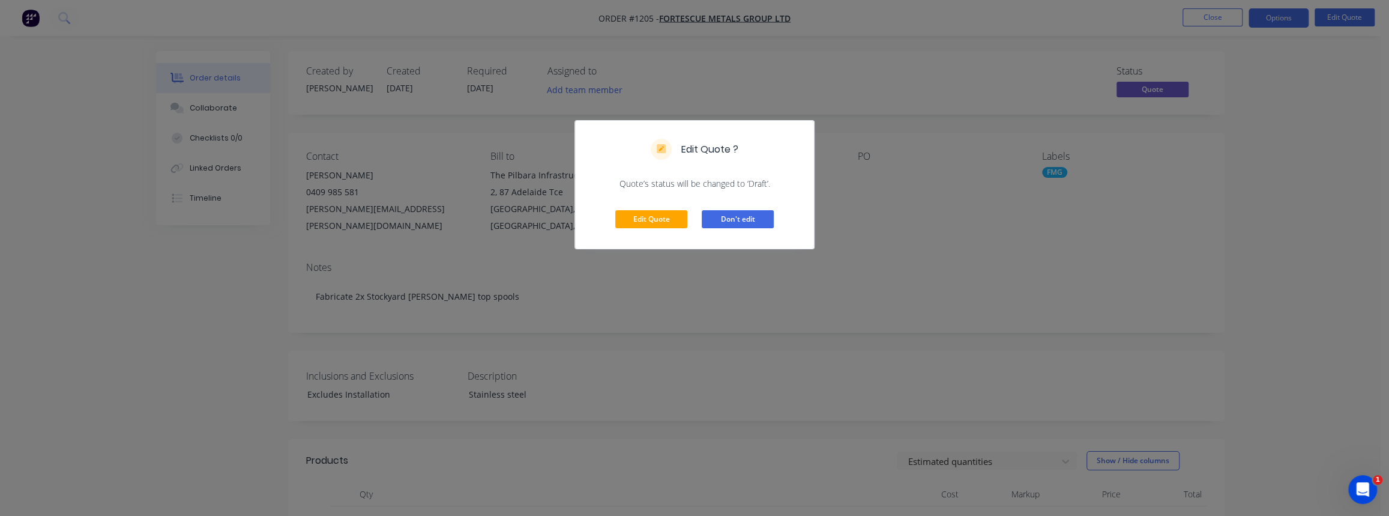
click at [726, 215] on button "Don't edit" at bounding box center [738, 219] width 72 height 18
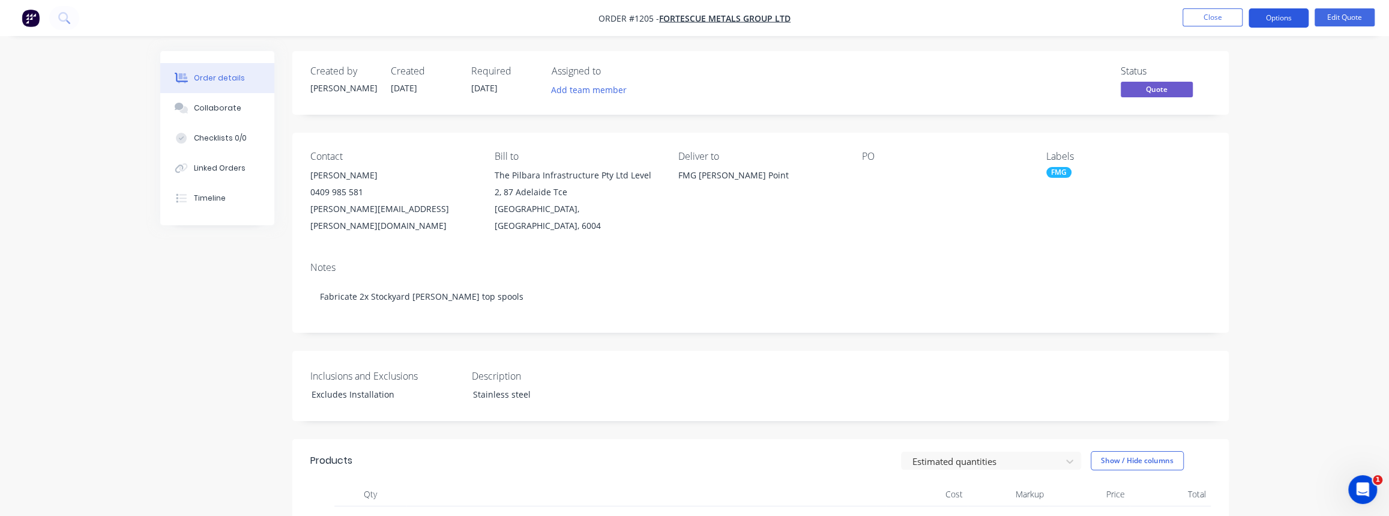
click at [1304, 15] on button "Options" at bounding box center [1279, 17] width 60 height 19
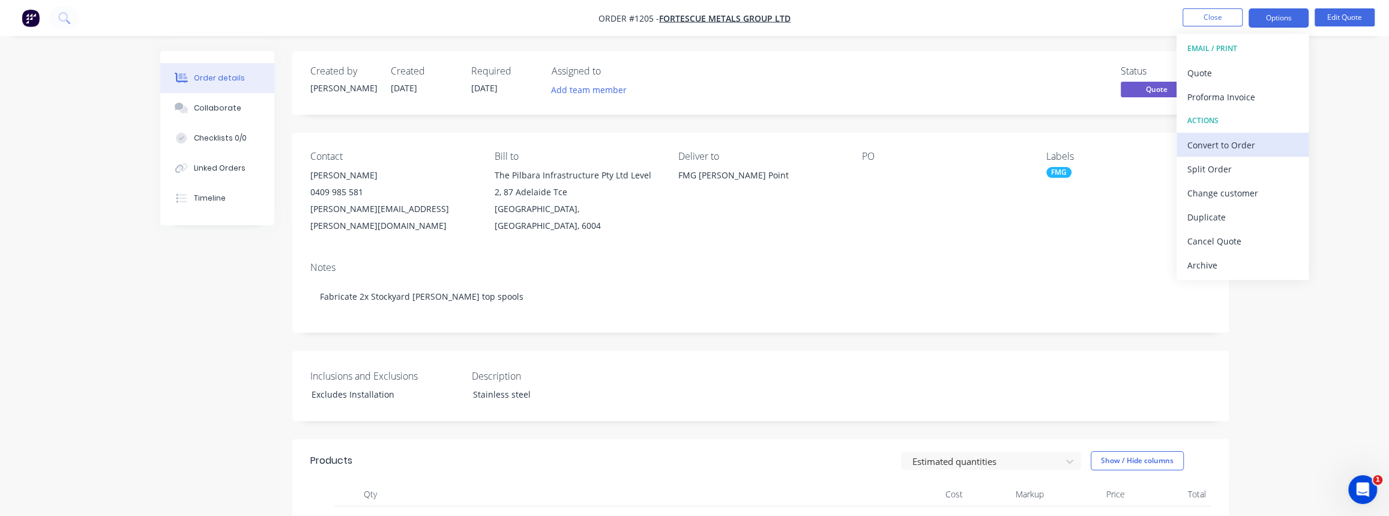
click at [1232, 148] on div "Convert to Order" at bounding box center [1242, 144] width 110 height 17
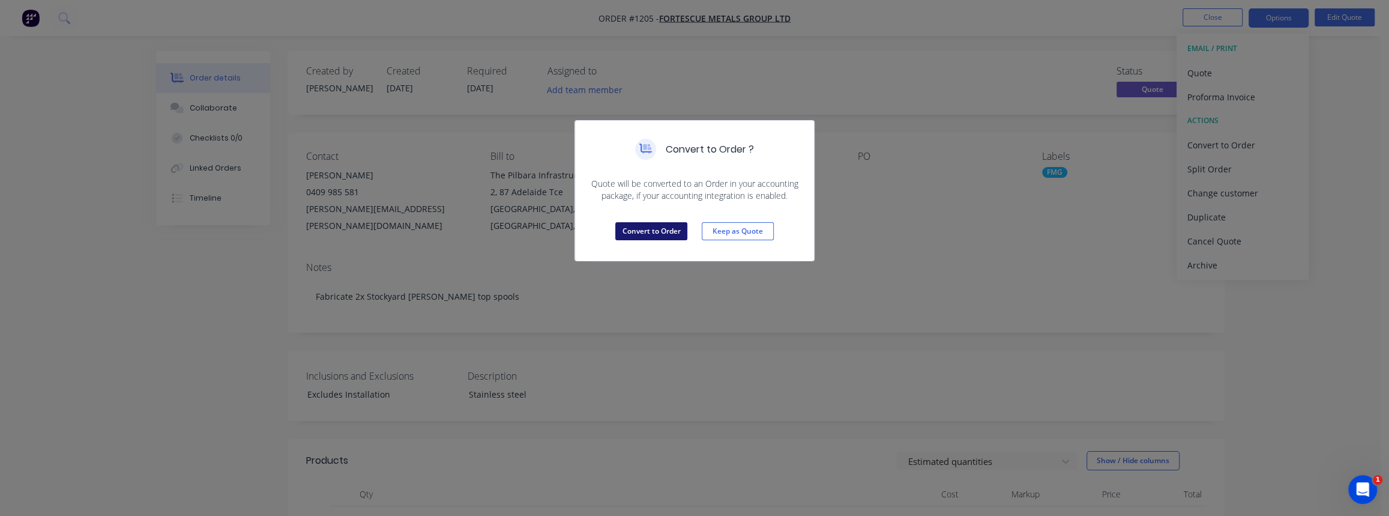
click at [656, 231] on button "Convert to Order" at bounding box center [651, 231] width 72 height 18
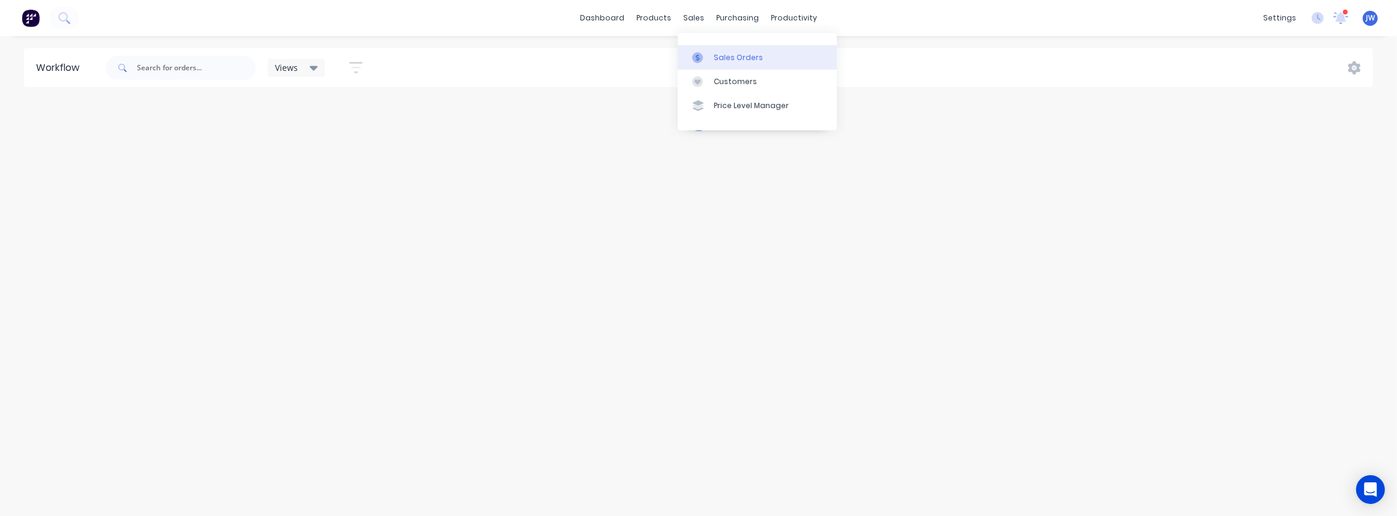
click at [729, 55] on div "Sales Orders" at bounding box center [738, 57] width 49 height 11
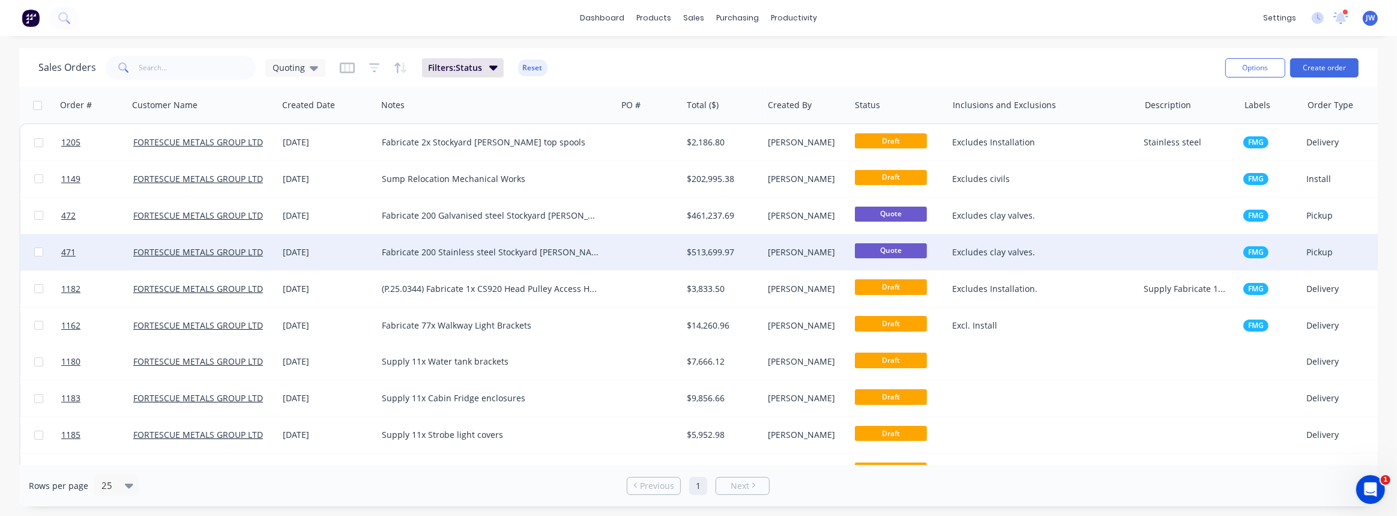
click at [617, 254] on div at bounding box center [648, 252] width 65 height 36
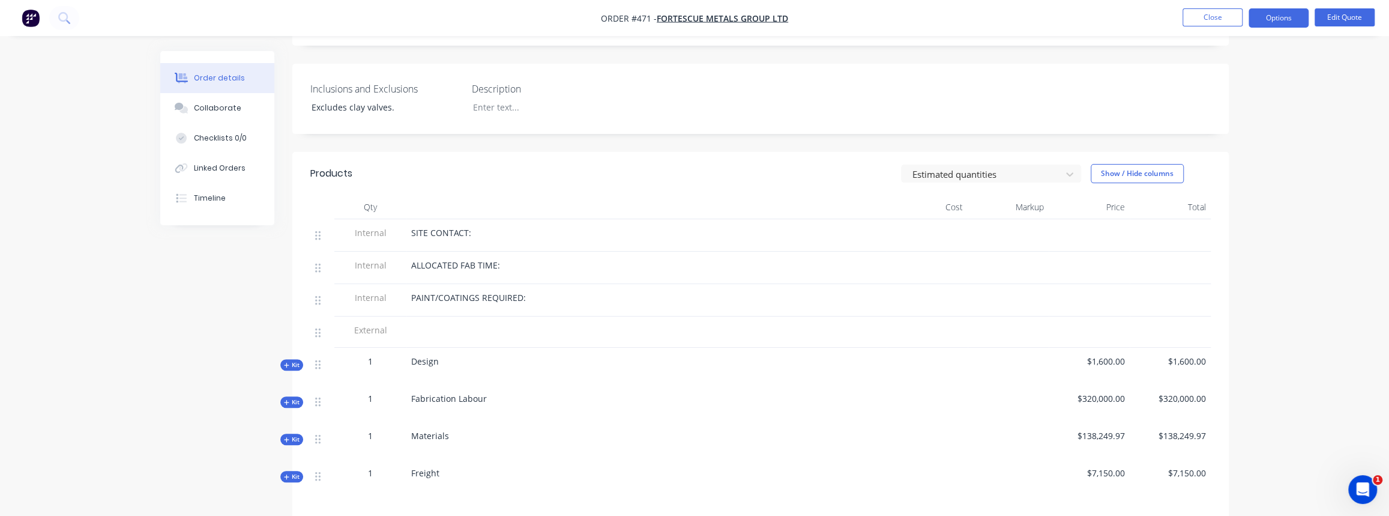
scroll to position [218, 0]
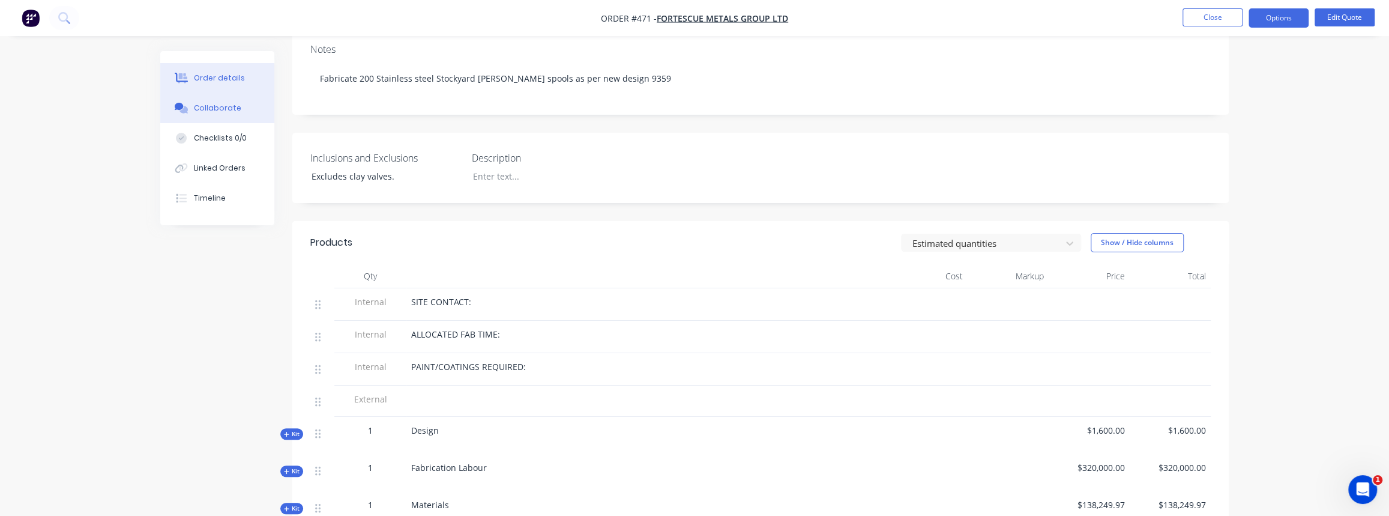
click at [214, 110] on div "Collaborate" at bounding box center [217, 108] width 47 height 11
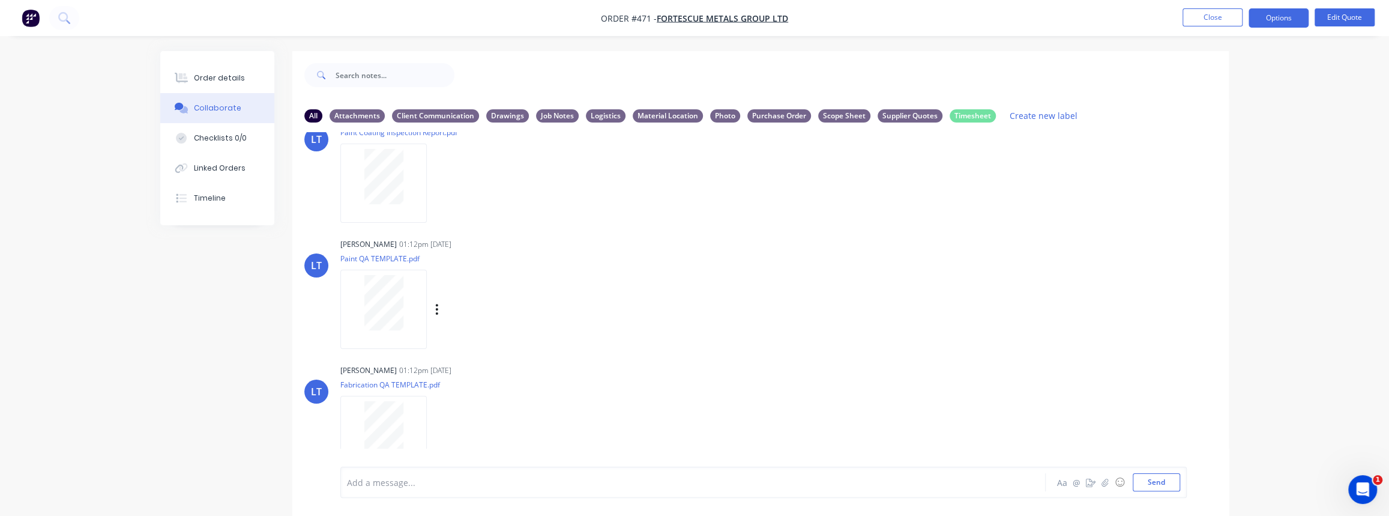
scroll to position [54, 0]
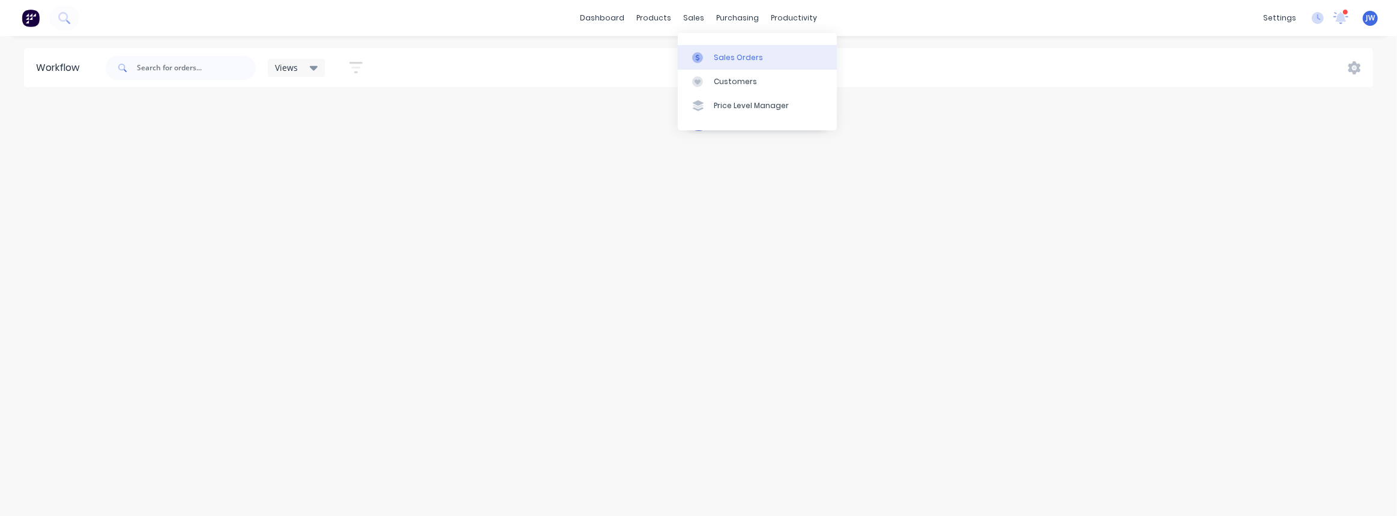
drag, startPoint x: 0, startPoint y: 0, endPoint x: 738, endPoint y: 55, distance: 739.7
click at [738, 55] on div "Sales Orders" at bounding box center [738, 57] width 49 height 11
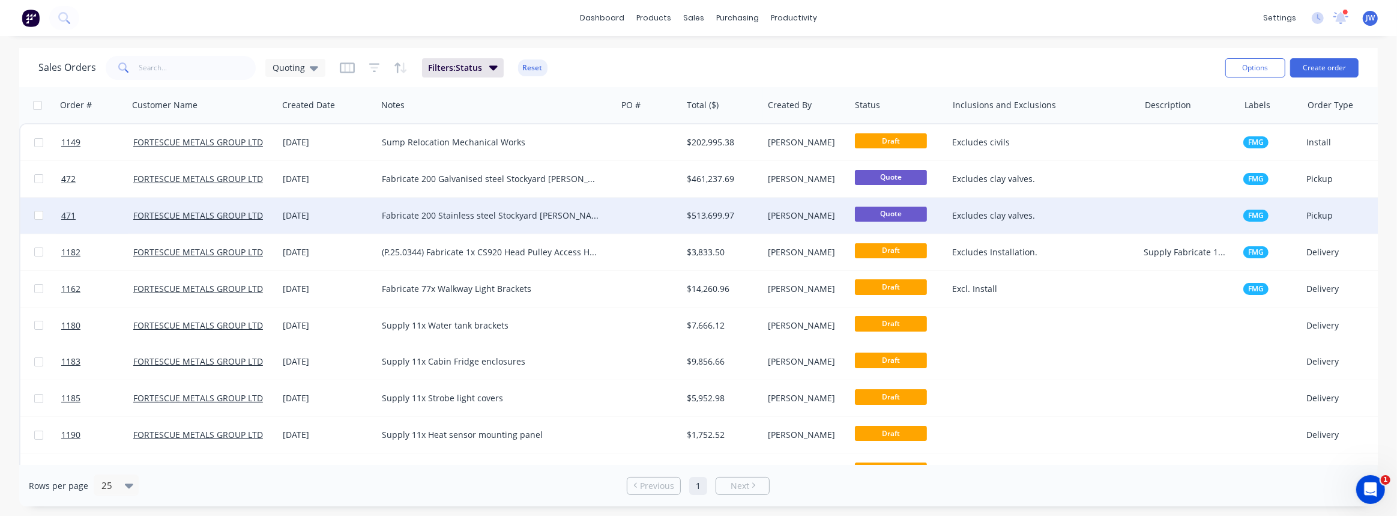
click at [627, 226] on div at bounding box center [648, 215] width 65 height 36
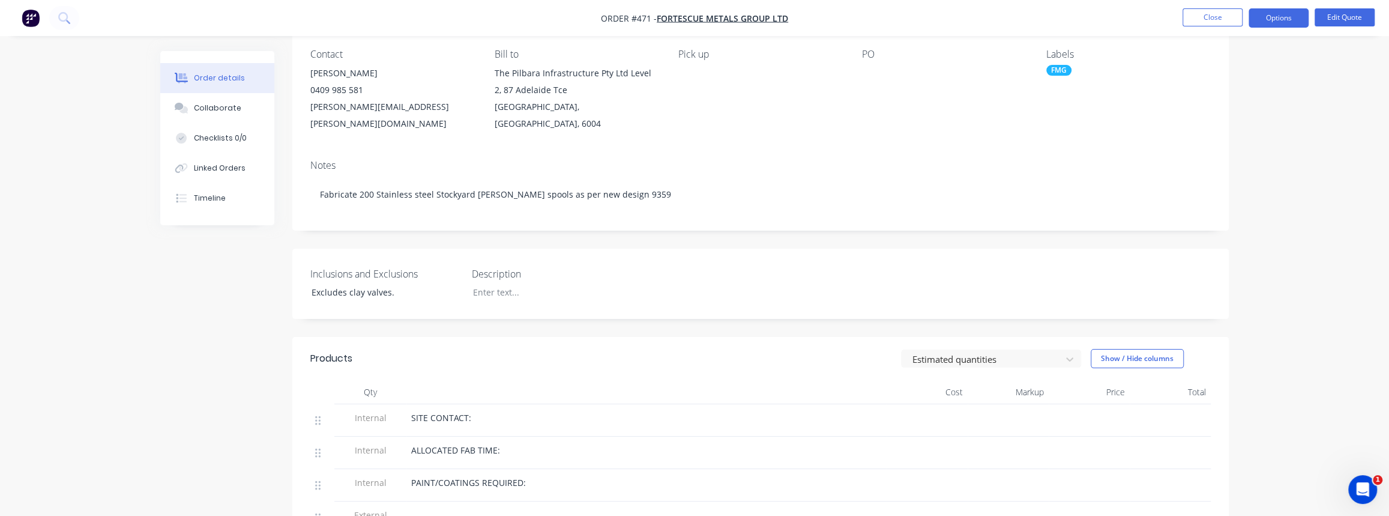
scroll to position [109, 0]
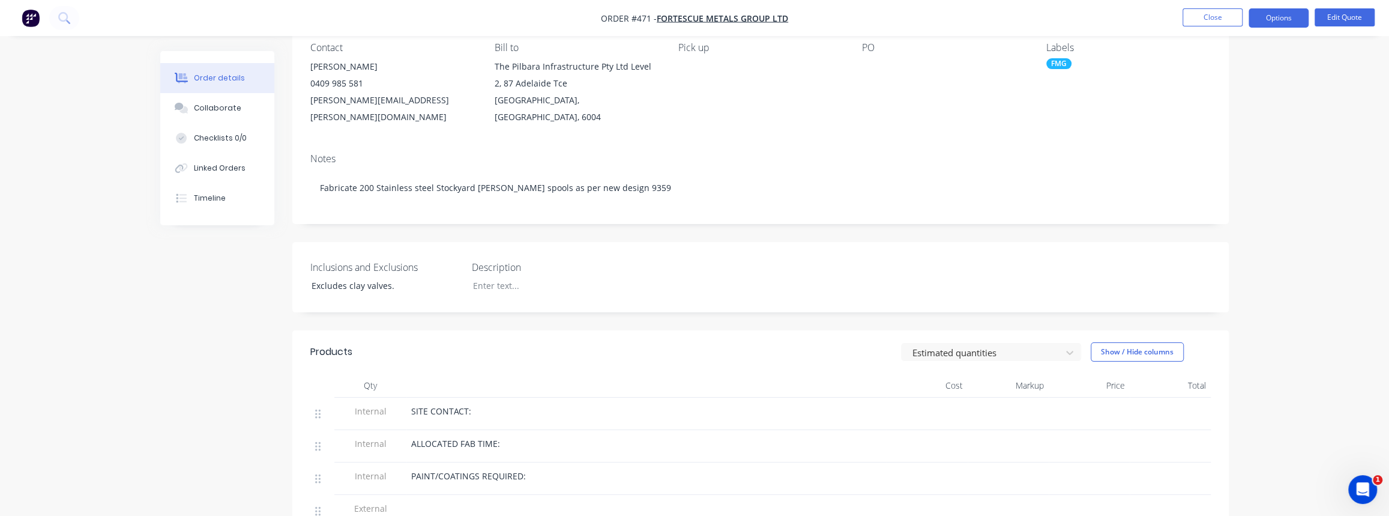
click at [512, 260] on label "Description" at bounding box center [547, 267] width 150 height 14
click at [506, 277] on div at bounding box center [538, 285] width 150 height 17
click at [313, 277] on div "Excludes clay valves." at bounding box center [377, 285] width 150 height 17
click at [307, 277] on div "Excludes clay valves." at bounding box center [377, 285] width 150 height 17
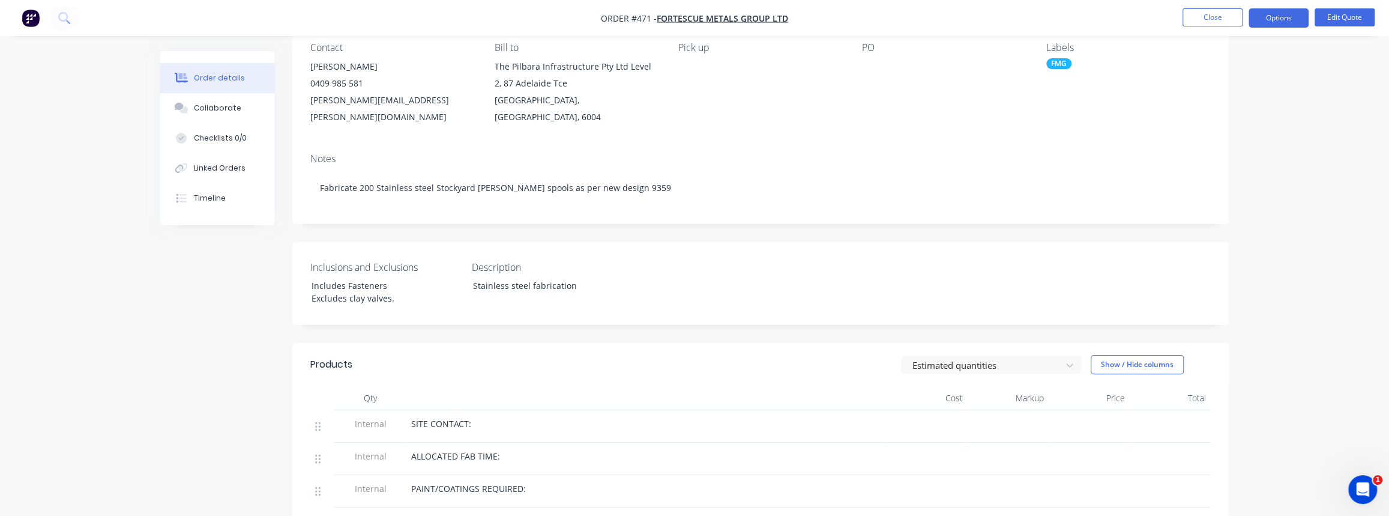
click at [475, 417] on div "SITE CONTACT:" at bounding box center [646, 423] width 471 height 13
click at [472, 417] on div "SITE CONTACT:" at bounding box center [646, 423] width 471 height 13
click at [469, 417] on div "SITE CONTACT:" at bounding box center [646, 423] width 471 height 13
click at [459, 418] on span "SITE CONTACT:" at bounding box center [441, 423] width 60 height 11
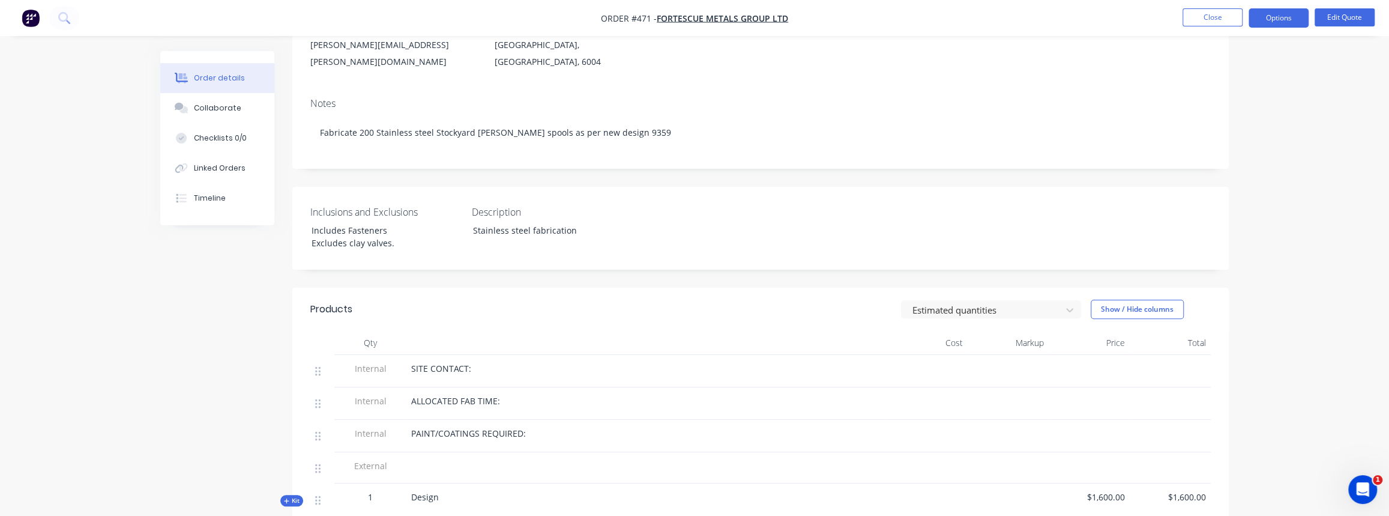
scroll to position [163, 0]
click at [448, 363] on span "SITE CONTACT:" at bounding box center [441, 368] width 60 height 11
click at [460, 363] on span "SITE CONTACT:" at bounding box center [441, 368] width 60 height 11
click at [1328, 13] on button "Edit Quote" at bounding box center [1345, 17] width 60 height 18
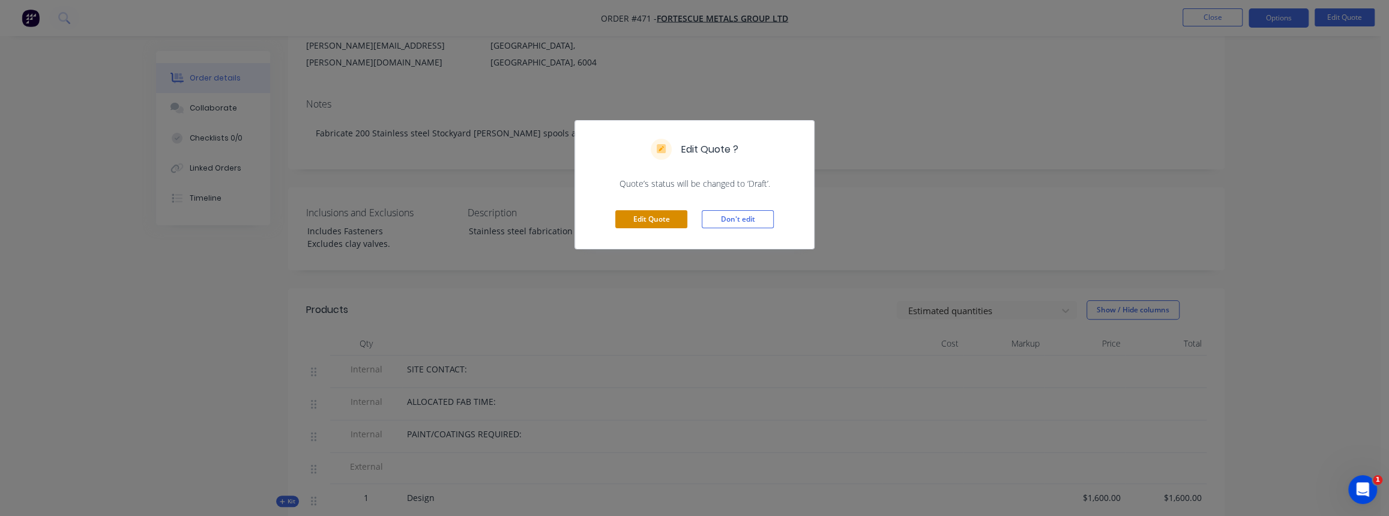
click at [660, 222] on button "Edit Quote" at bounding box center [651, 219] width 72 height 18
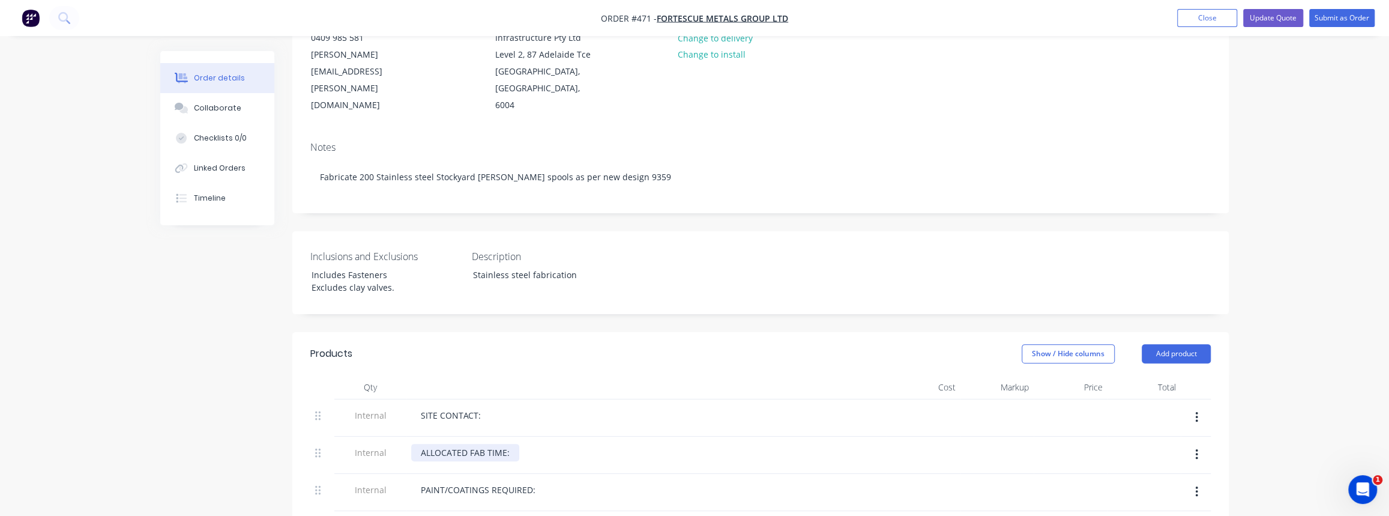
scroll to position [218, 0]
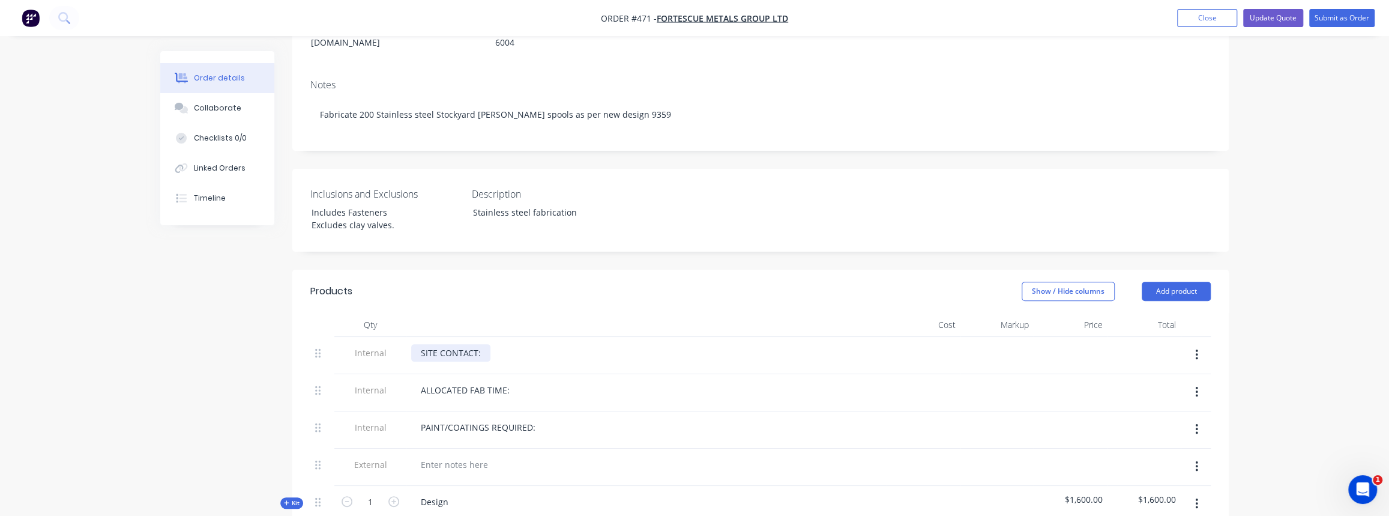
click at [484, 344] on div "SITE CONTACT:" at bounding box center [450, 352] width 79 height 17
click at [516, 381] on div "ALLOCATED FAB TIME:" at bounding box center [465, 389] width 108 height 17
click at [534, 418] on div "PAINT/COATINGS REQUIRED:" at bounding box center [478, 426] width 134 height 17
click at [525, 381] on div "ALLOCATED FAB TIME: 6hrs" at bounding box center [475, 389] width 128 height 17
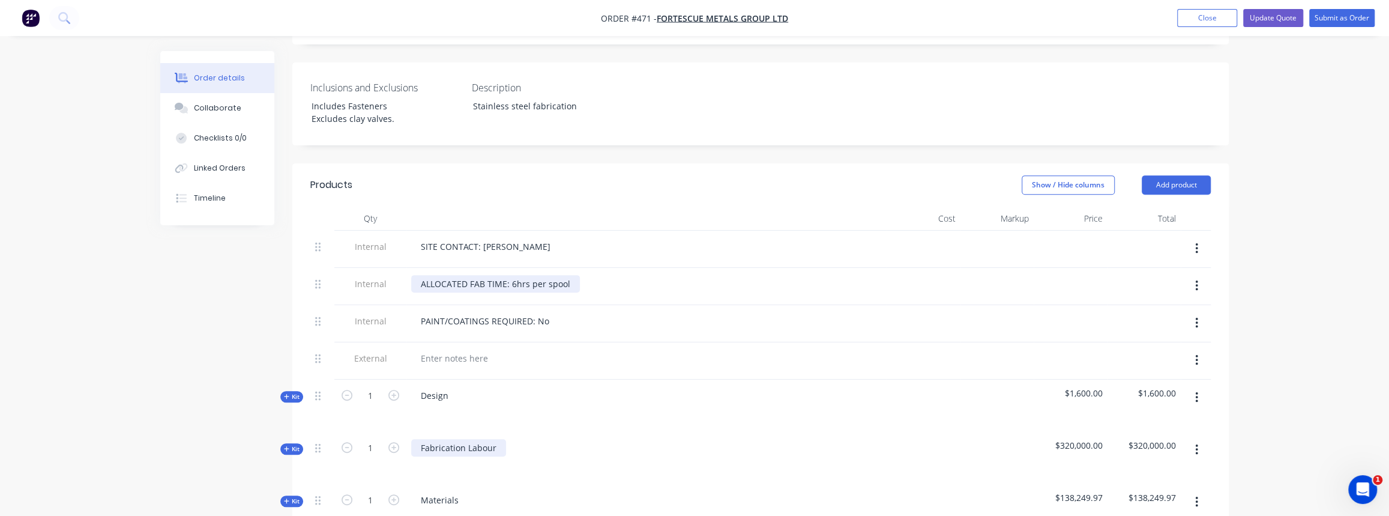
scroll to position [327, 0]
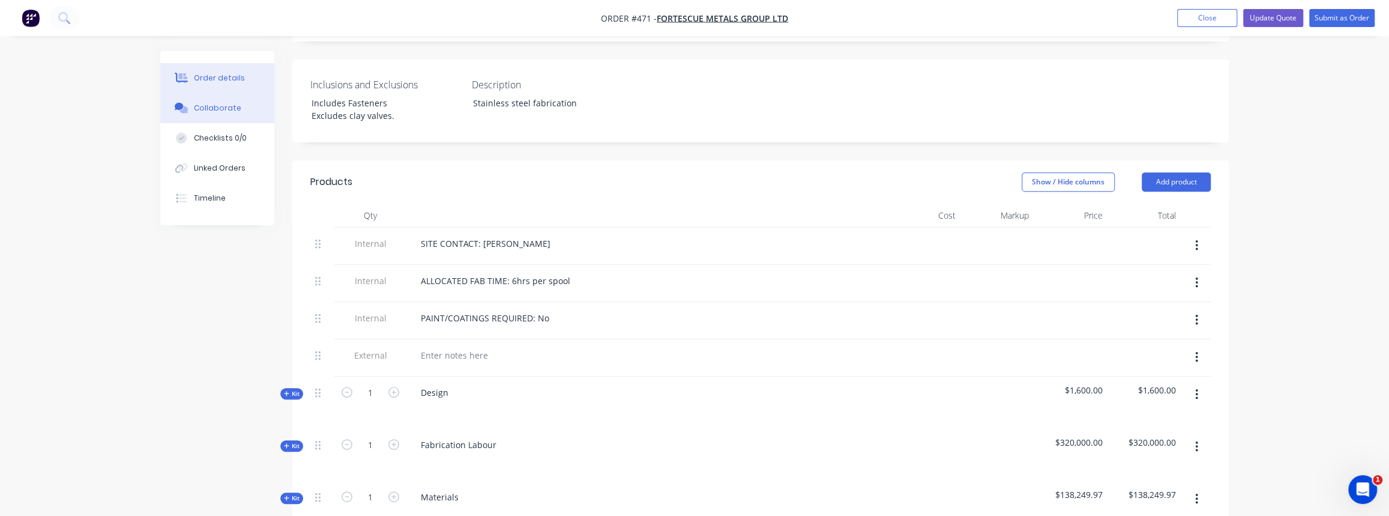
click at [216, 109] on div "Collaborate" at bounding box center [217, 108] width 47 height 11
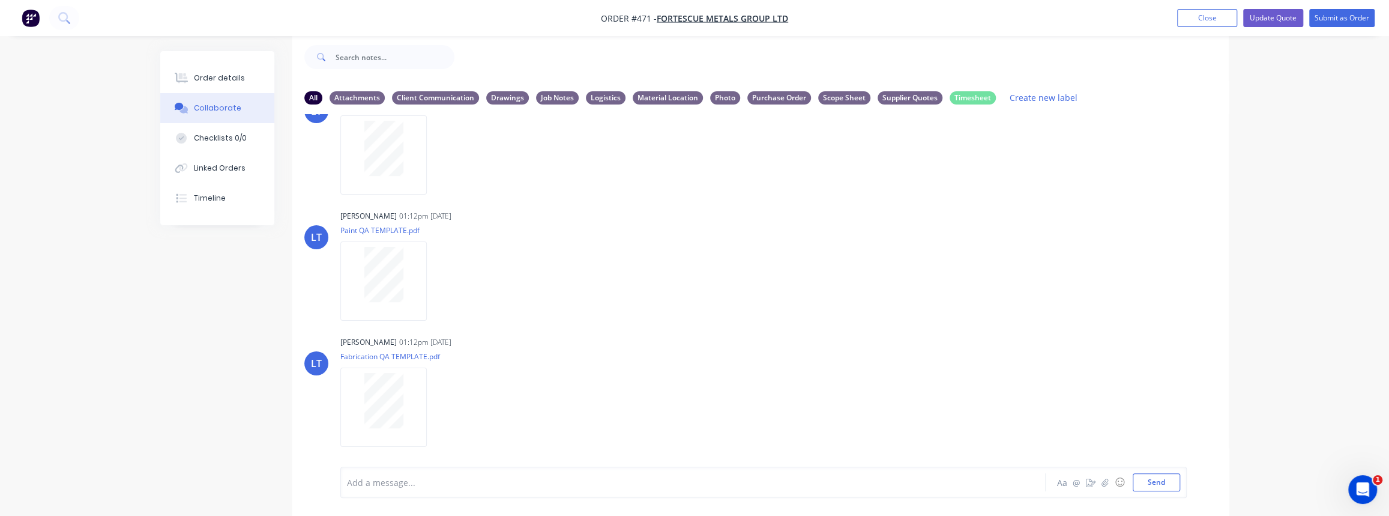
scroll to position [54, 0]
click at [1153, 486] on button "Send" at bounding box center [1156, 482] width 47 height 18
click at [435, 406] on icon "button" at bounding box center [437, 404] width 4 height 14
click at [566, 327] on div "LT [PERSON_NAME] 01:12pm [DATE] Paint Coating Inspection Report.pdf Labels Down…" at bounding box center [760, 281] width 936 height 334
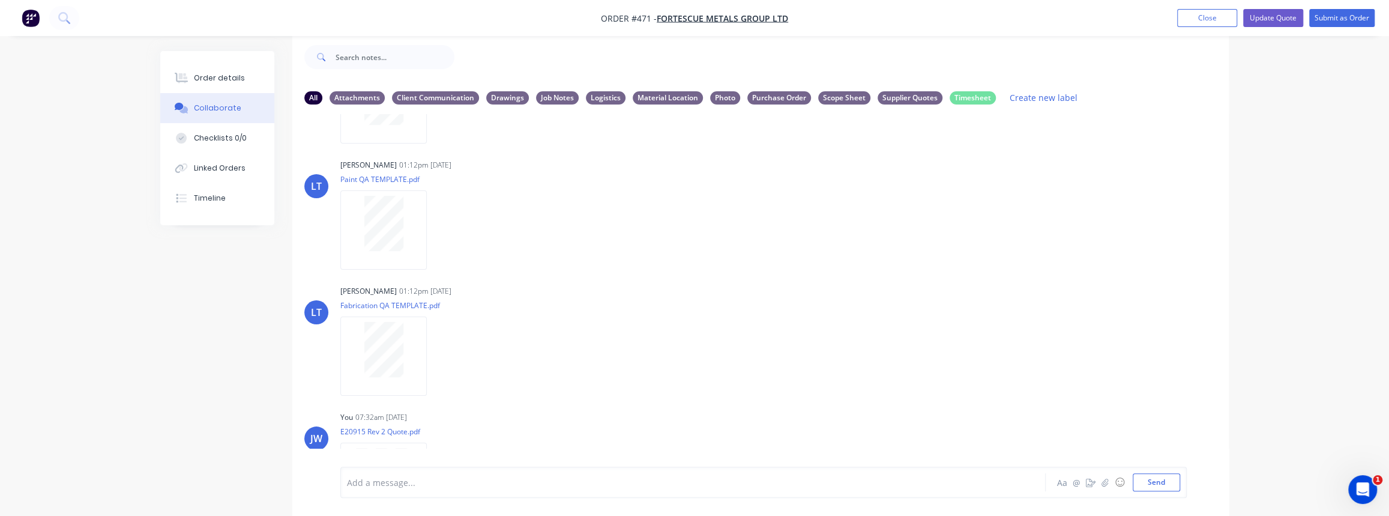
scroll to position [180, 0]
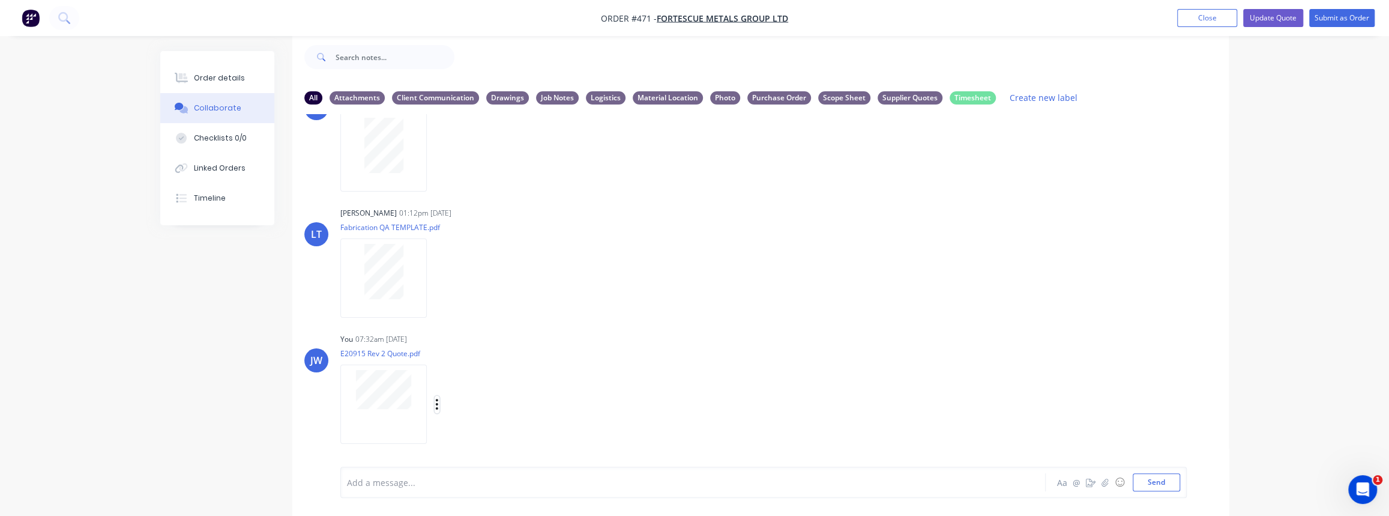
click at [438, 397] on icon "button" at bounding box center [437, 404] width 4 height 14
click at [469, 382] on button "Labels" at bounding box center [515, 379] width 135 height 27
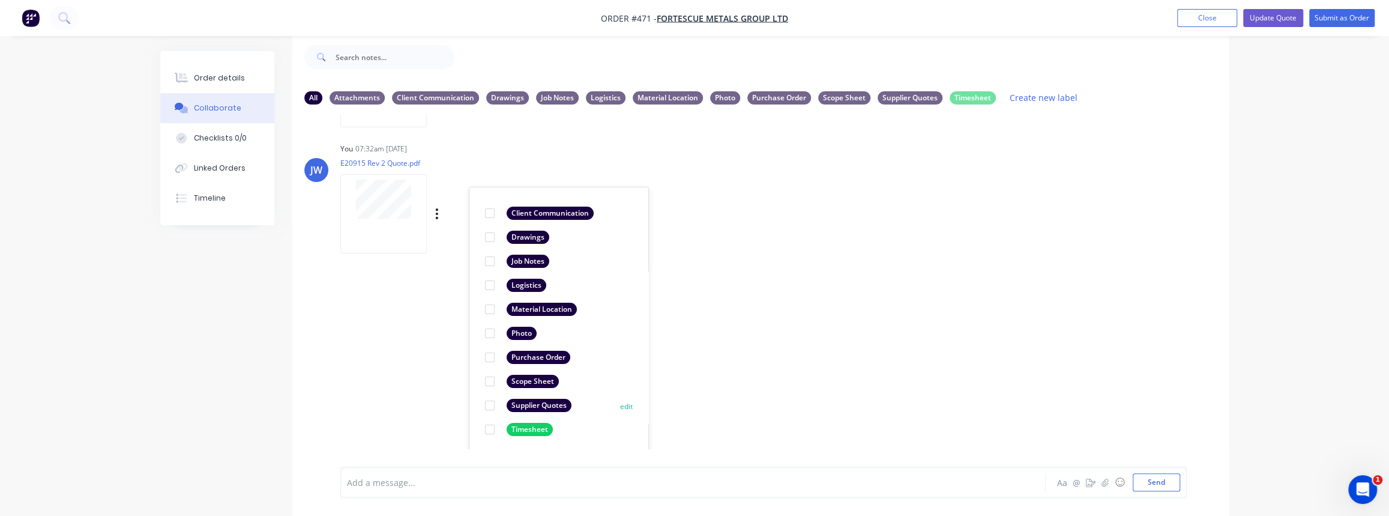
scroll to position [372, 0]
click at [495, 402] on div at bounding box center [490, 403] width 24 height 24
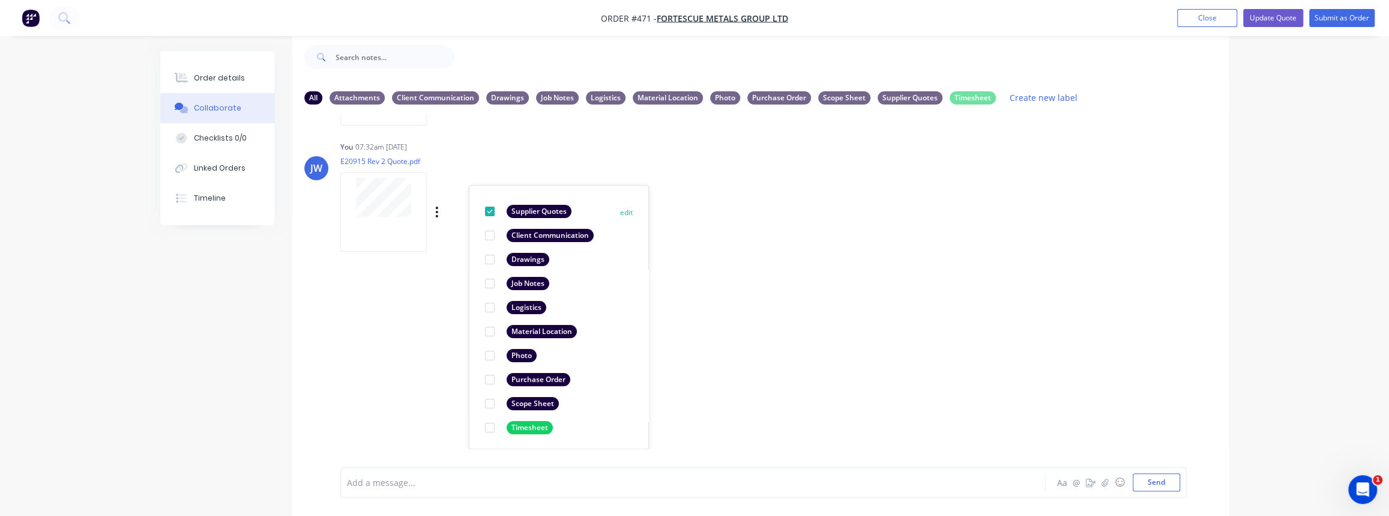
scroll to position [0, 0]
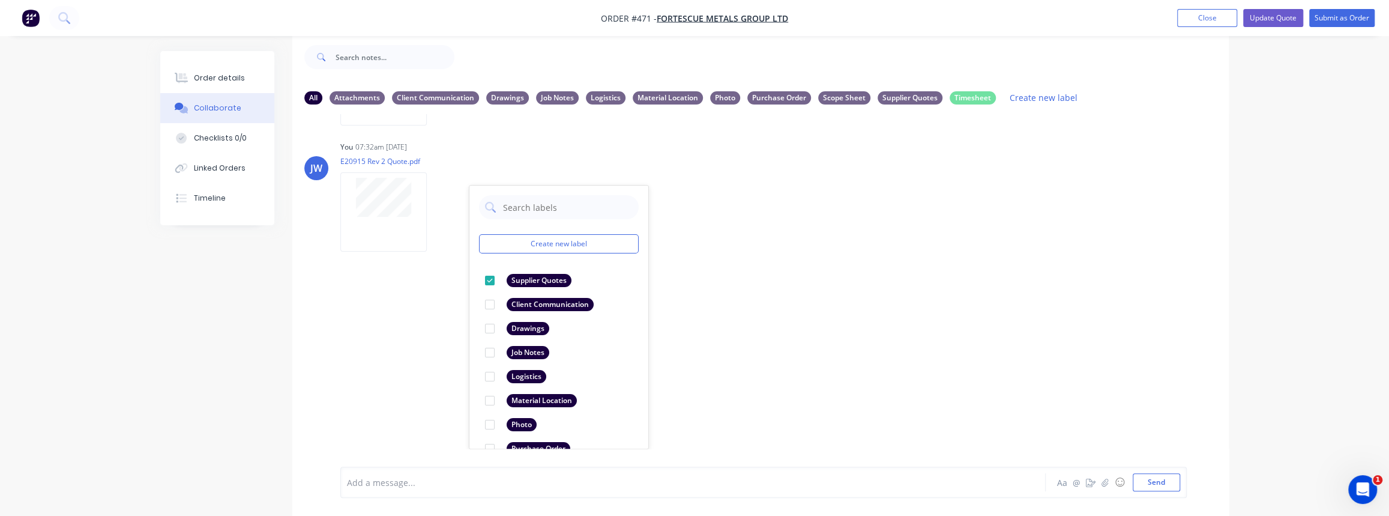
click at [751, 391] on div "LT [PERSON_NAME] 01:12pm [DATE] Paint Coating Inspection Report.pdf Labels Down…" at bounding box center [760, 281] width 936 height 334
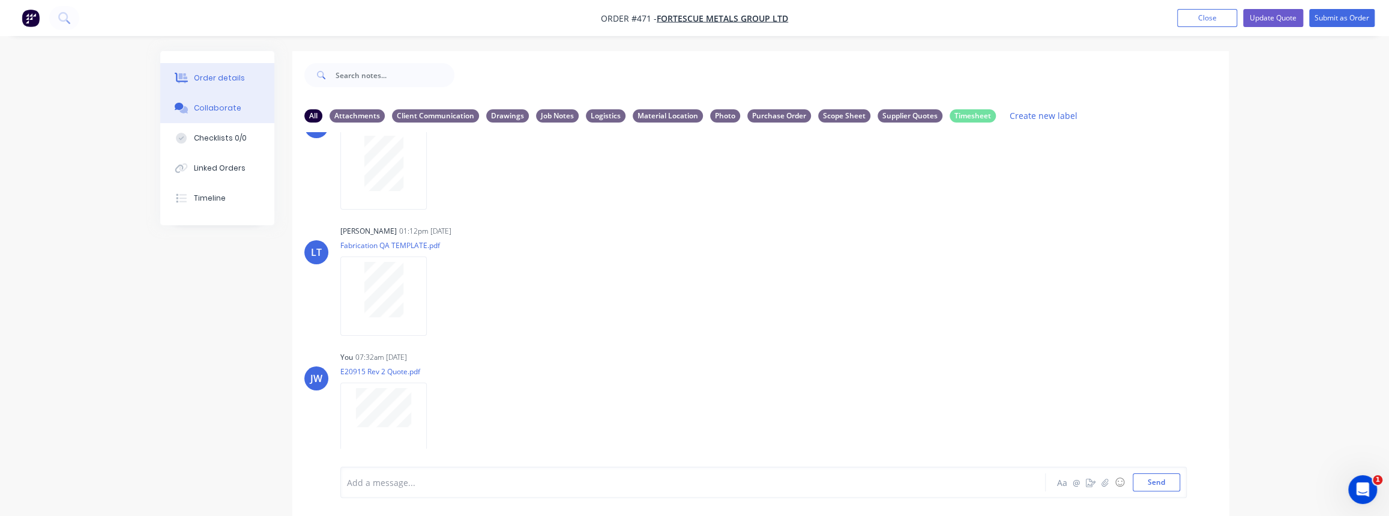
drag, startPoint x: 204, startPoint y: 82, endPoint x: 251, endPoint y: 82, distance: 46.8
click at [204, 82] on div "Order details" at bounding box center [219, 78] width 51 height 11
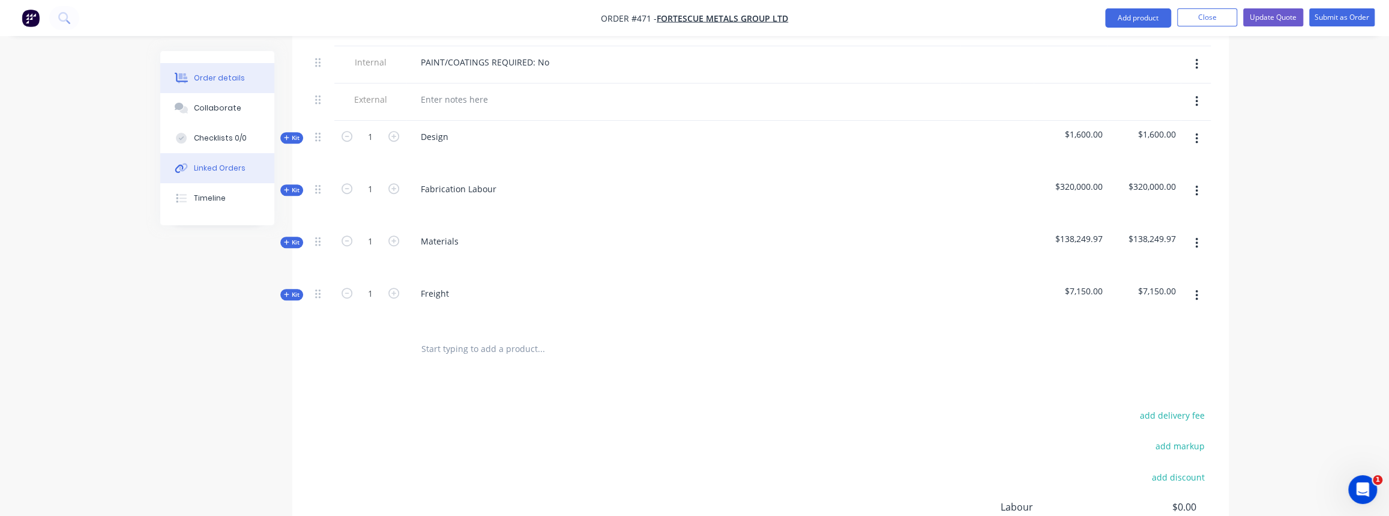
scroll to position [600, 0]
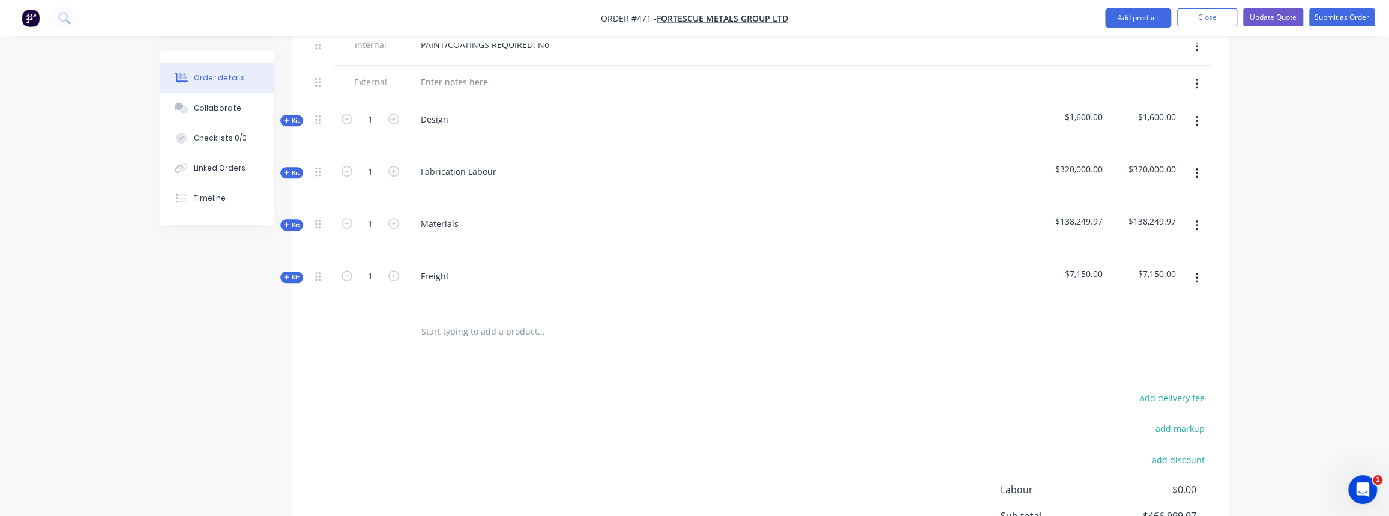
click at [288, 222] on icon "button" at bounding box center [286, 224] width 5 height 5
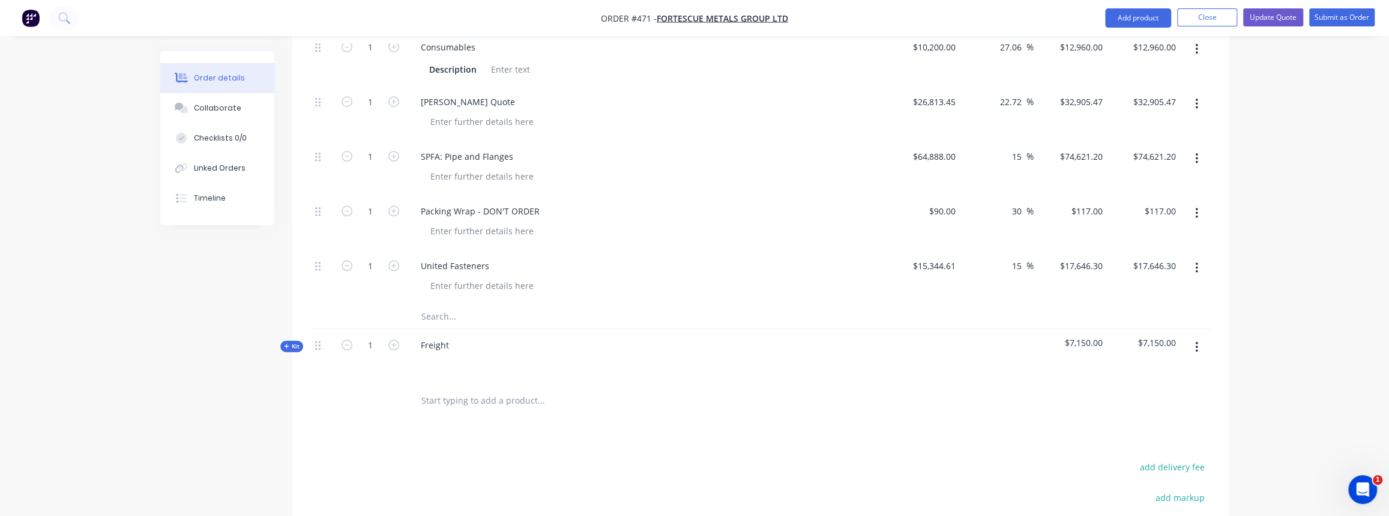
scroll to position [873, 0]
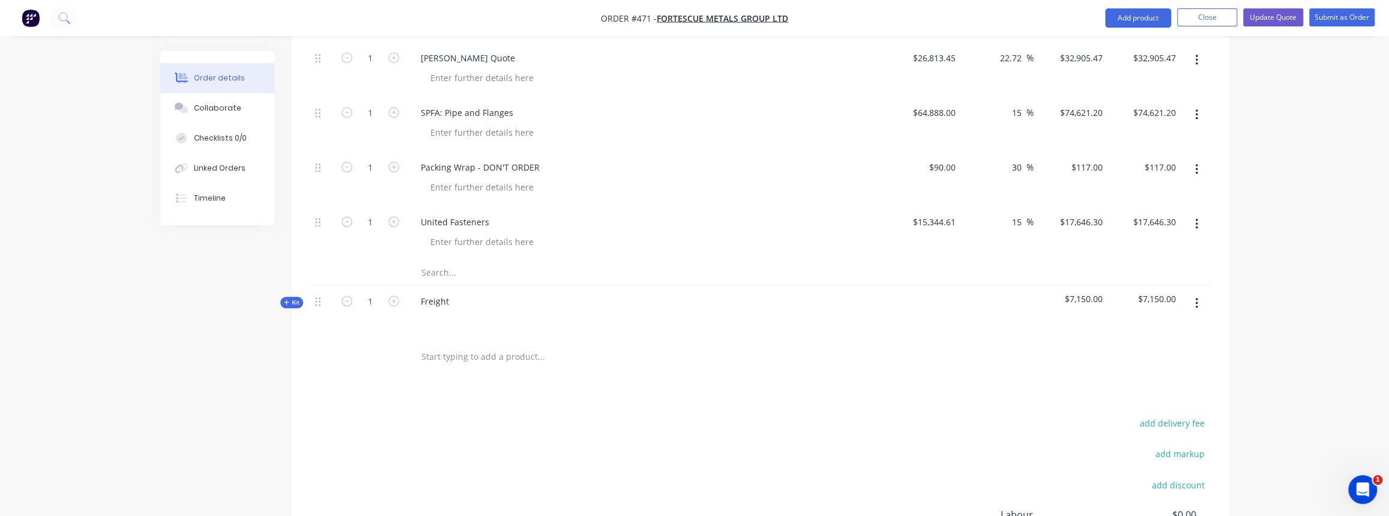
click at [292, 298] on span "Kit" at bounding box center [292, 302] width 16 height 9
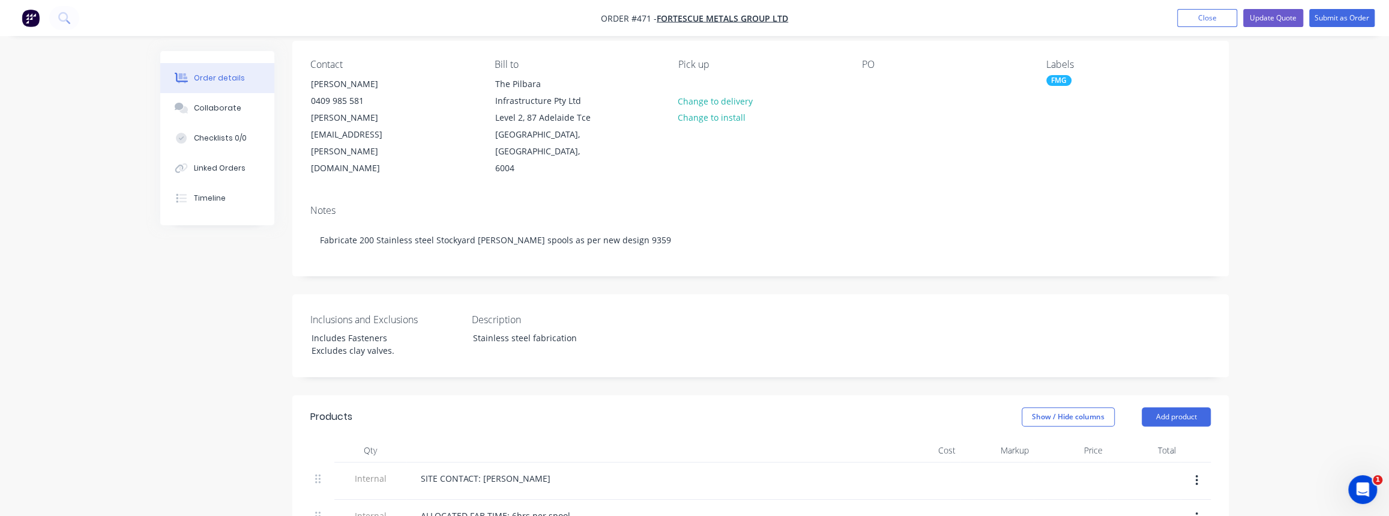
scroll to position [0, 0]
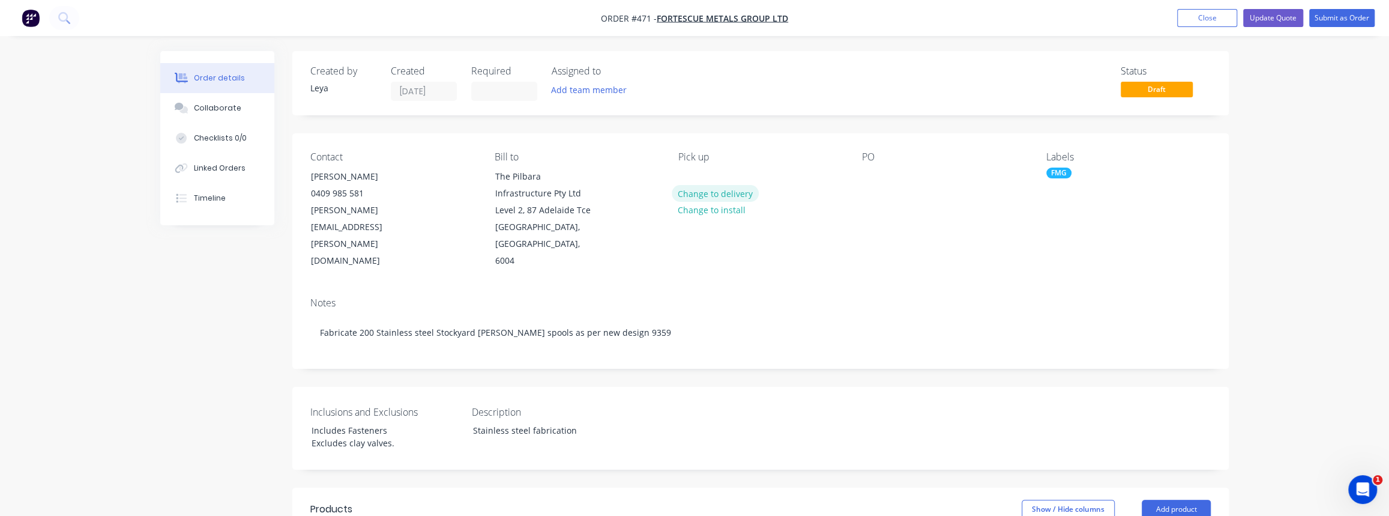
click at [731, 193] on button "Change to delivery" at bounding box center [716, 193] width 88 height 16
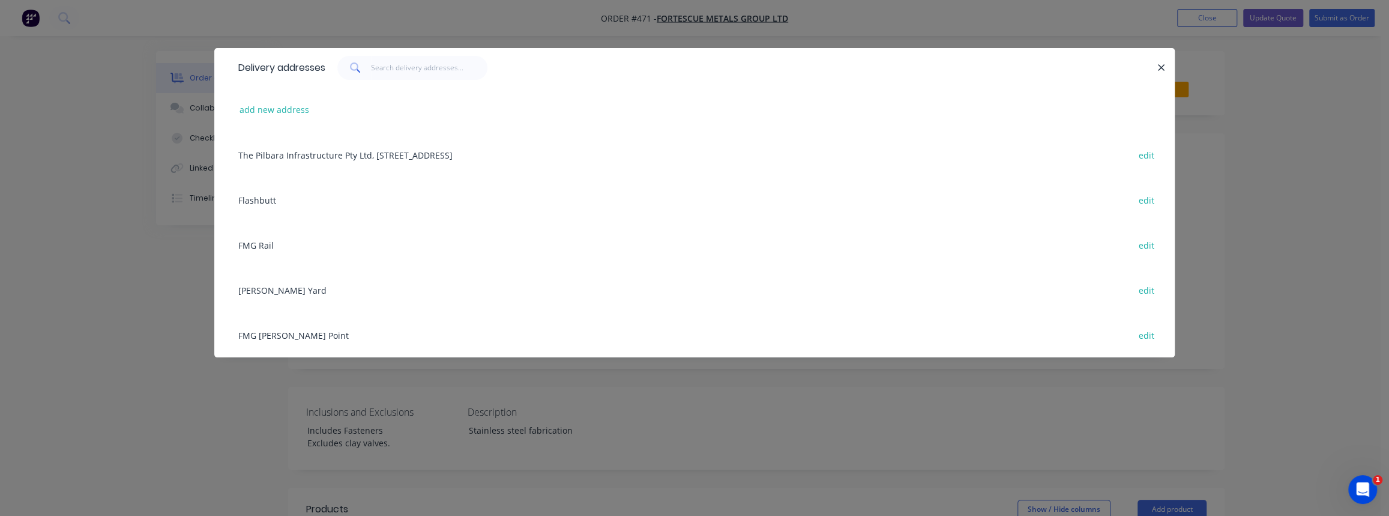
click at [289, 331] on div "FMG [PERSON_NAME] Point edit" at bounding box center [694, 334] width 924 height 45
